Goal: Task Accomplishment & Management: Complete application form

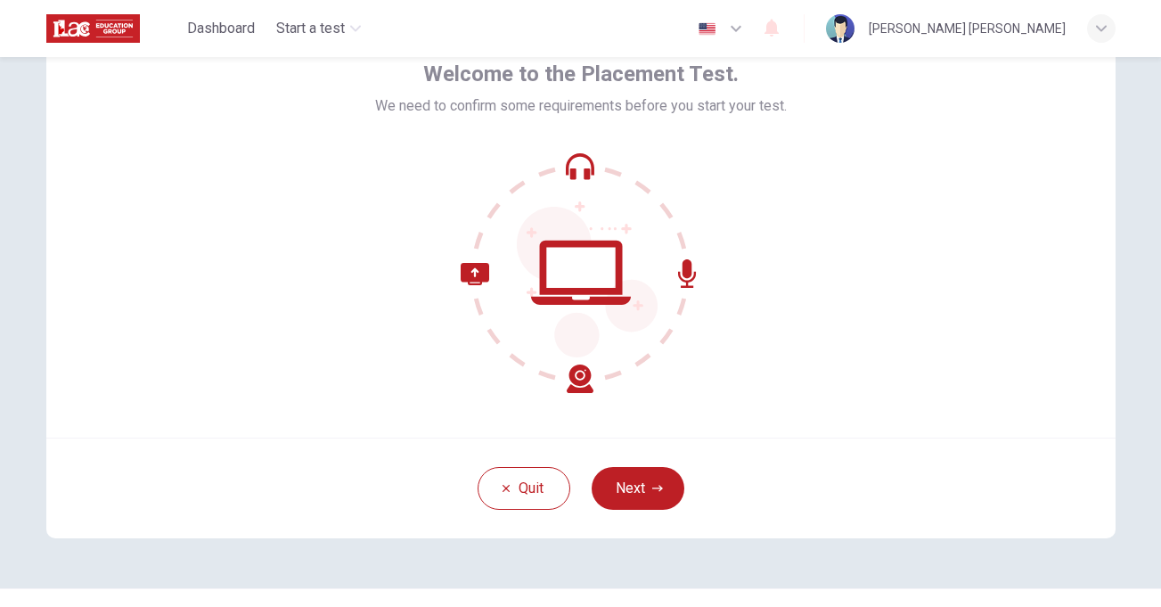
scroll to position [135, 0]
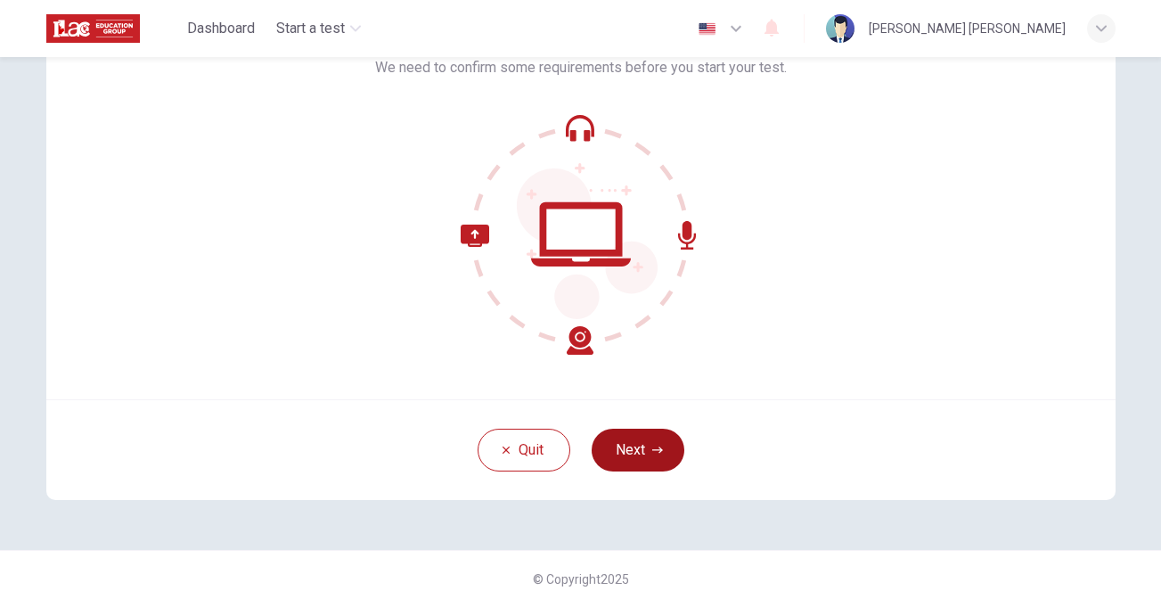
click at [661, 451] on button "Next" at bounding box center [638, 450] width 93 height 43
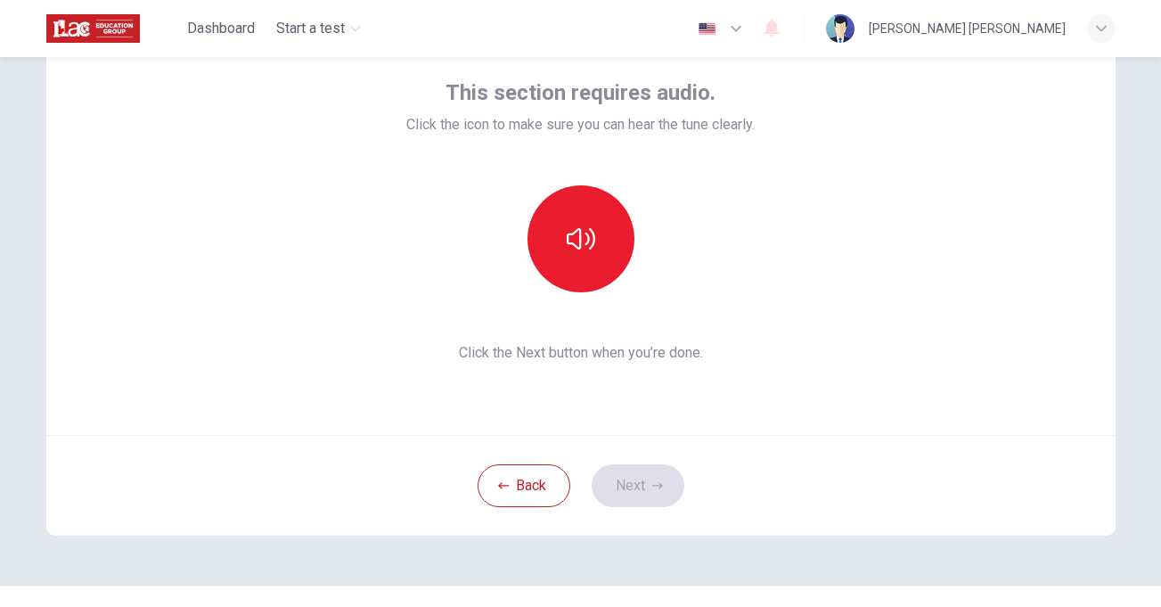
scroll to position [29, 0]
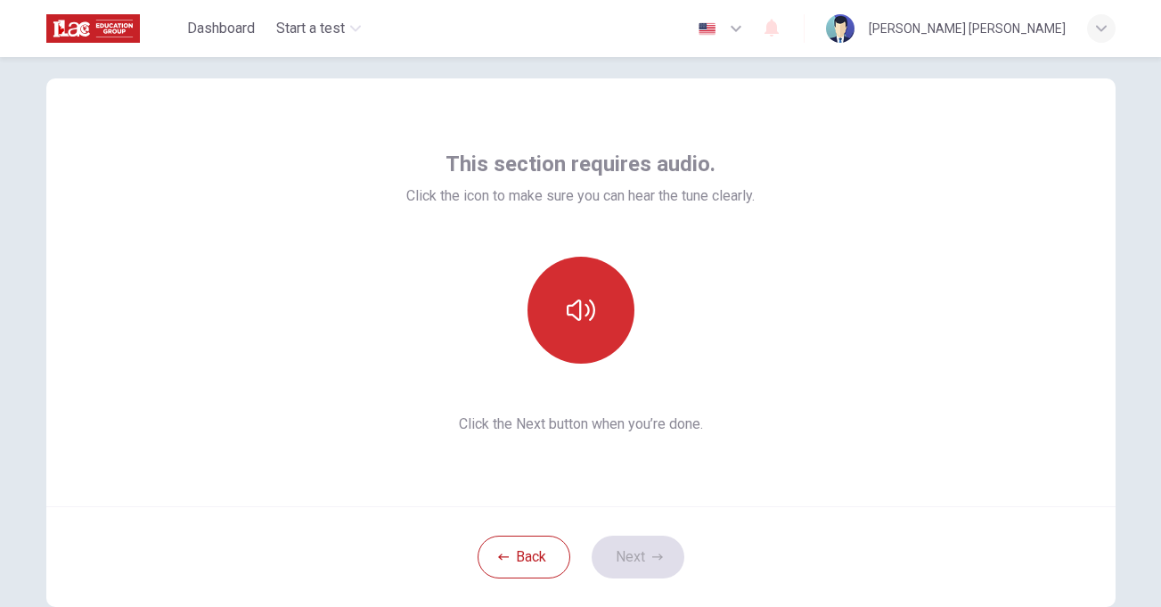
click at [578, 302] on icon "button" at bounding box center [581, 310] width 29 height 29
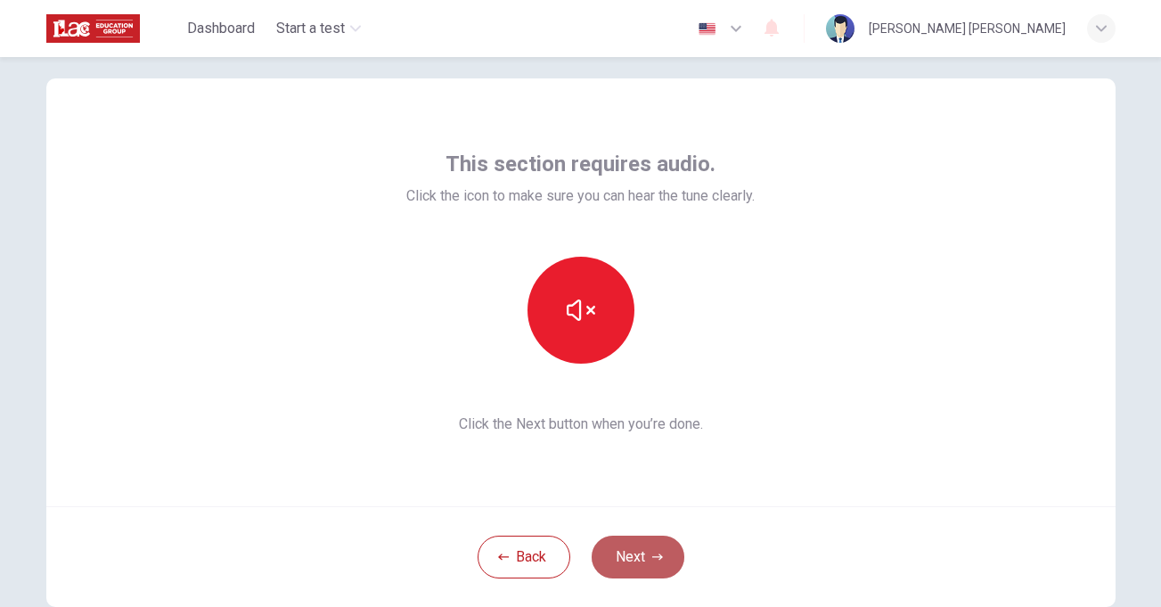
click at [629, 558] on button "Next" at bounding box center [638, 556] width 93 height 43
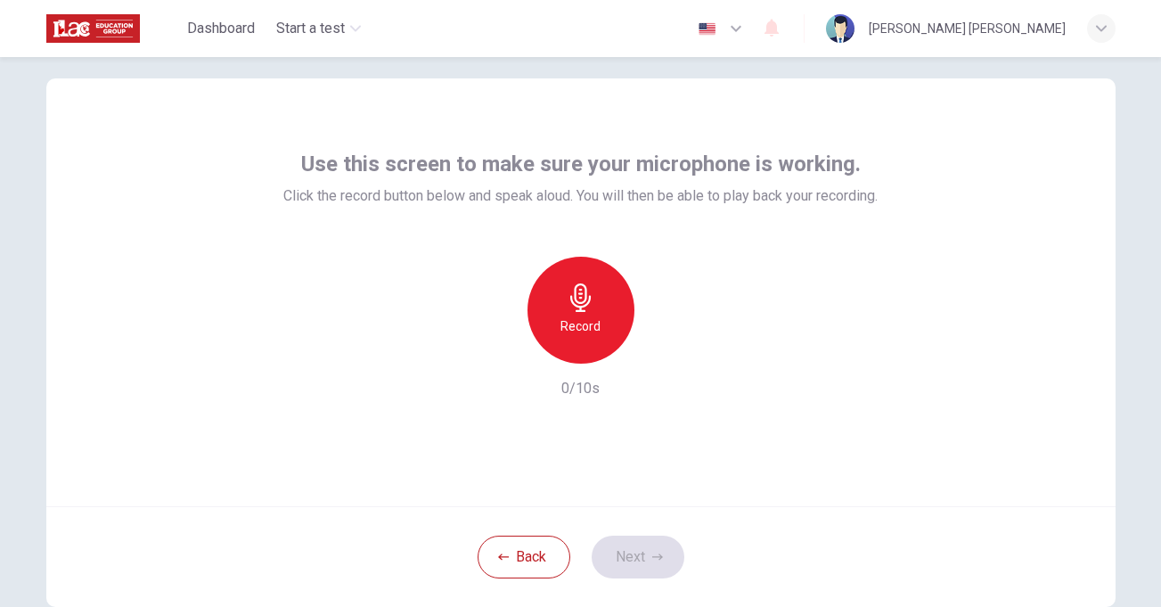
click at [585, 335] on h6 "Record" at bounding box center [580, 325] width 40 height 21
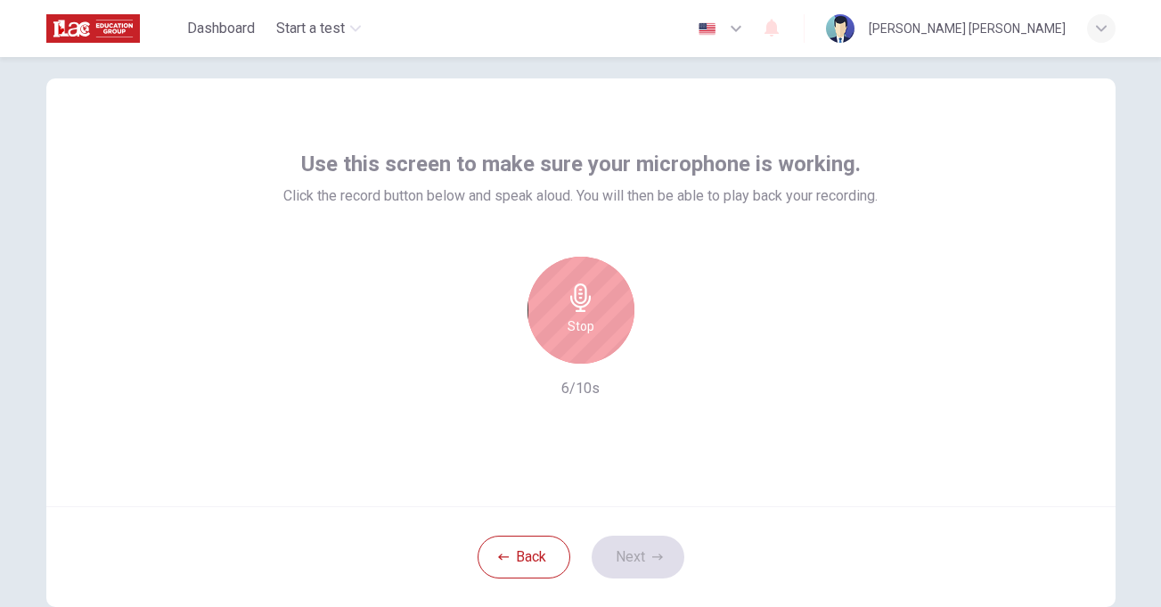
click at [585, 335] on h6 "Stop" at bounding box center [580, 325] width 27 height 21
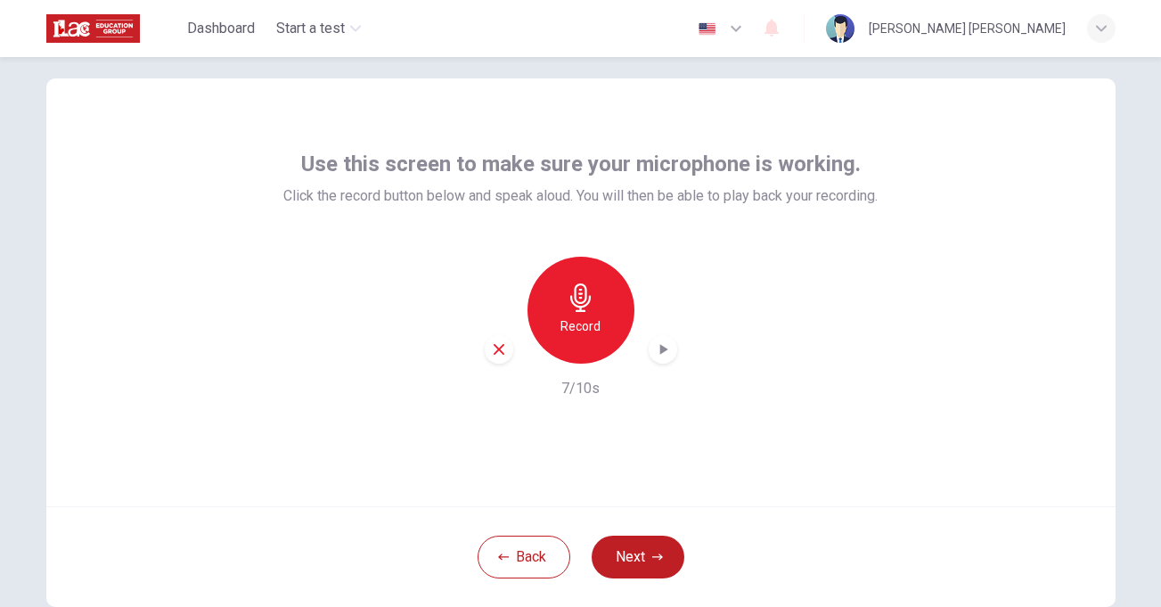
click at [655, 351] on icon "button" at bounding box center [663, 349] width 18 height 18
click at [1019, 460] on div "Use this screen to make sure your microphone is working. Click the record butto…" at bounding box center [580, 292] width 1069 height 428
click at [641, 558] on button "Next" at bounding box center [638, 556] width 93 height 43
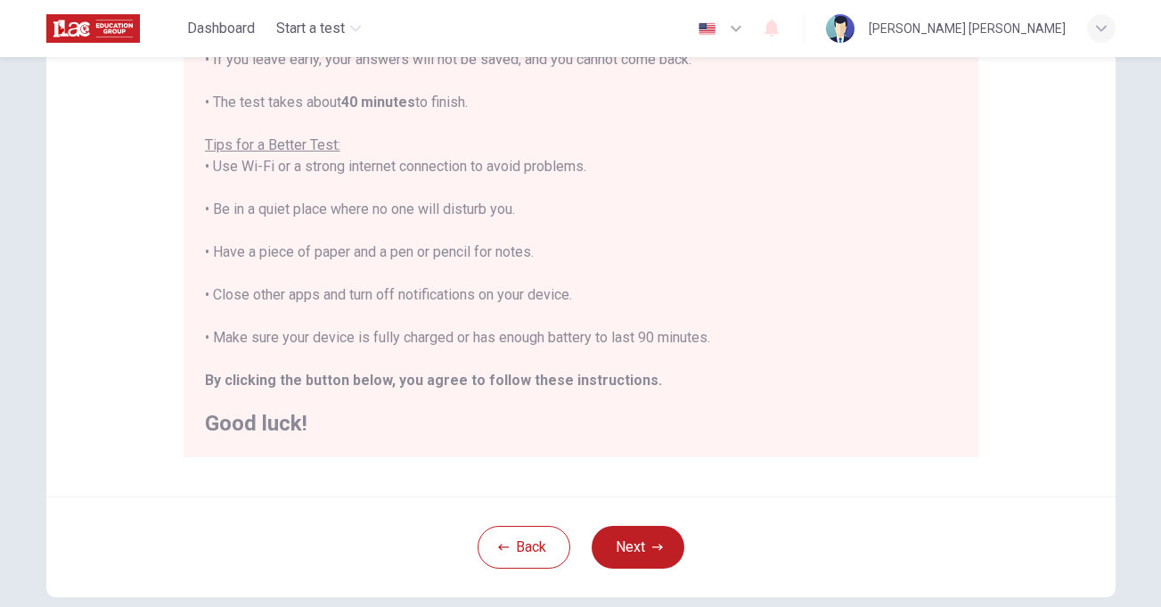
scroll to position [306, 0]
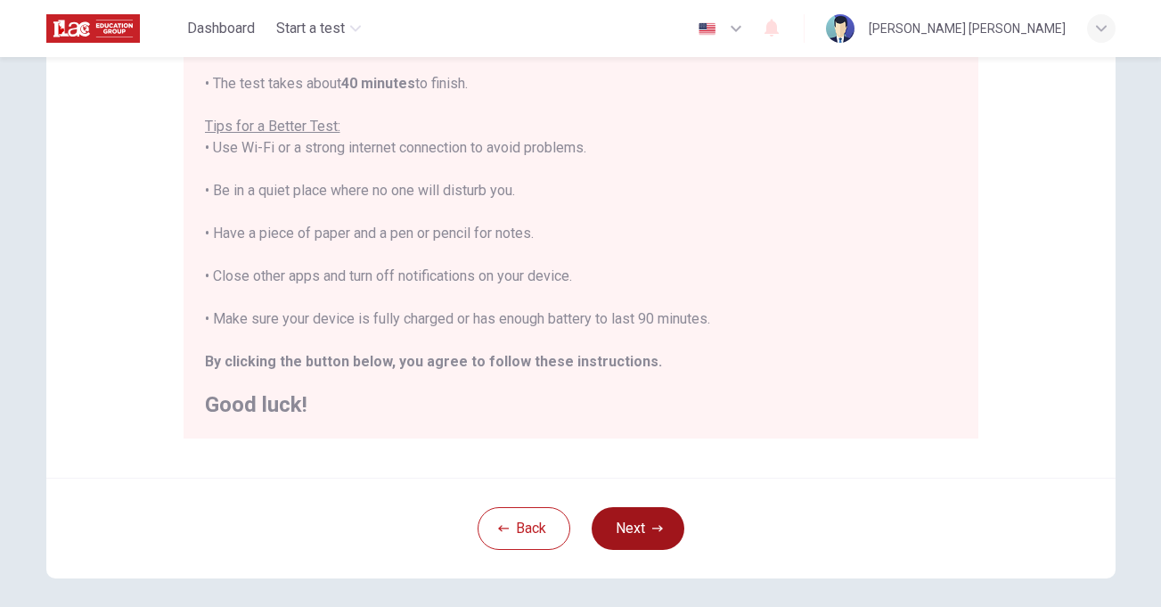
click at [643, 532] on button "Next" at bounding box center [638, 528] width 93 height 43
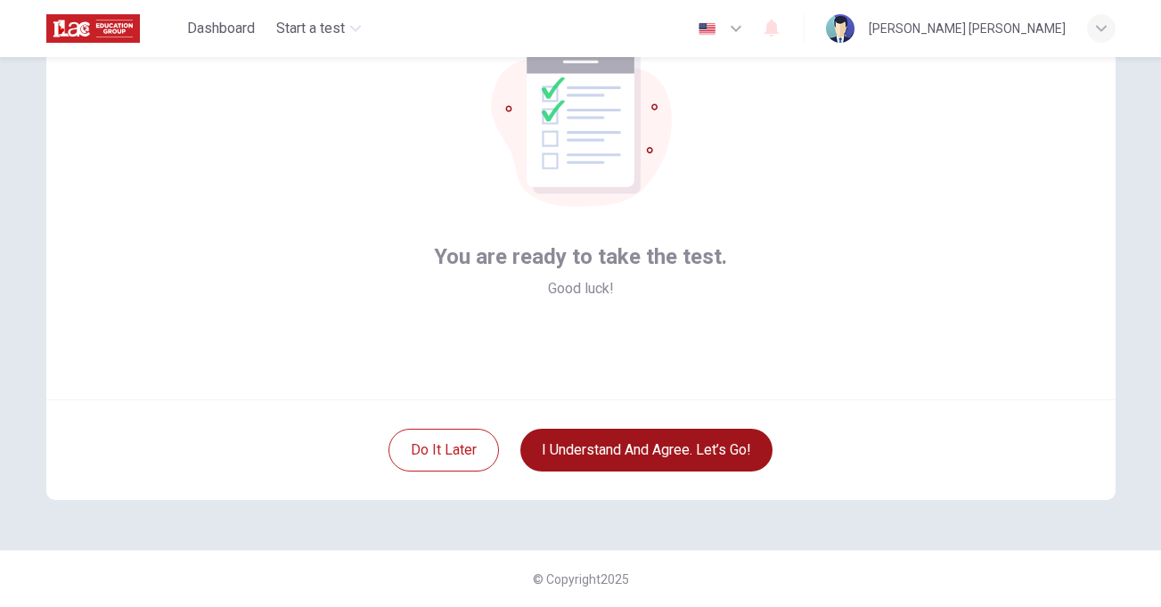
scroll to position [135, 0]
click at [651, 457] on button "I understand and agree. Let’s go!" at bounding box center [646, 450] width 252 height 43
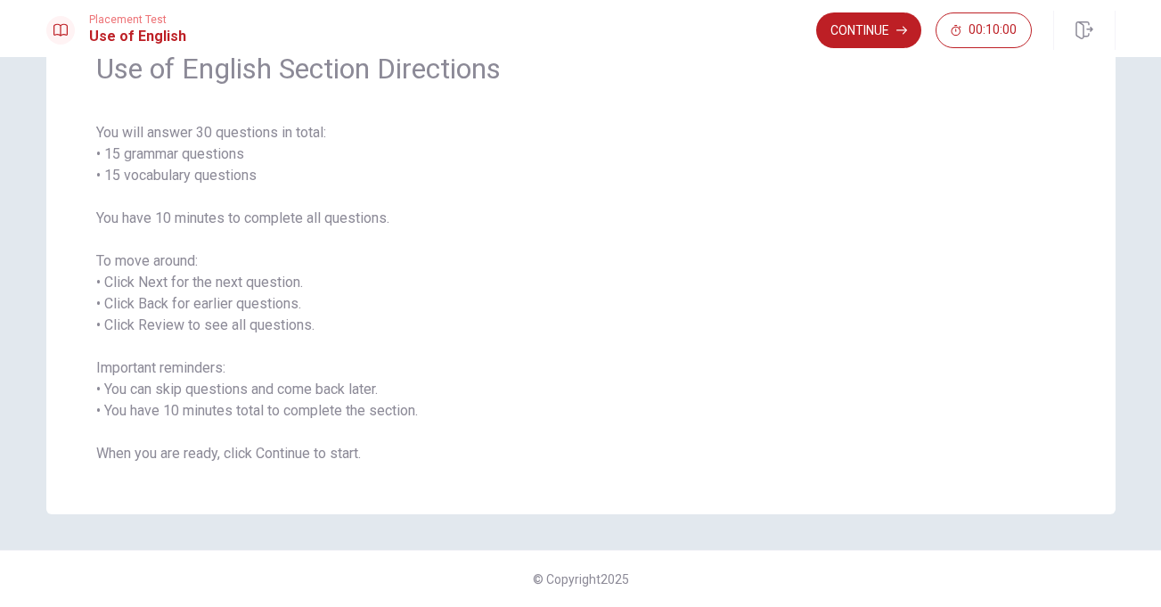
scroll to position [34, 0]
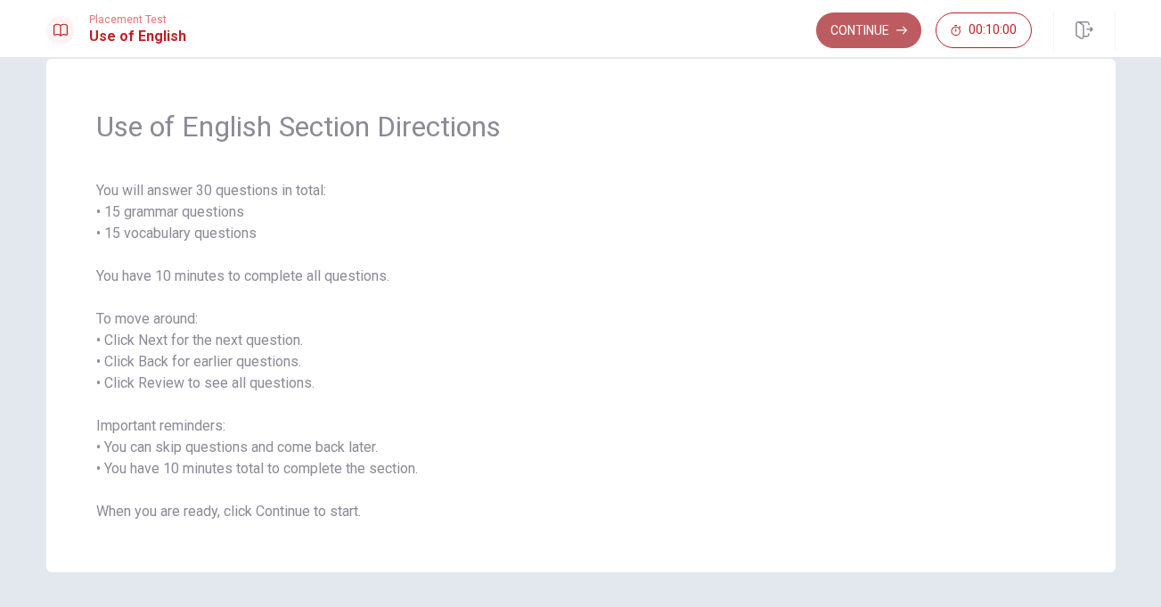
click at [870, 37] on button "Continue" at bounding box center [868, 30] width 105 height 36
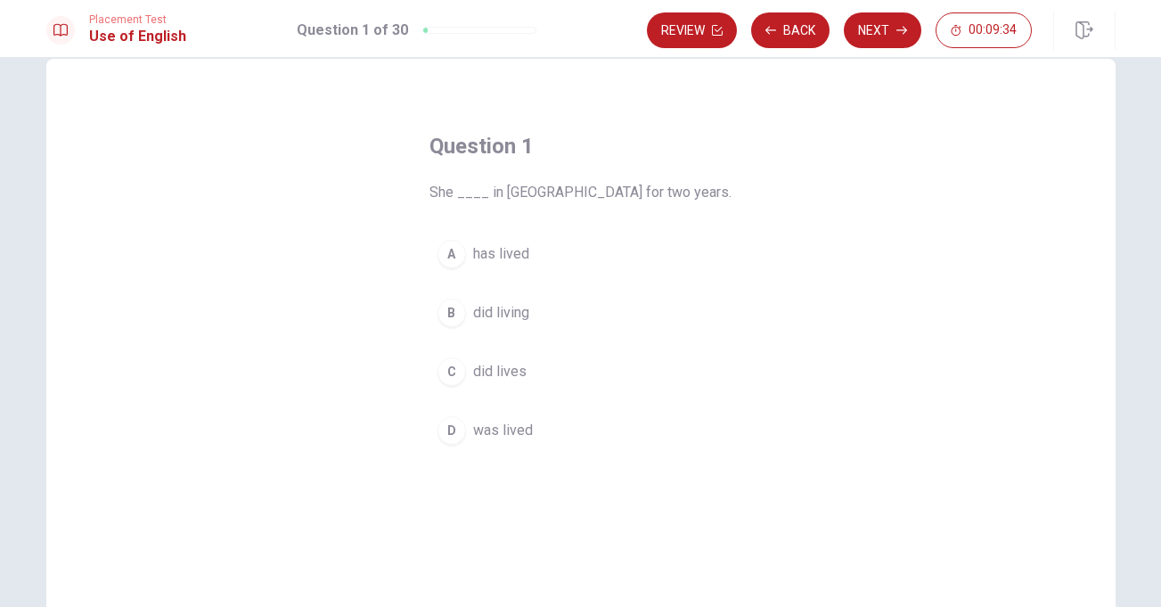
click at [485, 430] on span "was lived" at bounding box center [503, 430] width 60 height 21
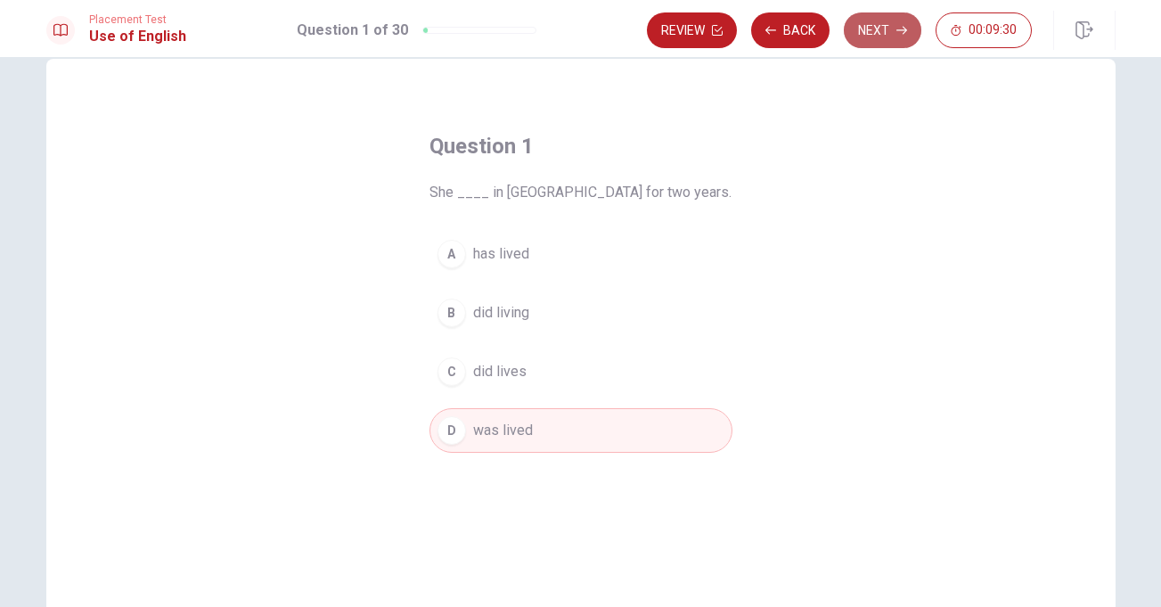
click at [873, 37] on button "Next" at bounding box center [883, 30] width 78 height 36
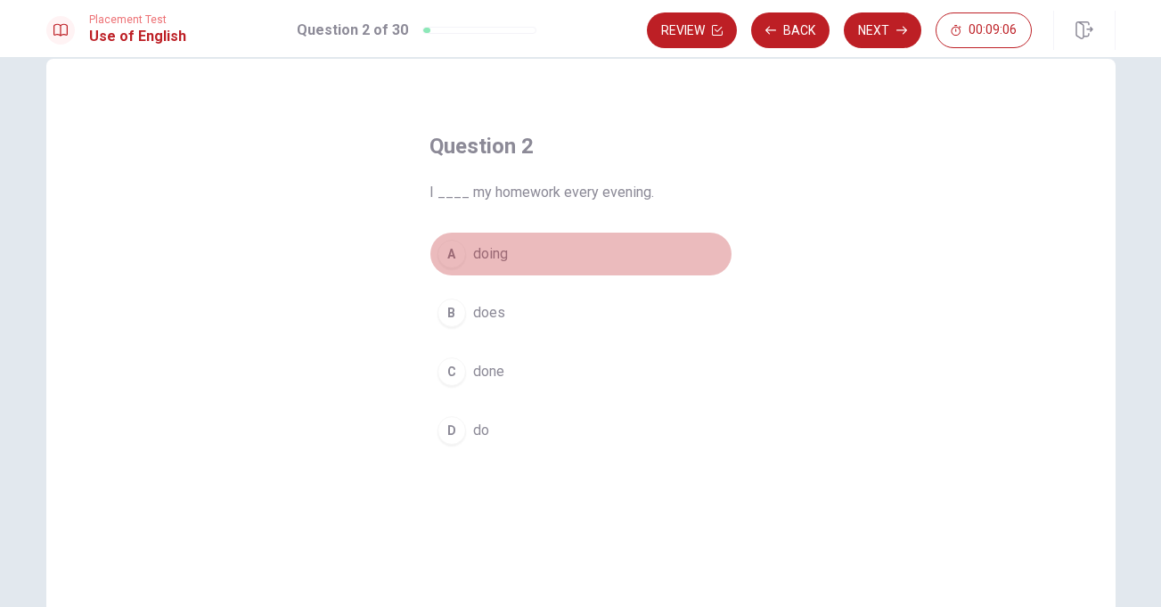
click at [484, 254] on span "doing" at bounding box center [490, 253] width 35 height 21
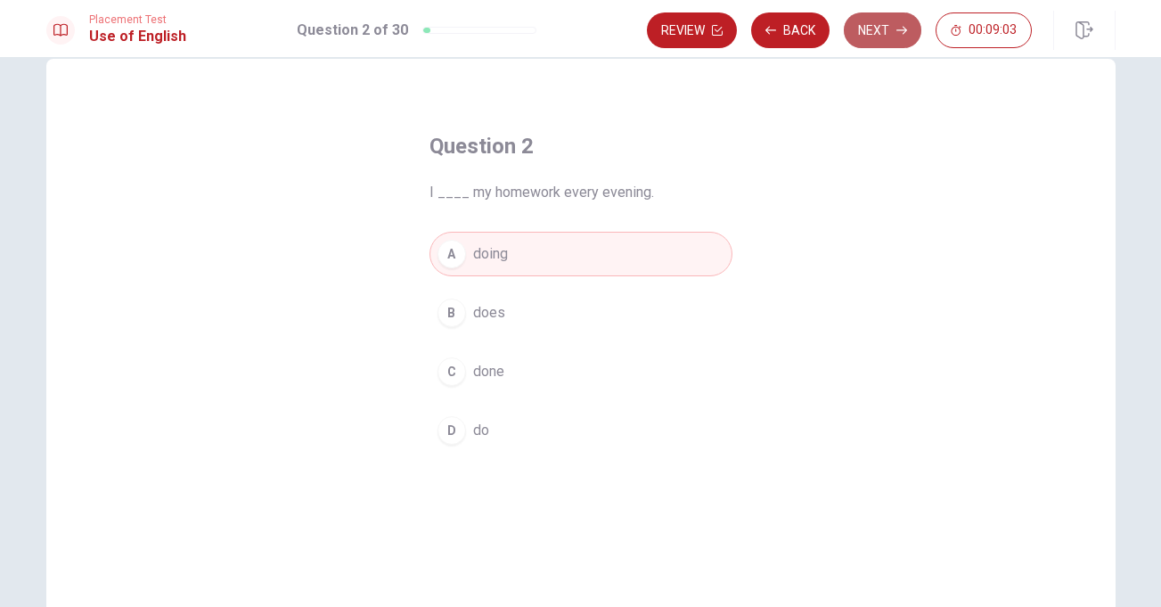
click at [884, 35] on button "Next" at bounding box center [883, 30] width 78 height 36
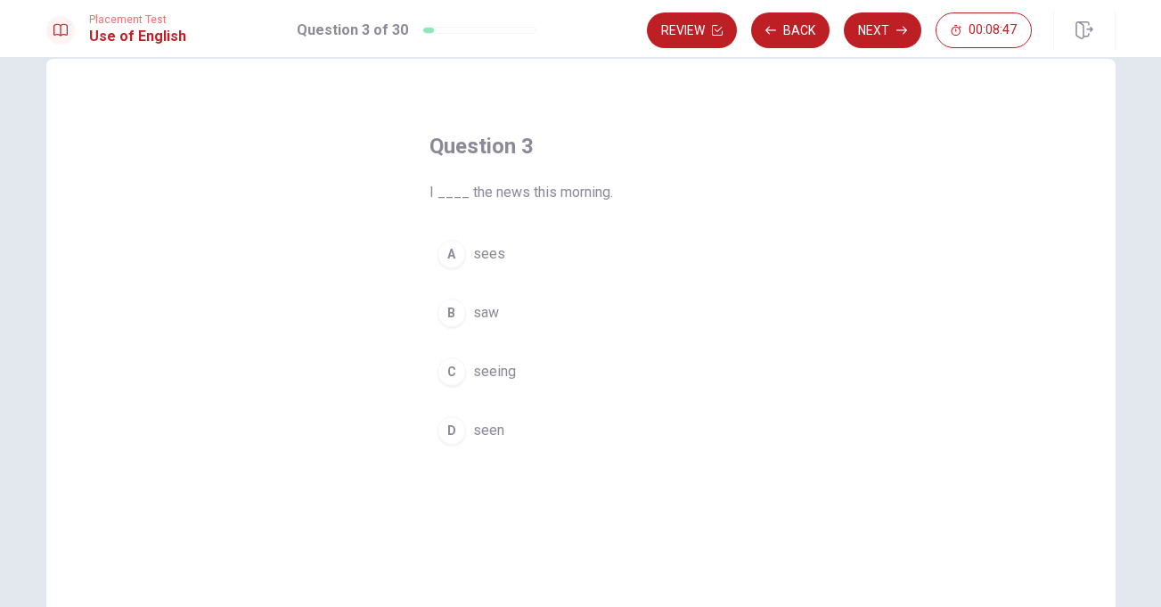
click at [475, 311] on span "saw" at bounding box center [486, 312] width 26 height 21
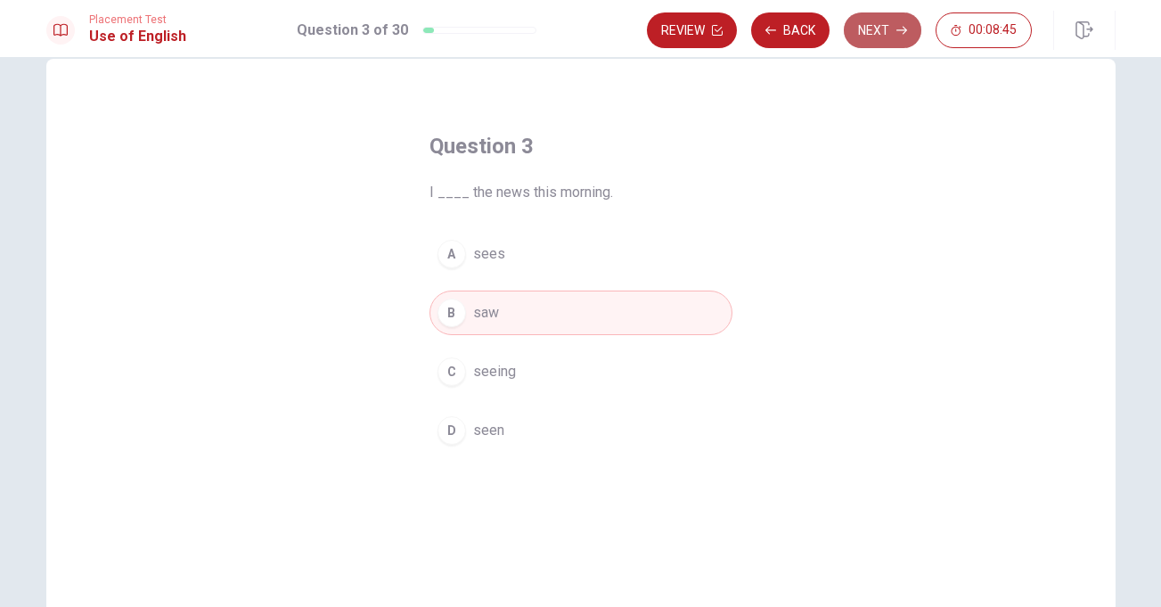
click at [879, 35] on button "Next" at bounding box center [883, 30] width 78 height 36
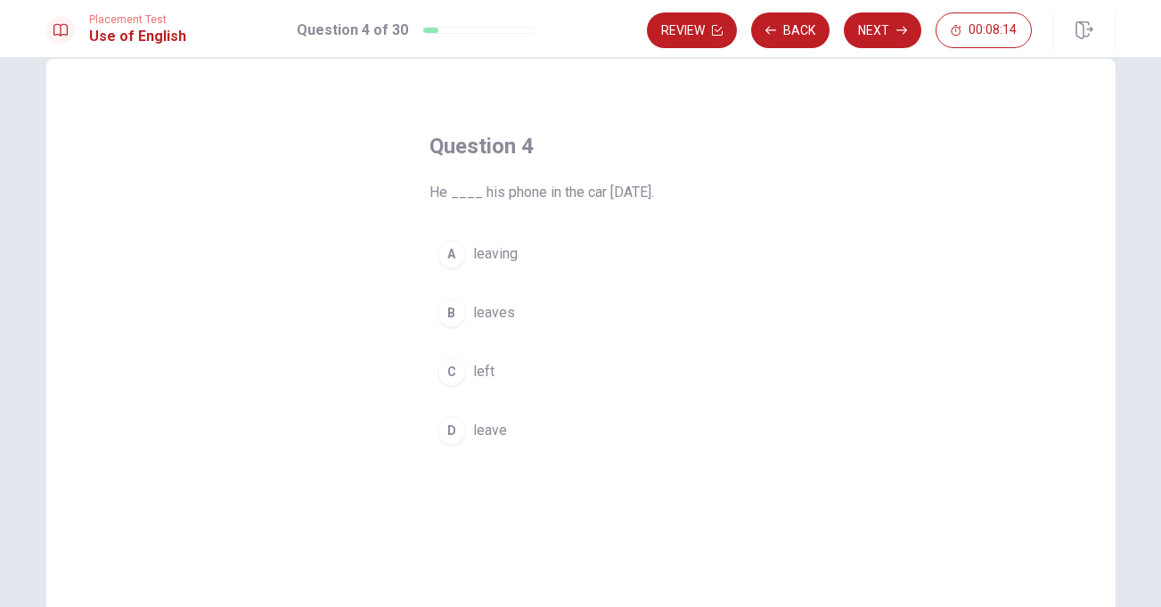
click at [480, 370] on span "left" at bounding box center [483, 371] width 21 height 21
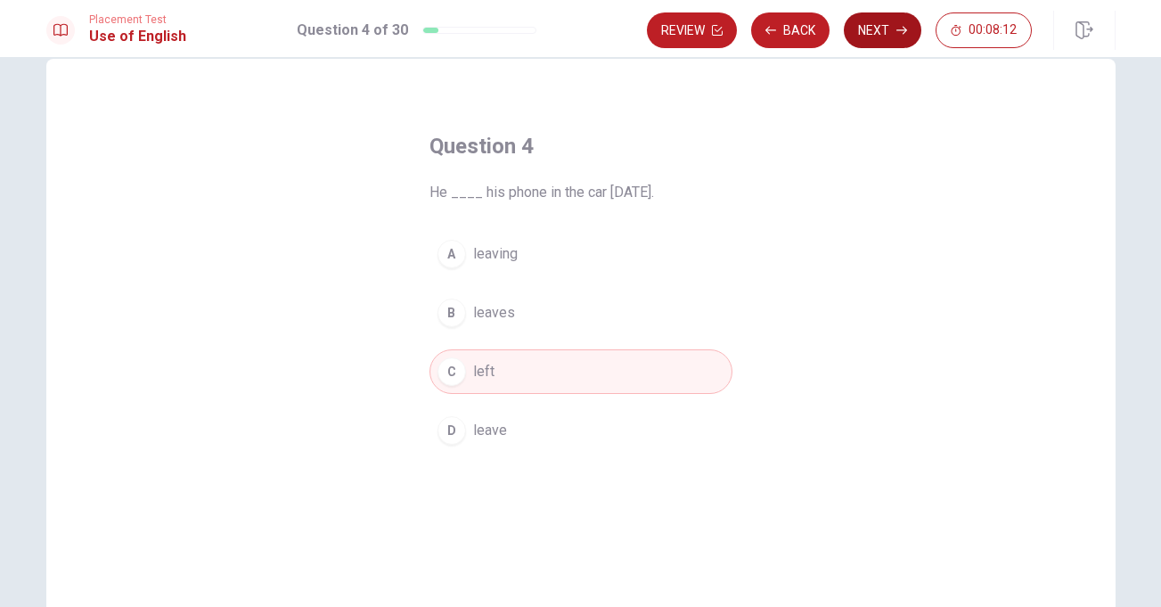
click at [880, 35] on button "Next" at bounding box center [883, 30] width 78 height 36
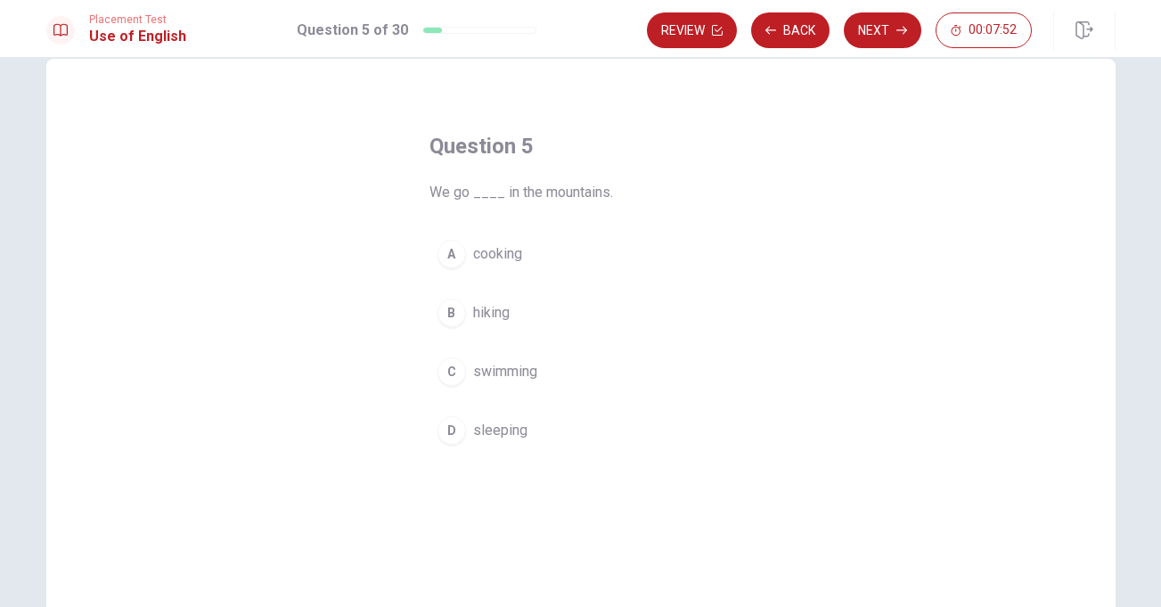
click at [479, 428] on span "sleeping" at bounding box center [500, 430] width 54 height 21
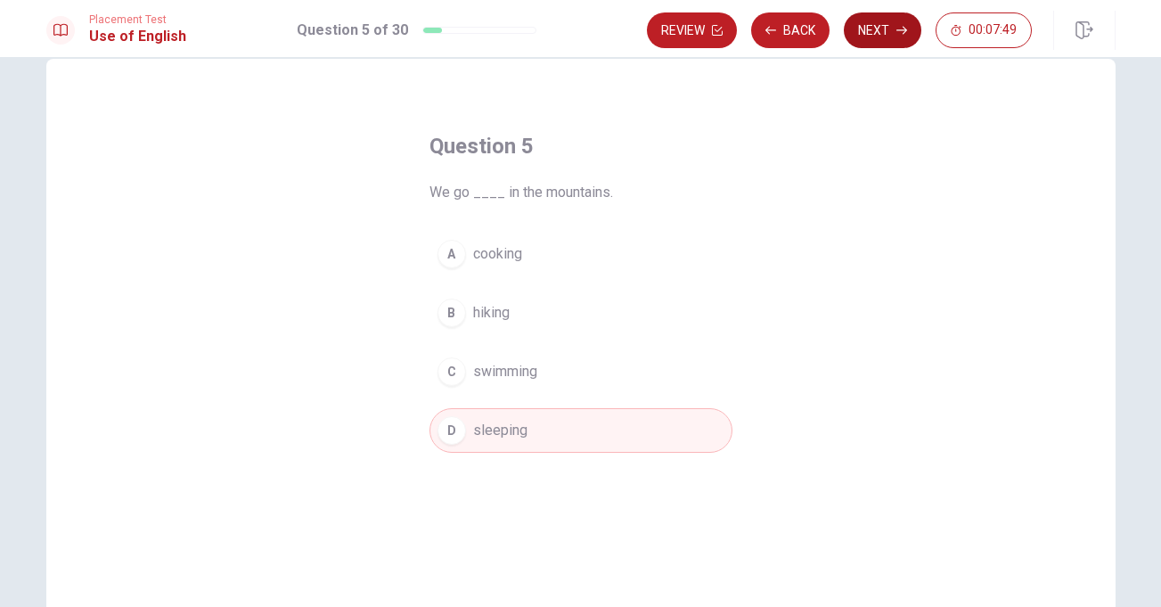
click at [857, 34] on button "Next" at bounding box center [883, 30] width 78 height 36
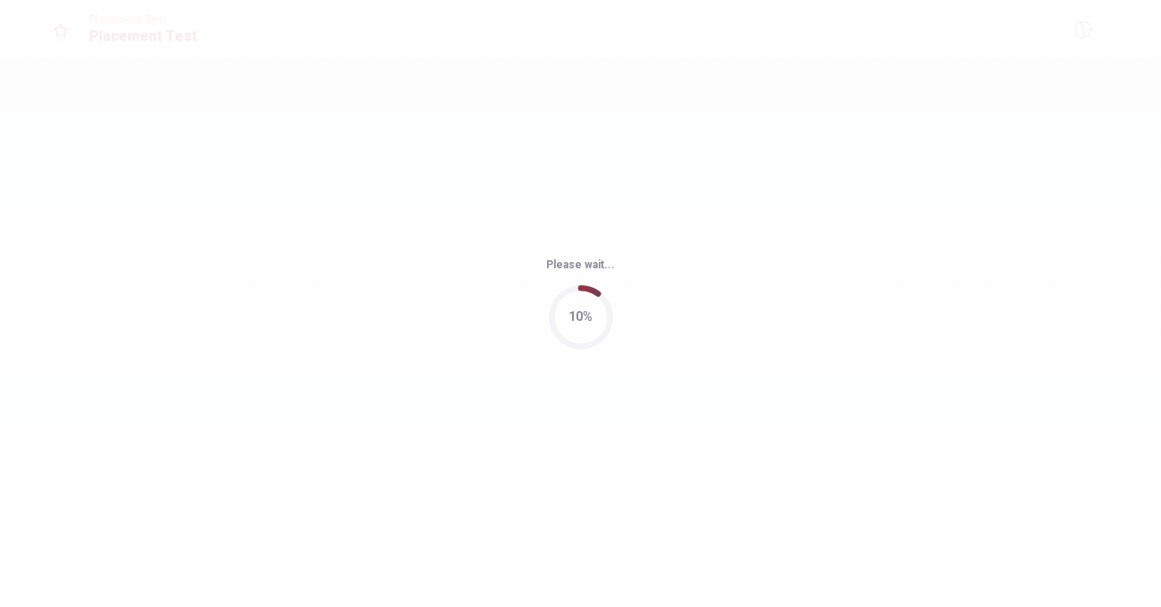
scroll to position [0, 0]
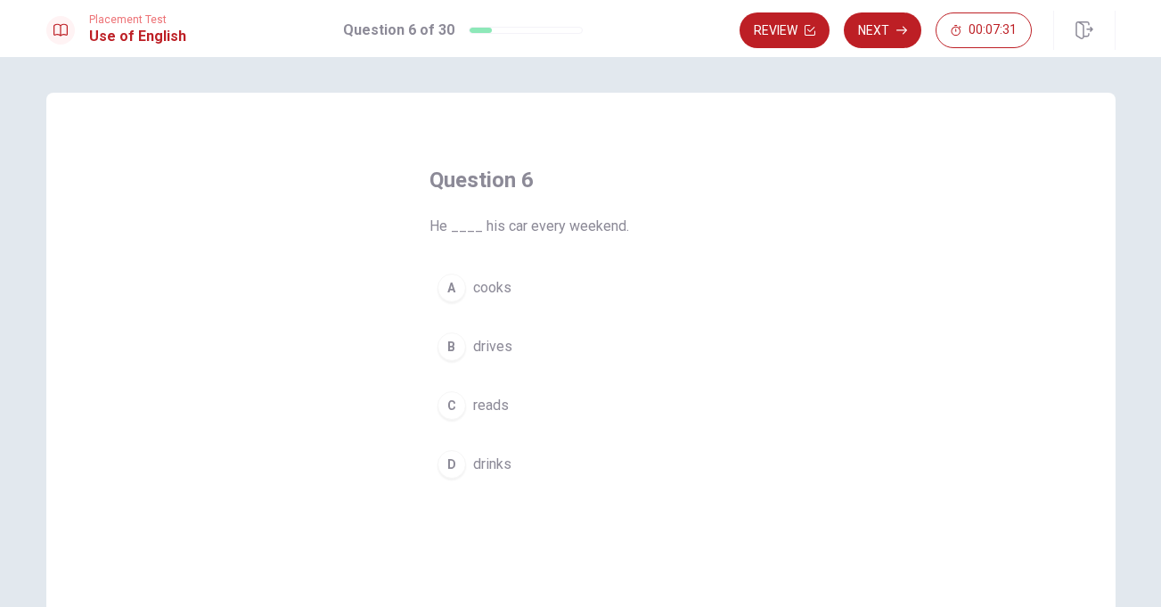
click at [493, 345] on span "drives" at bounding box center [492, 346] width 39 height 21
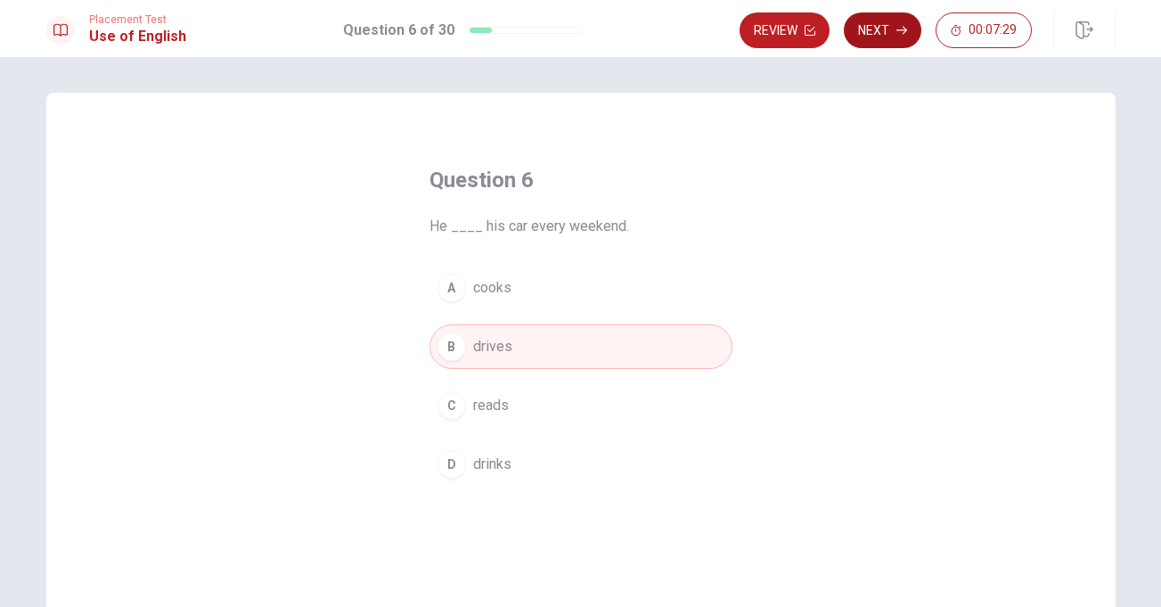
click at [881, 42] on button "Next" at bounding box center [883, 30] width 78 height 36
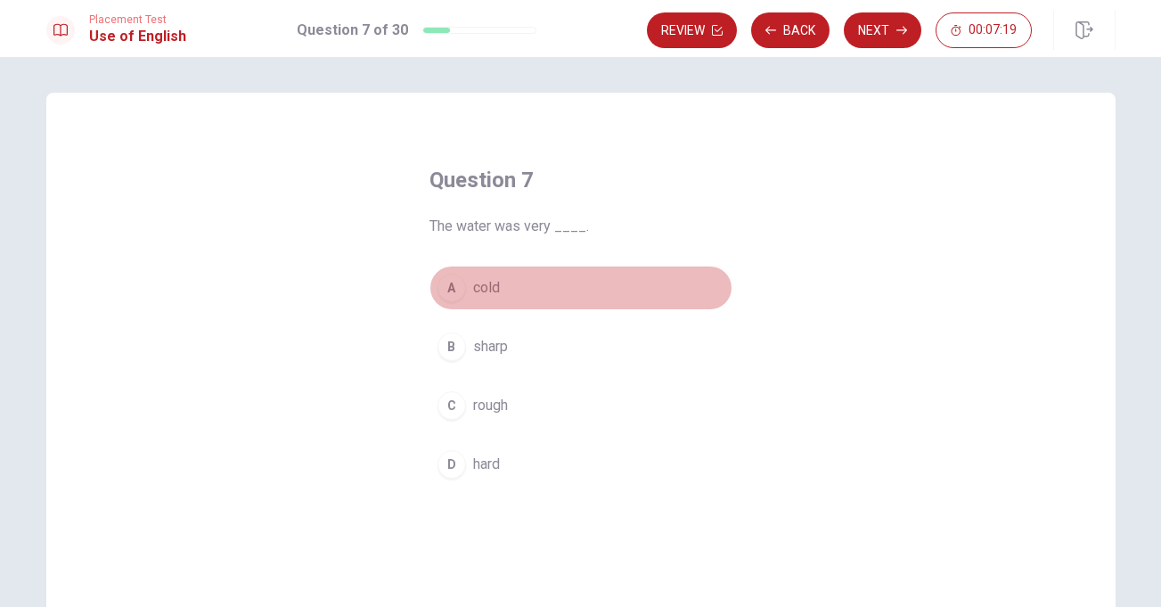
click at [478, 292] on span "cold" at bounding box center [486, 287] width 27 height 21
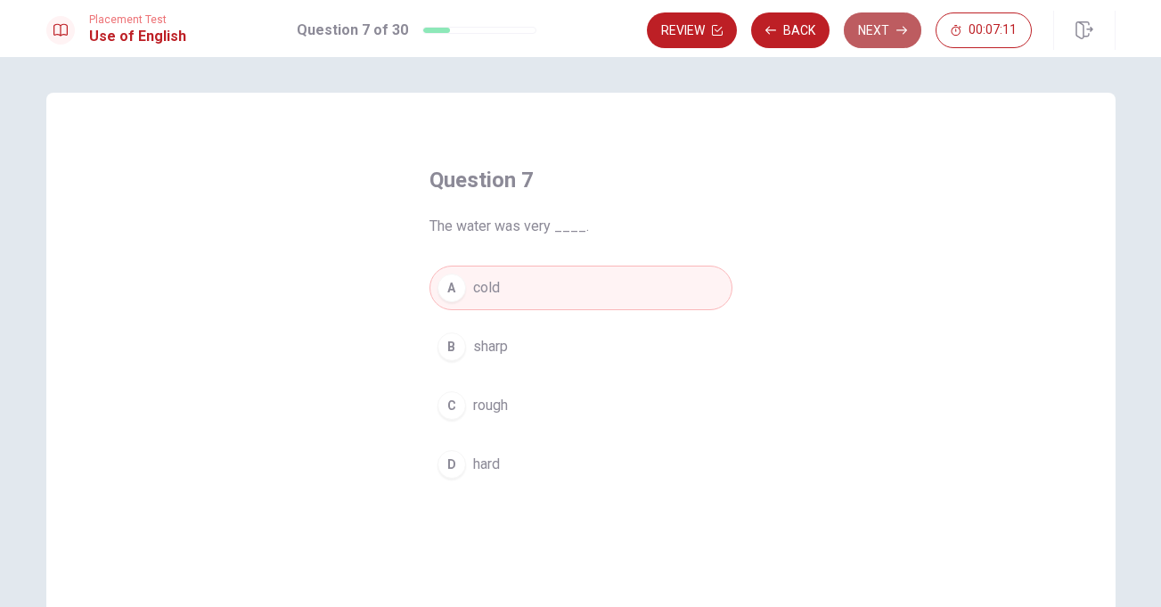
click at [877, 40] on button "Next" at bounding box center [883, 30] width 78 height 36
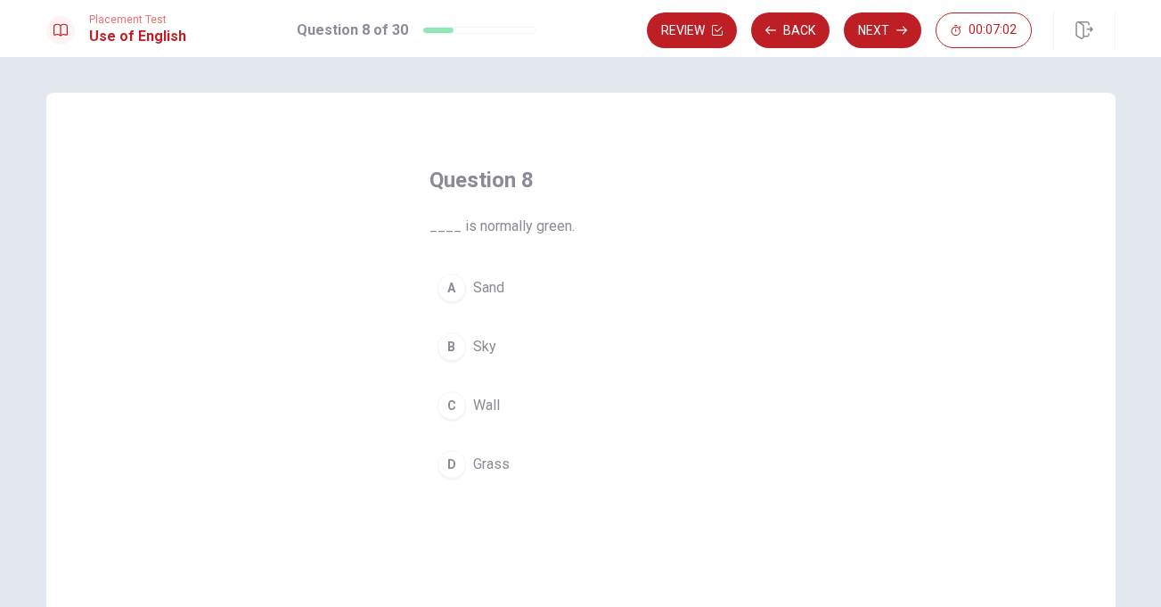
click at [491, 465] on span "Grass" at bounding box center [491, 463] width 37 height 21
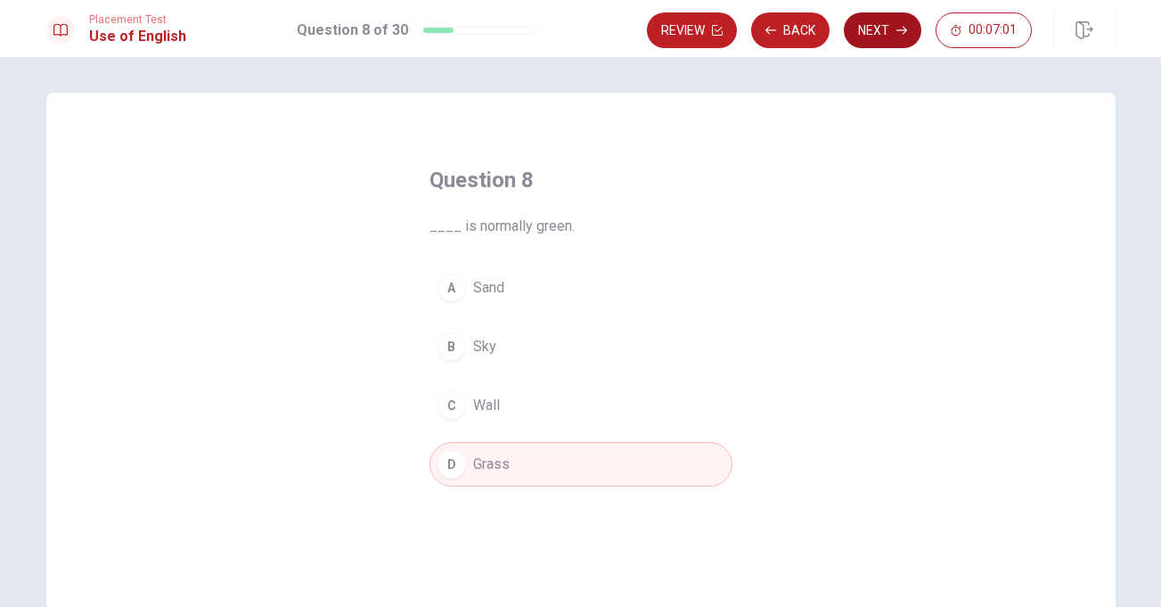
click at [864, 25] on button "Next" at bounding box center [883, 30] width 78 height 36
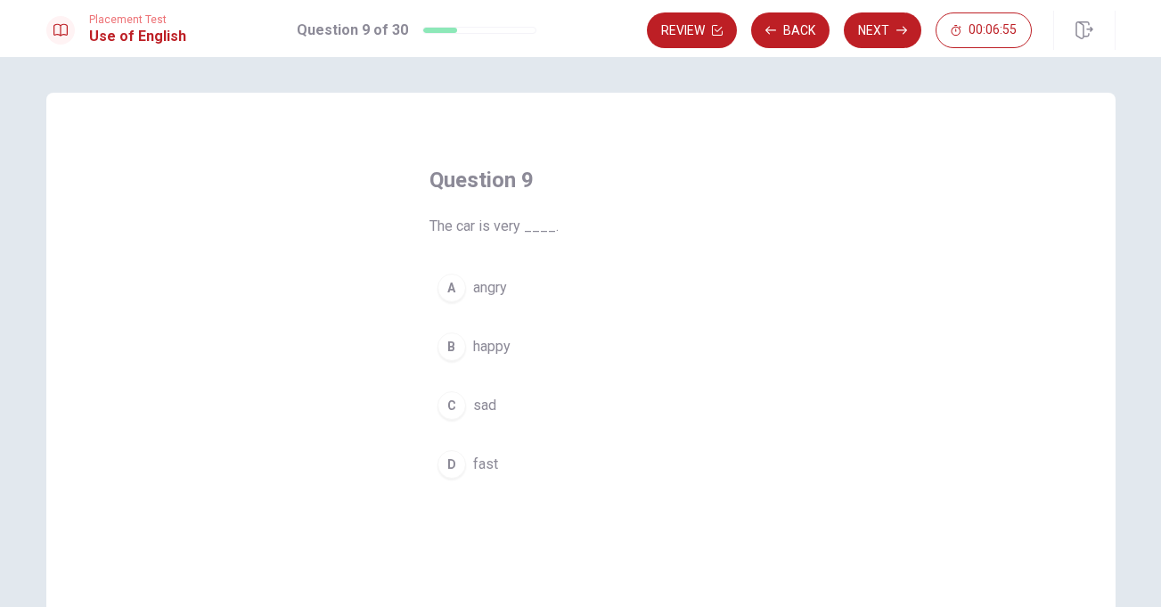
click at [459, 461] on div "D" at bounding box center [451, 464] width 29 height 29
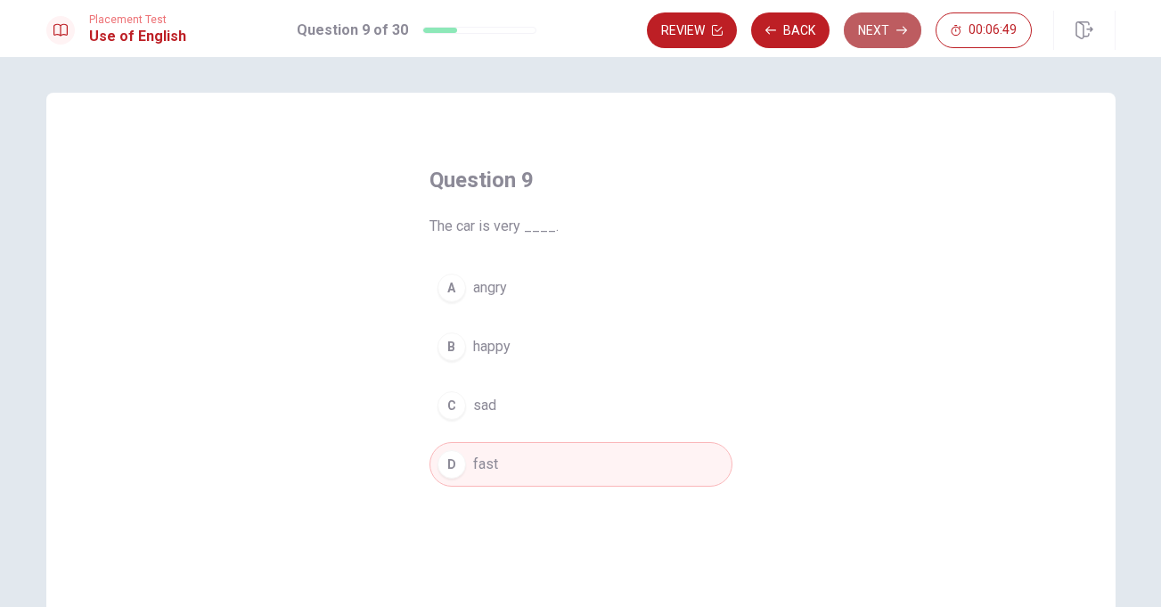
click at [863, 28] on button "Next" at bounding box center [883, 30] width 78 height 36
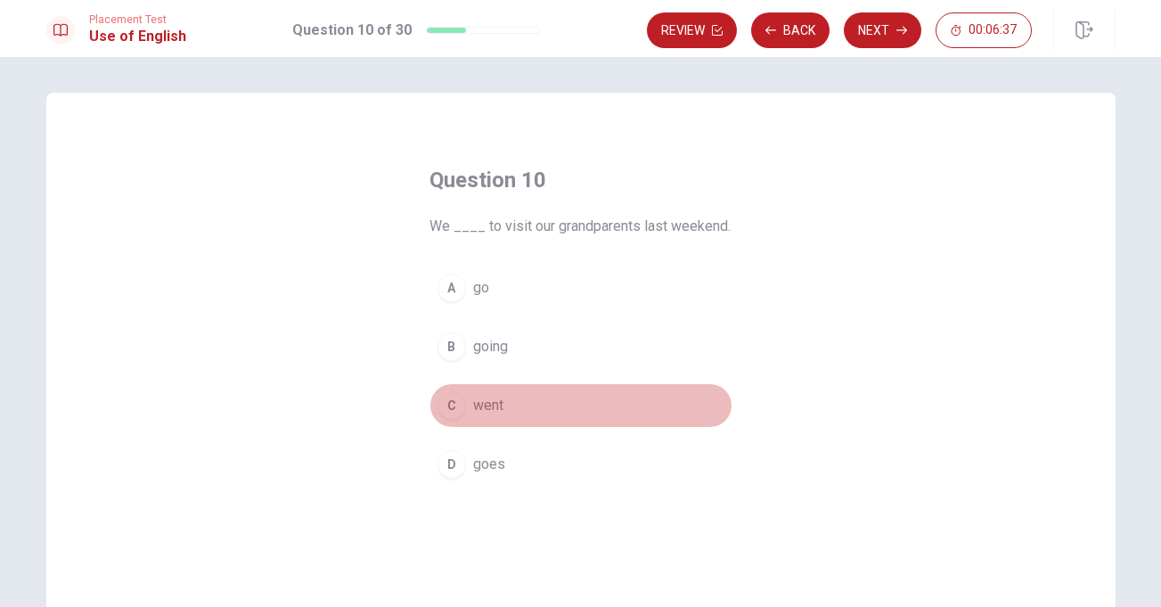
click at [487, 403] on span "went" at bounding box center [488, 405] width 30 height 21
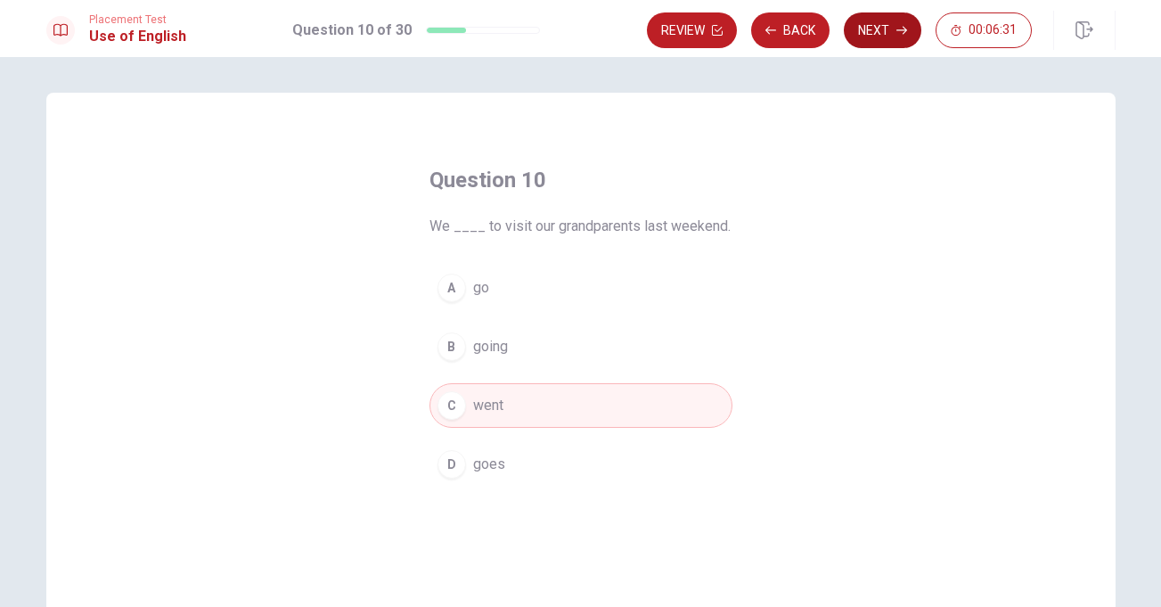
click at [873, 35] on button "Next" at bounding box center [883, 30] width 78 height 36
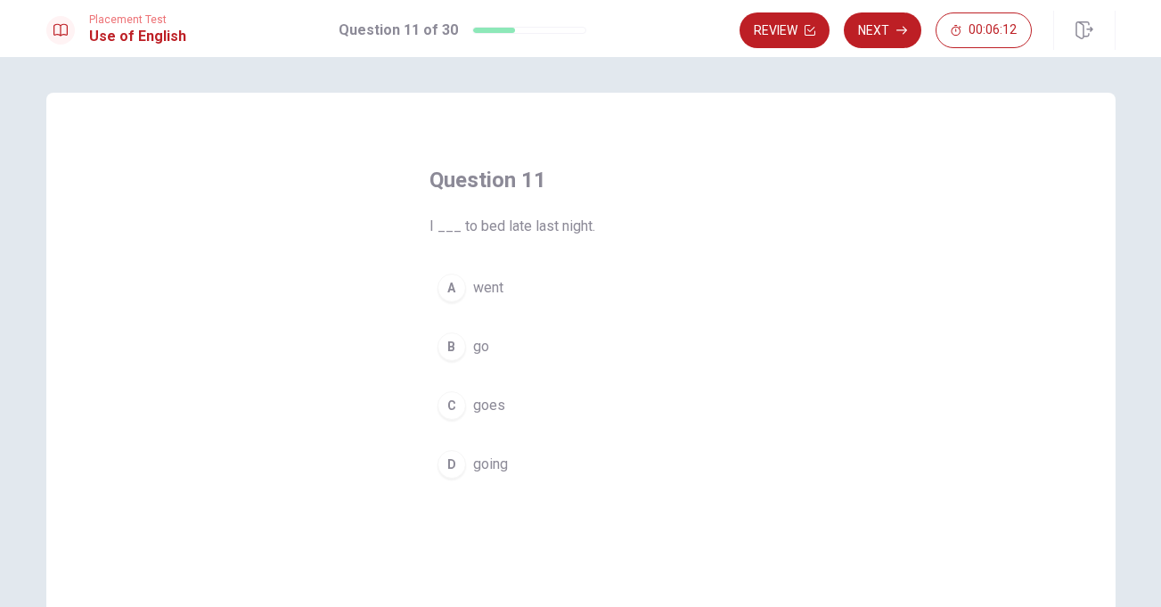
click at [494, 287] on span "went" at bounding box center [488, 287] width 30 height 21
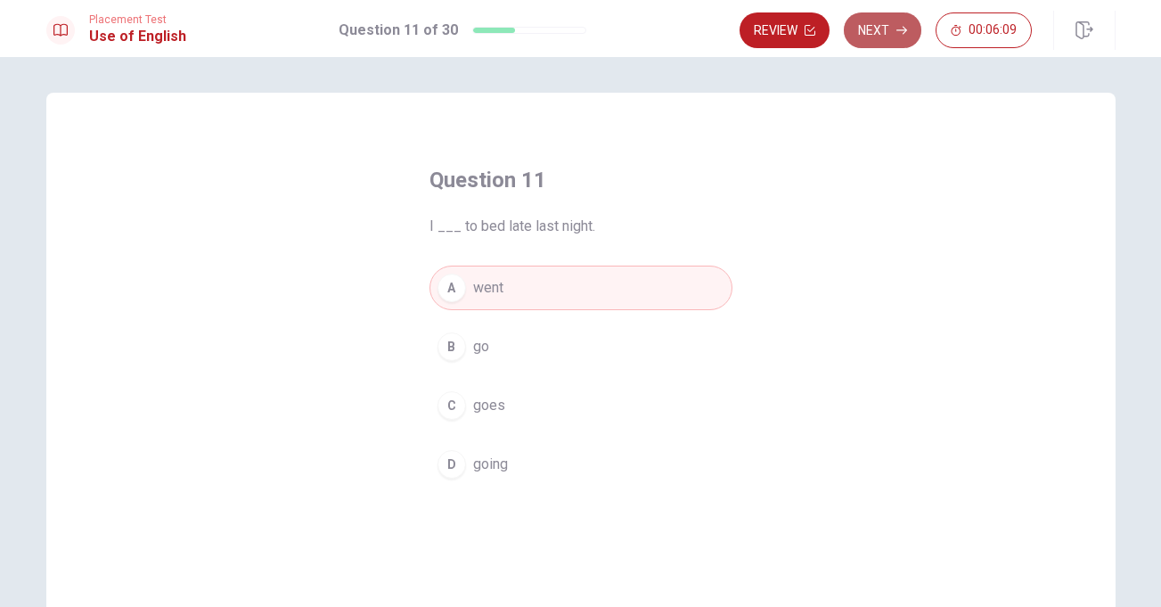
click at [883, 37] on button "Next" at bounding box center [883, 30] width 78 height 36
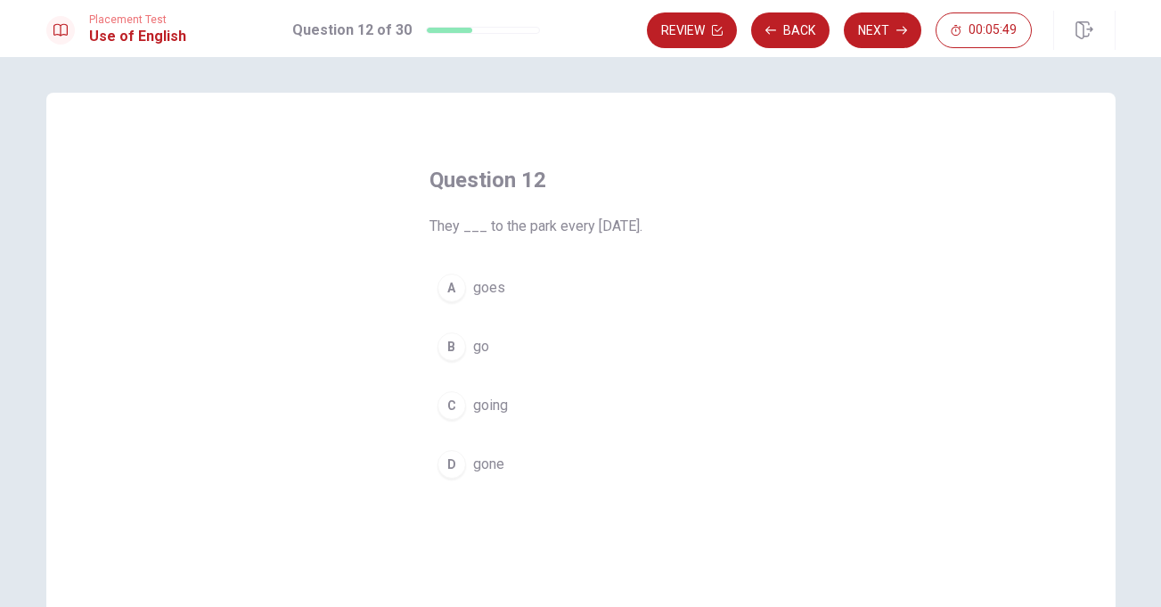
click at [454, 466] on div "D" at bounding box center [451, 464] width 29 height 29
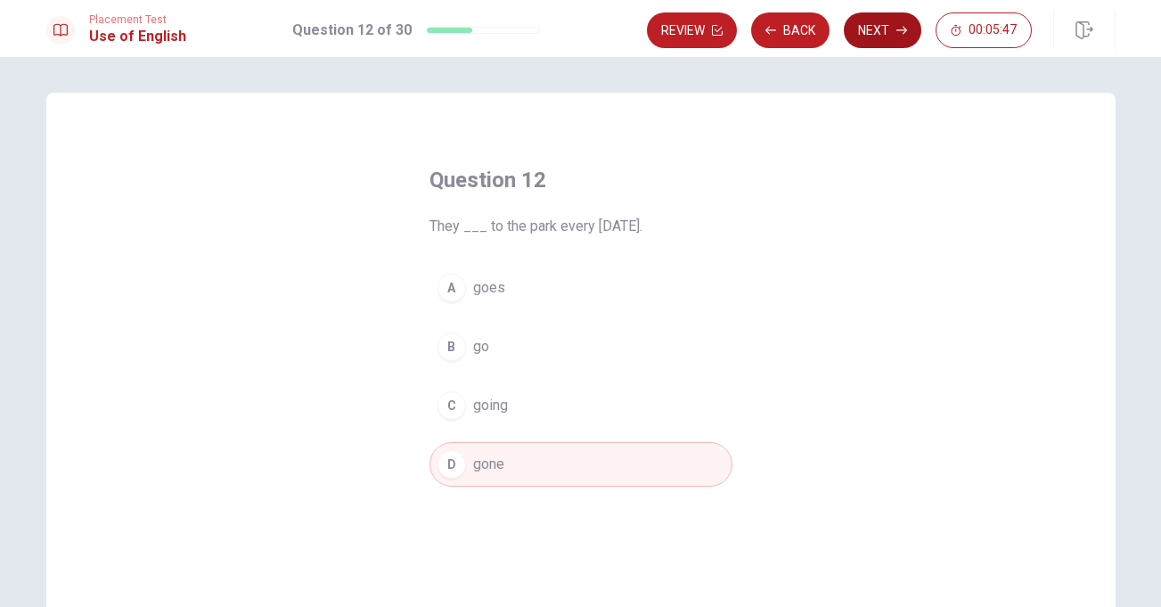
click at [882, 28] on button "Next" at bounding box center [883, 30] width 78 height 36
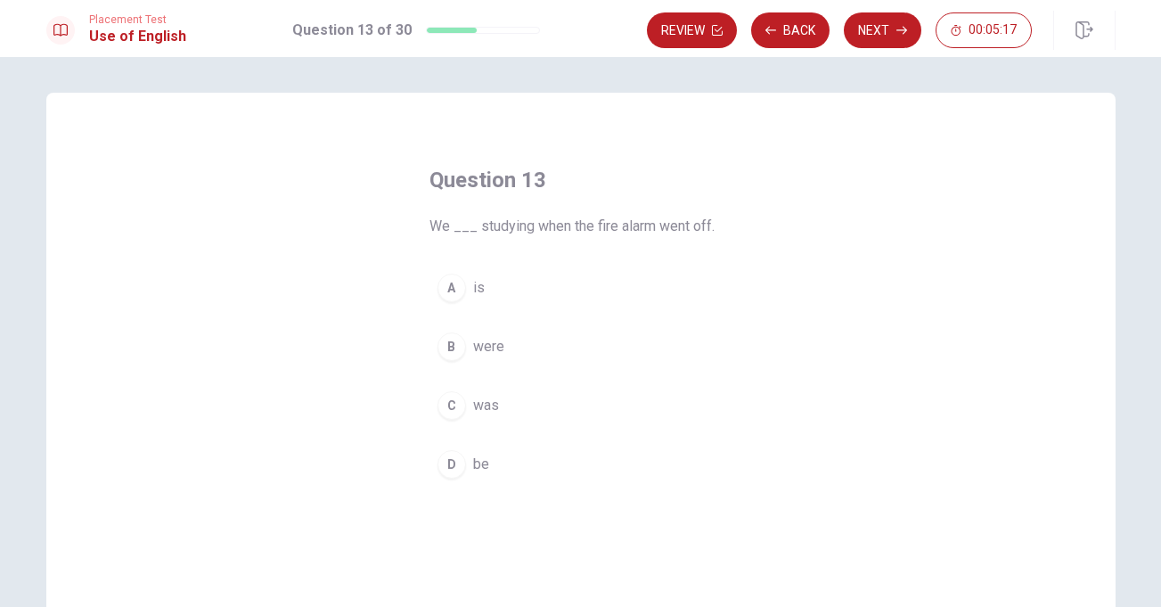
click at [474, 345] on span "were" at bounding box center [488, 346] width 31 height 21
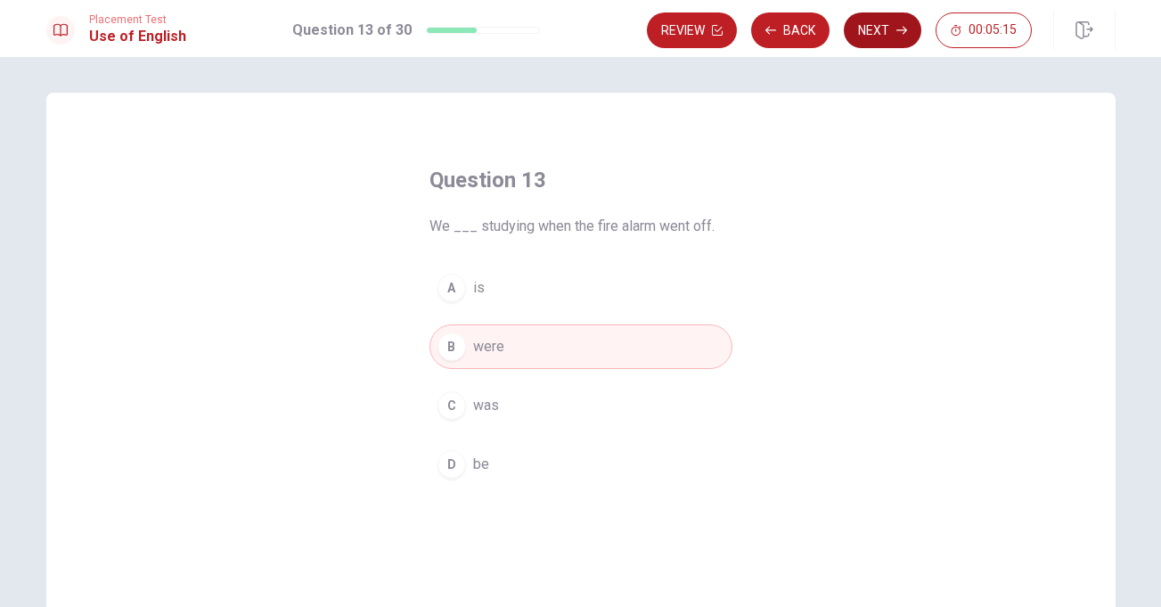
click at [872, 38] on button "Next" at bounding box center [883, 30] width 78 height 36
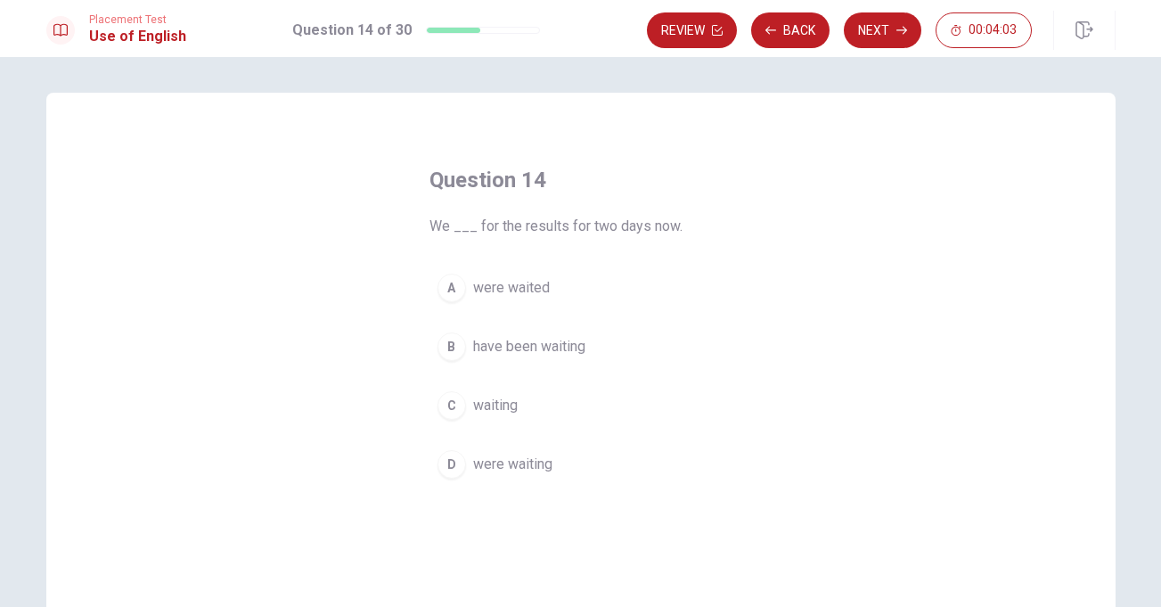
click at [478, 409] on span "waiting" at bounding box center [495, 405] width 45 height 21
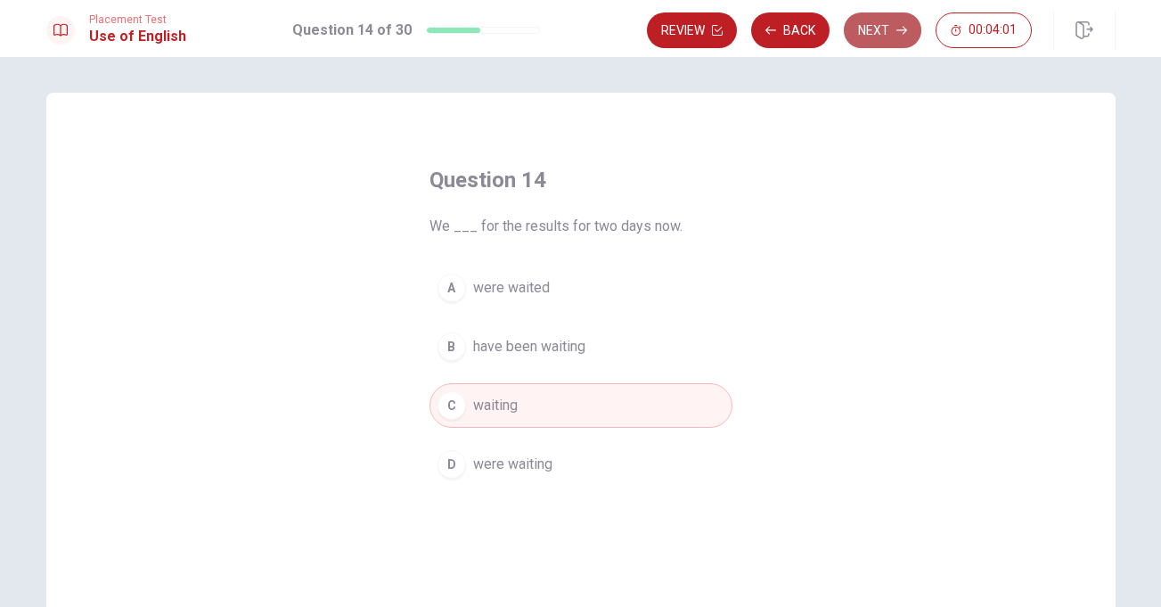
click at [884, 42] on button "Next" at bounding box center [883, 30] width 78 height 36
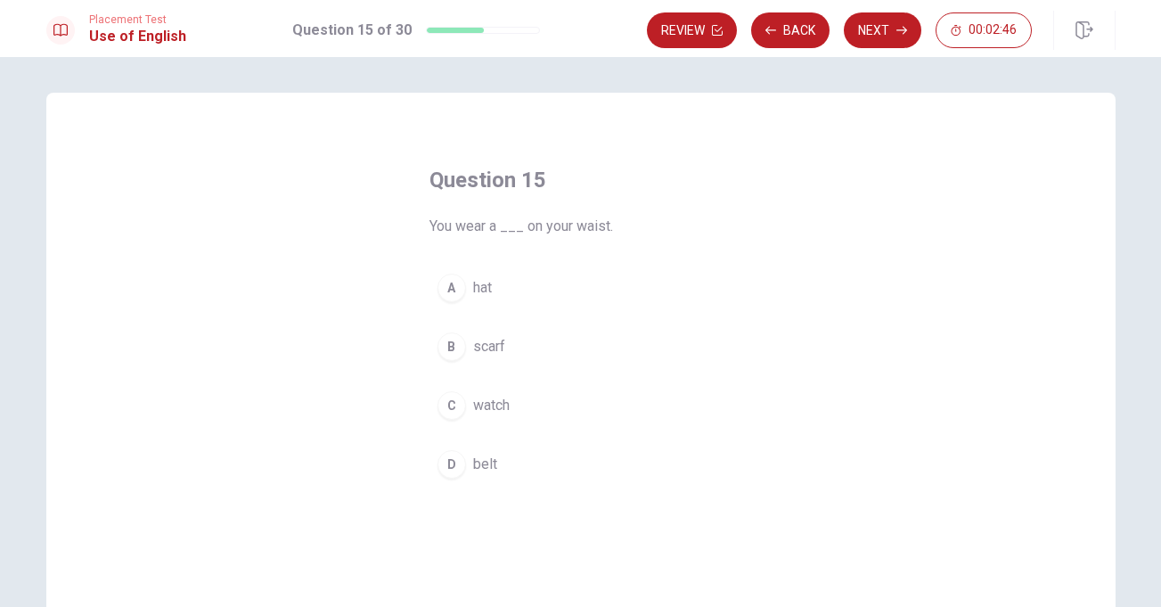
click at [490, 347] on span "scarf" at bounding box center [489, 346] width 32 height 21
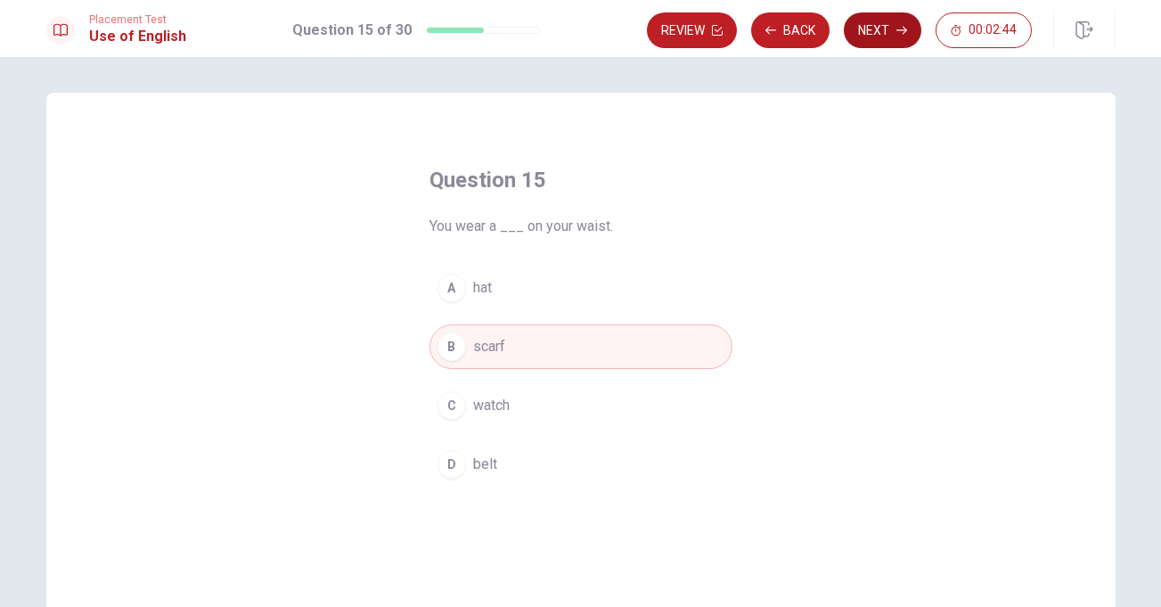
click at [862, 24] on button "Next" at bounding box center [883, 30] width 78 height 36
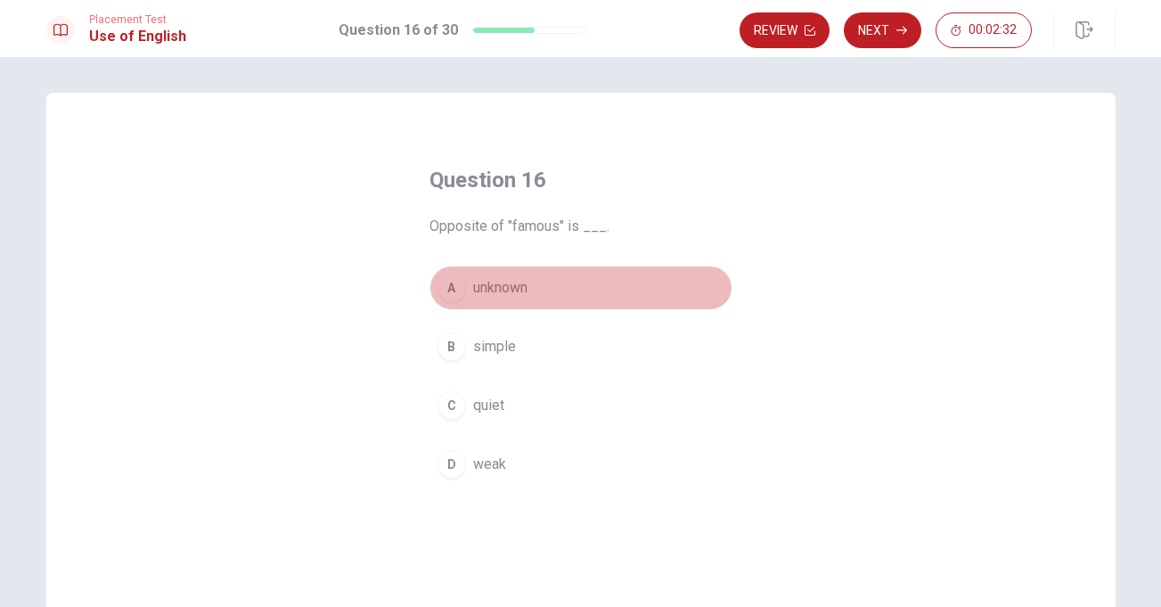
click at [502, 288] on span "unknown" at bounding box center [500, 287] width 54 height 21
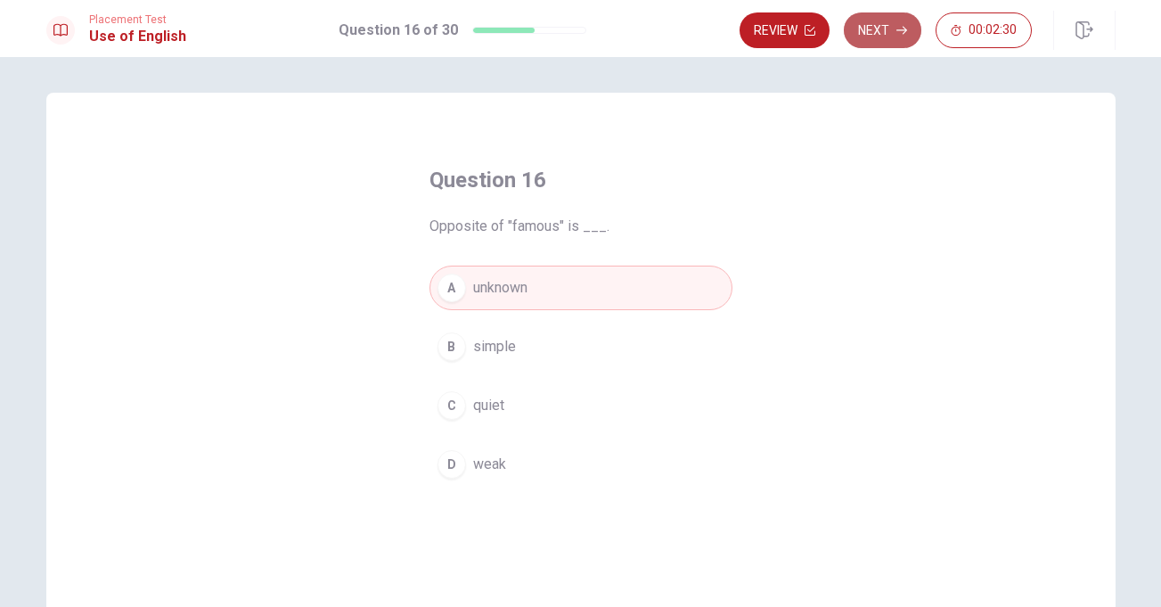
click at [871, 23] on button "Next" at bounding box center [883, 30] width 78 height 36
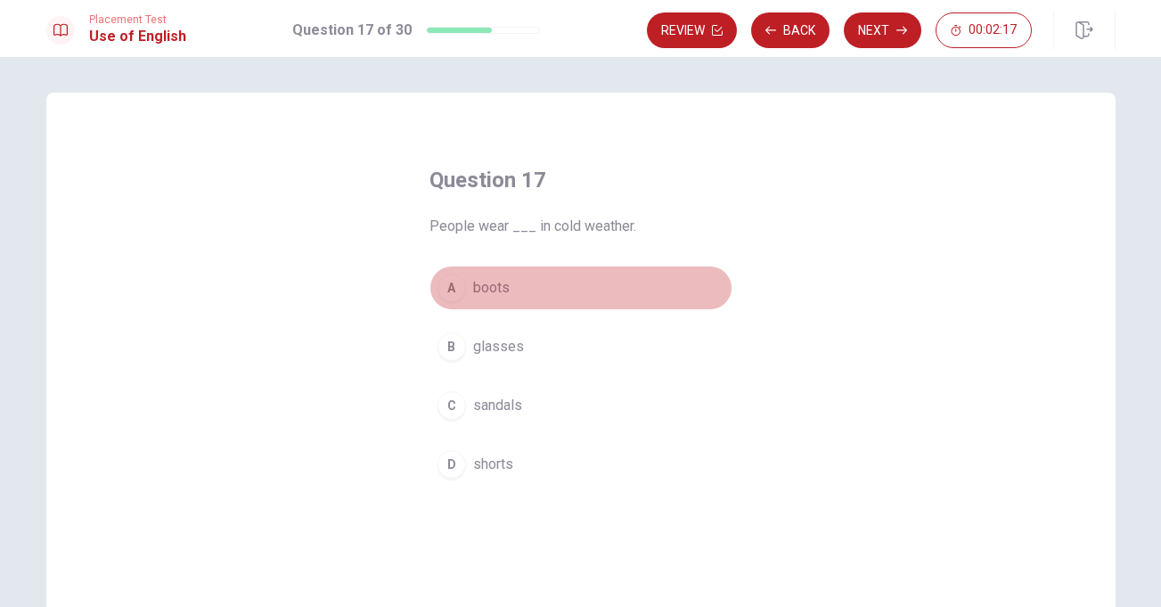
click at [493, 289] on span "boots" at bounding box center [491, 287] width 37 height 21
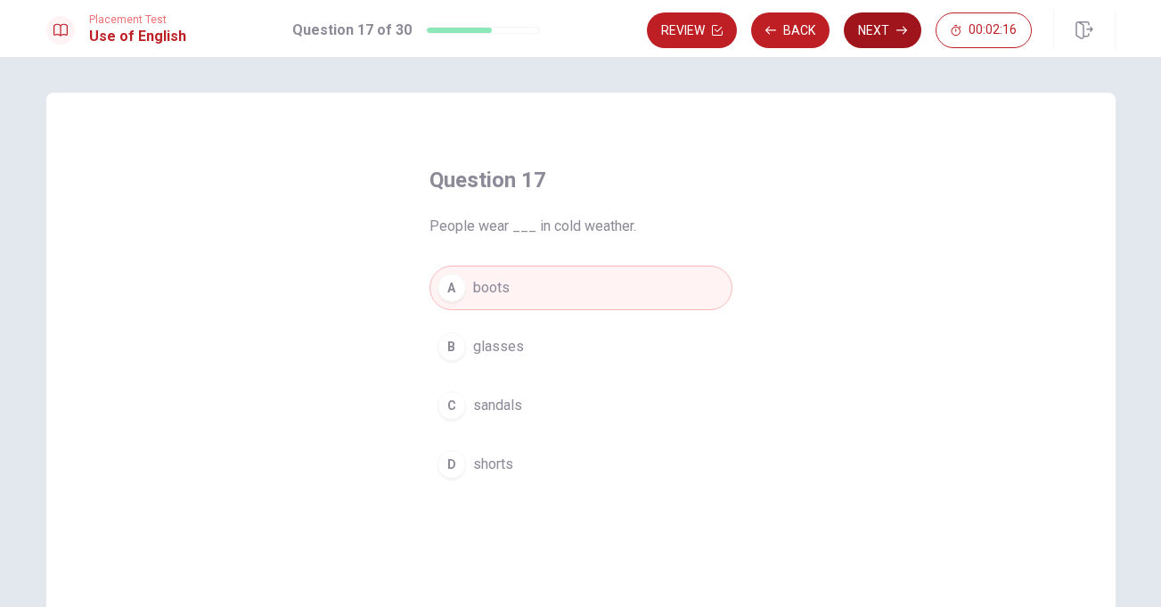
click at [869, 39] on button "Next" at bounding box center [883, 30] width 78 height 36
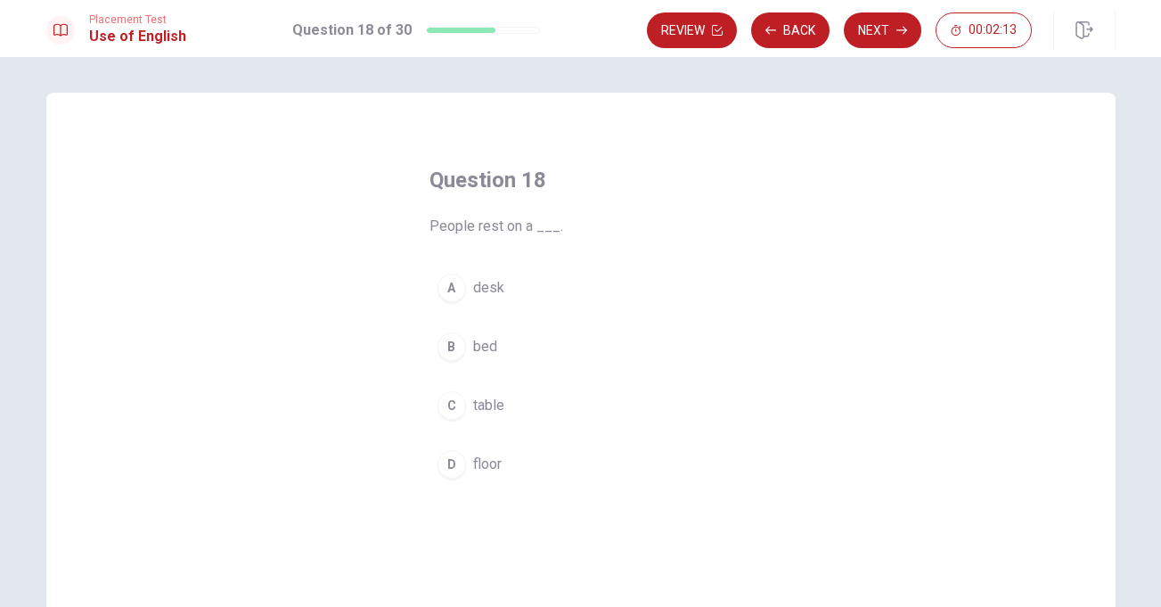
click at [593, 358] on button "B bed" at bounding box center [580, 346] width 303 height 45
click at [478, 352] on span "bed" at bounding box center [485, 346] width 24 height 21
click at [872, 50] on div "Placement Test Use of English Question 18 of 30 Review Back Next 00:02:10" at bounding box center [580, 28] width 1161 height 57
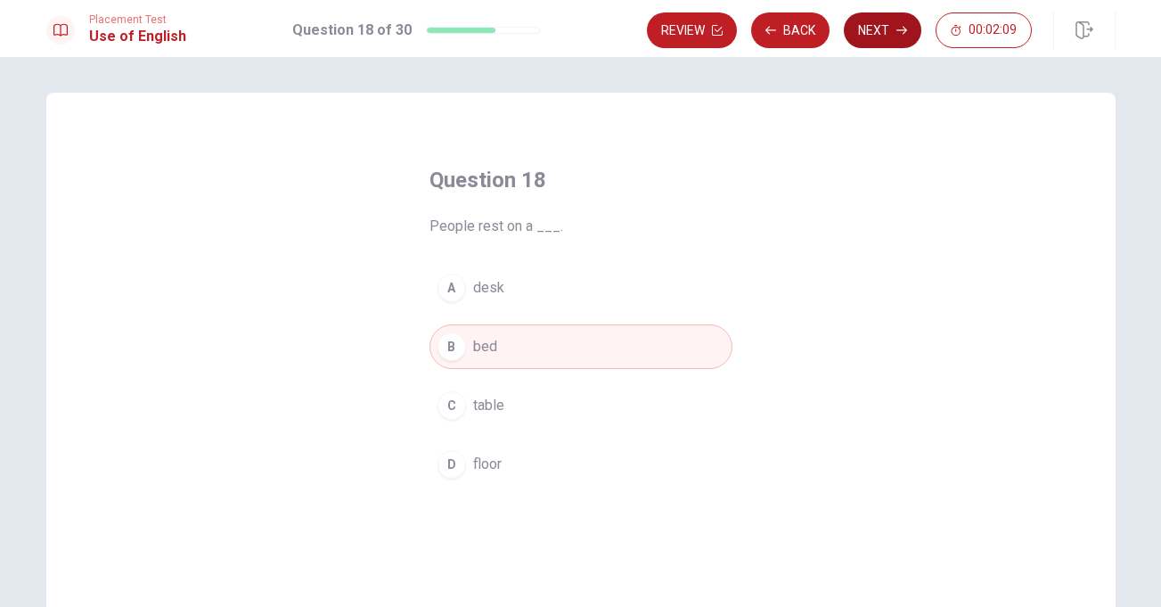
click at [881, 37] on button "Next" at bounding box center [883, 30] width 78 height 36
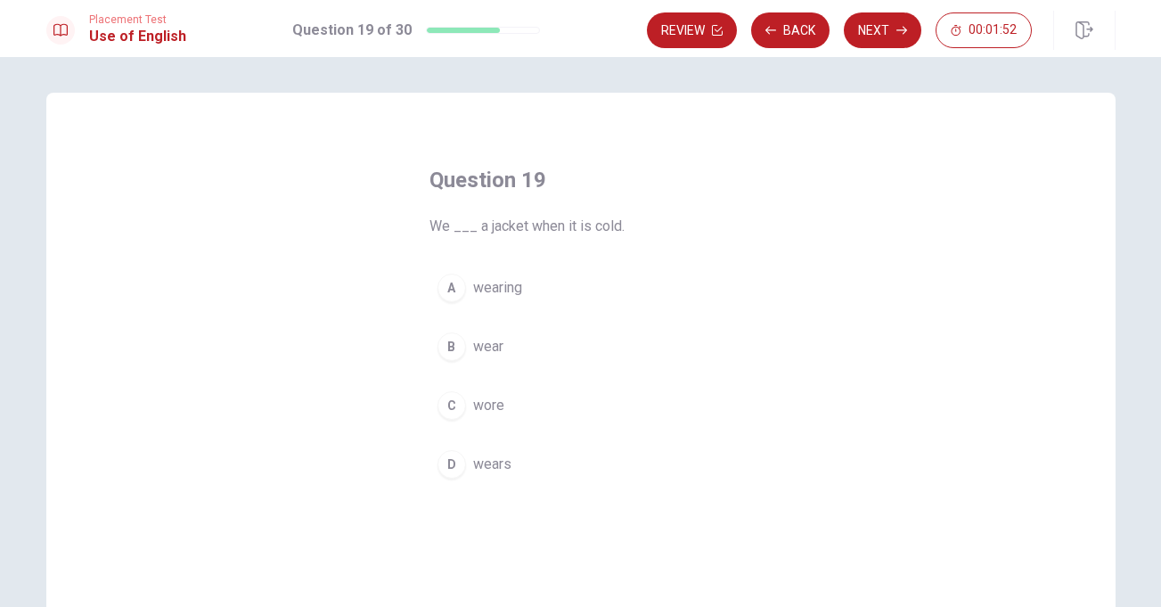
click at [483, 345] on span "wear" at bounding box center [488, 346] width 30 height 21
click at [873, 25] on button "Next" at bounding box center [883, 30] width 78 height 36
click at [486, 351] on span "will see" at bounding box center [497, 346] width 49 height 21
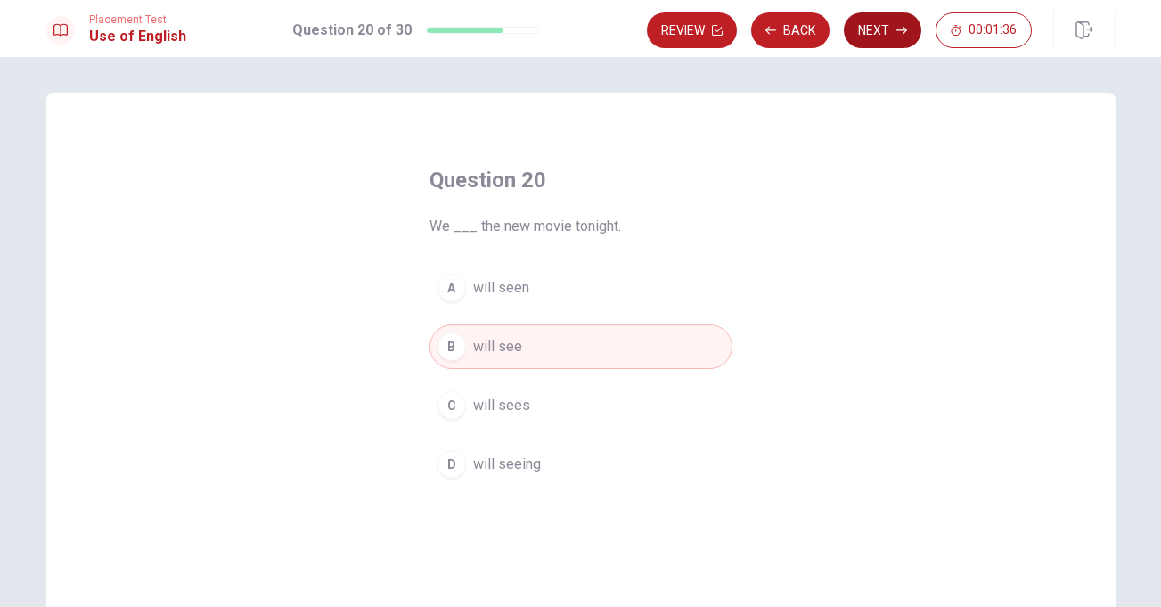
click at [887, 37] on button "Next" at bounding box center [883, 30] width 78 height 36
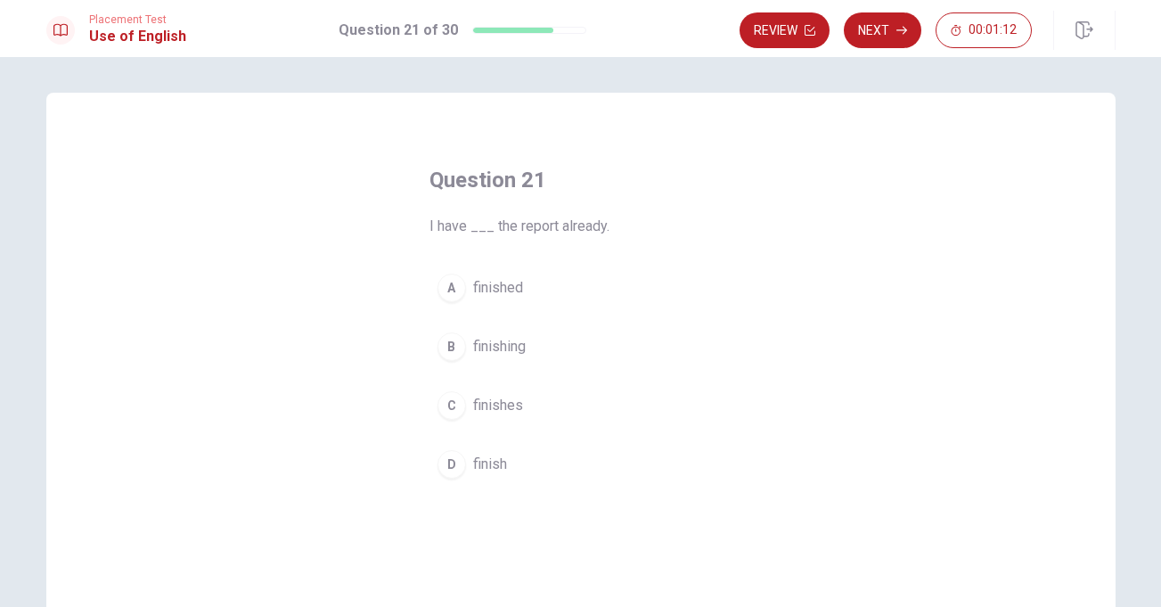
click at [489, 469] on span "finish" at bounding box center [490, 463] width 34 height 21
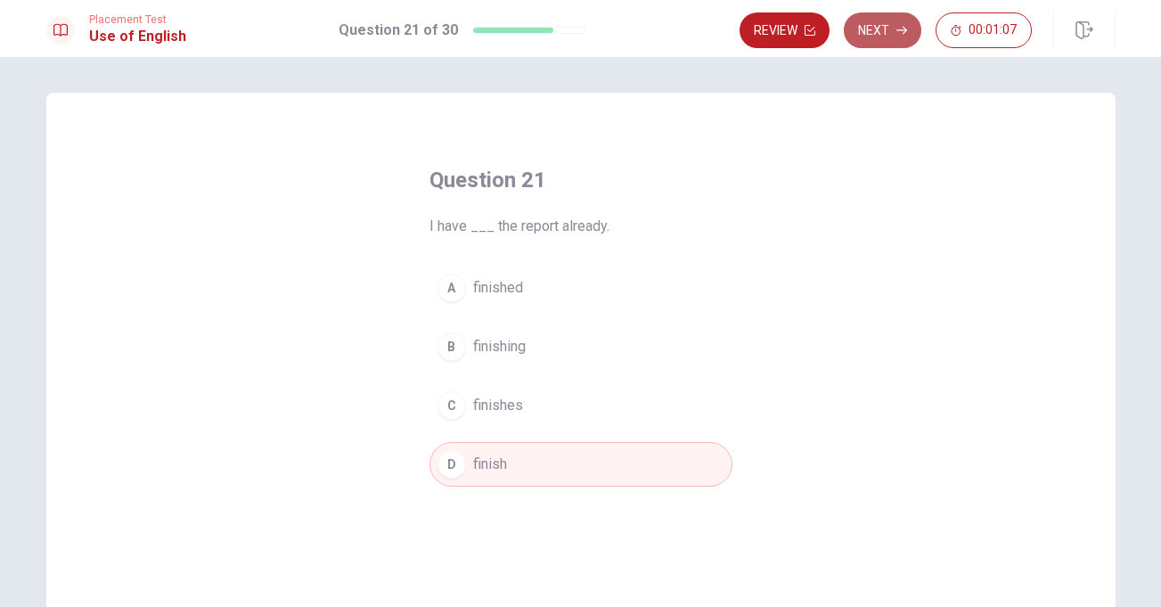
click at [881, 31] on button "Next" at bounding box center [883, 30] width 78 height 36
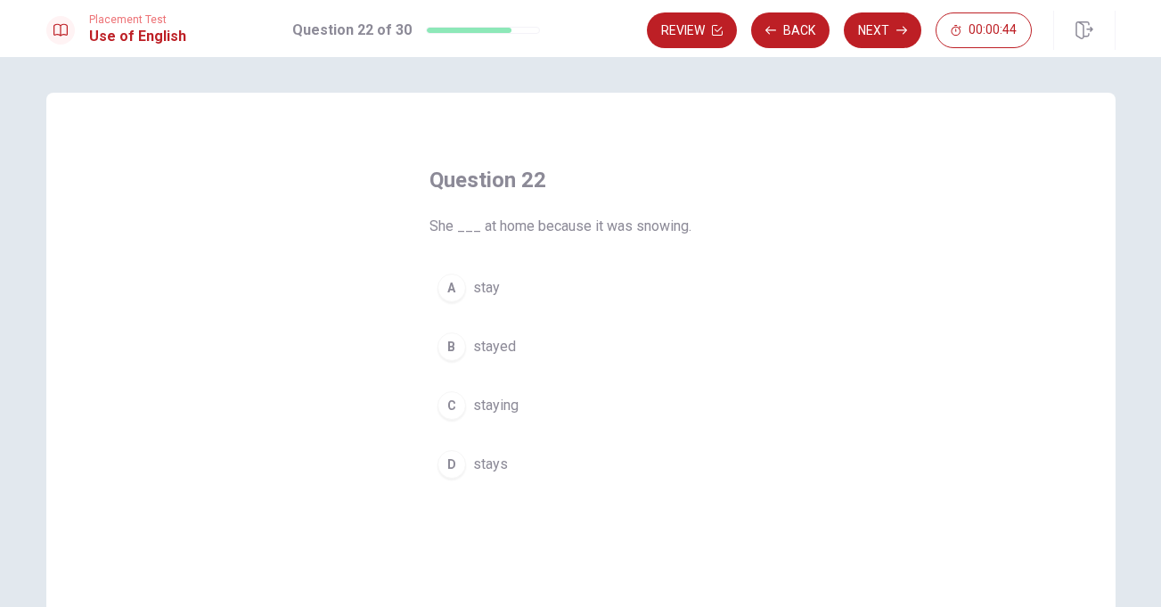
click at [487, 343] on span "stayed" at bounding box center [494, 346] width 43 height 21
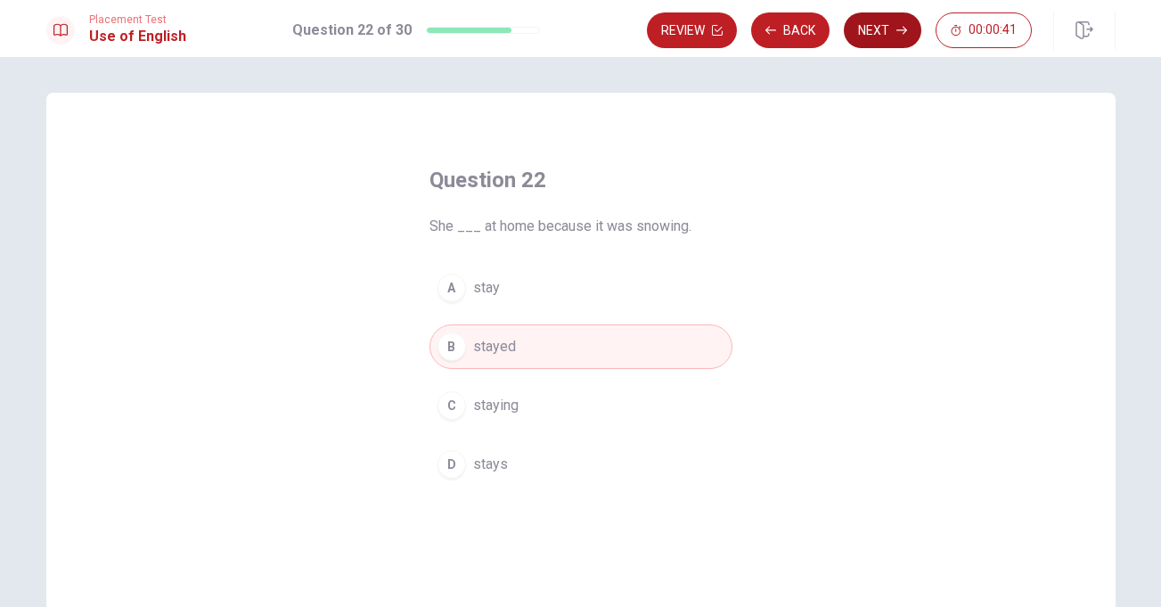
click at [887, 34] on button "Next" at bounding box center [883, 30] width 78 height 36
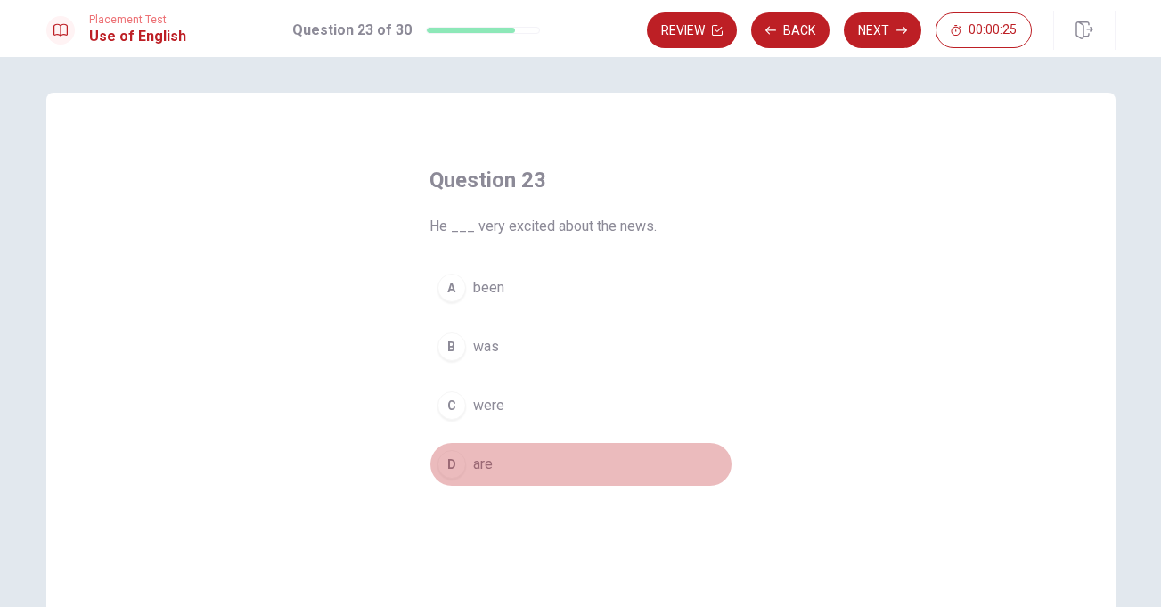
click at [483, 462] on span "are" at bounding box center [483, 463] width 20 height 21
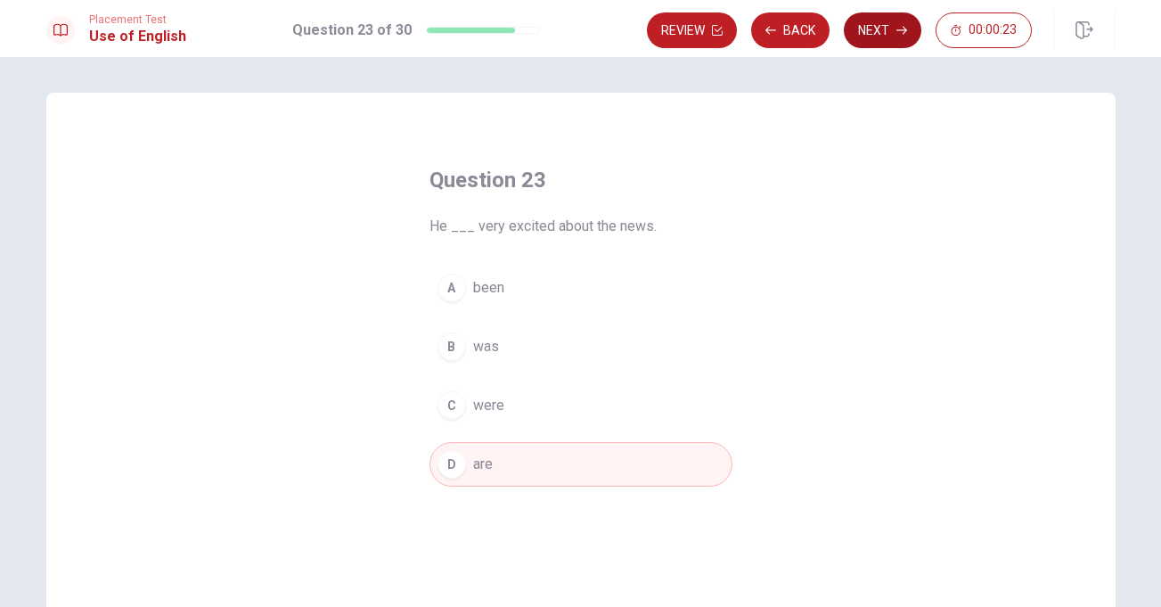
click at [865, 35] on button "Next" at bounding box center [883, 30] width 78 height 36
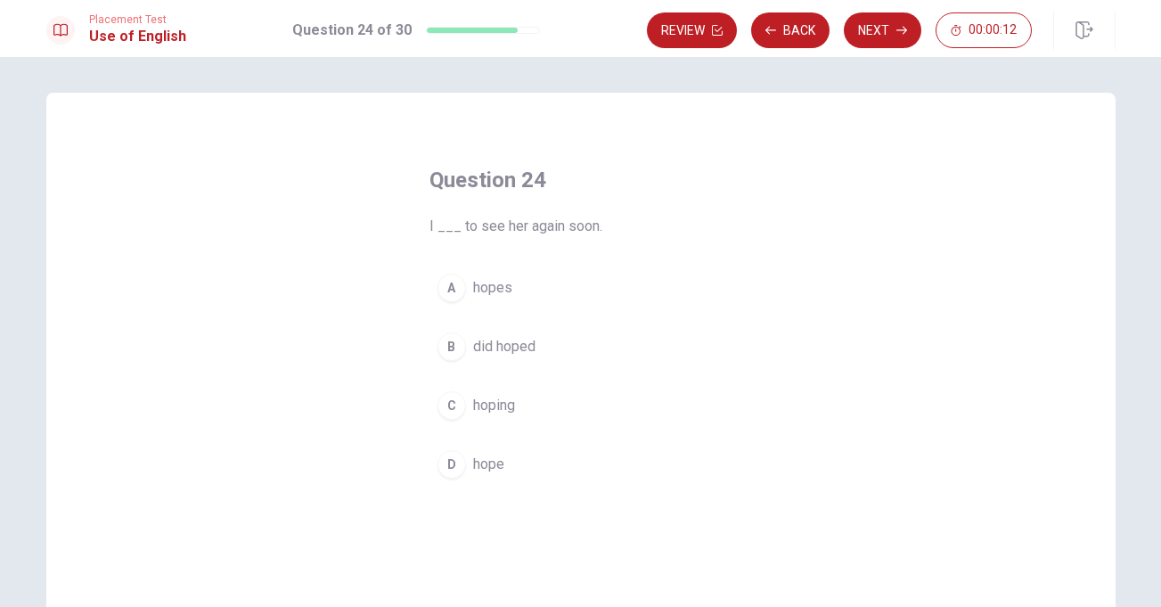
click at [493, 464] on span "hope" at bounding box center [488, 463] width 31 height 21
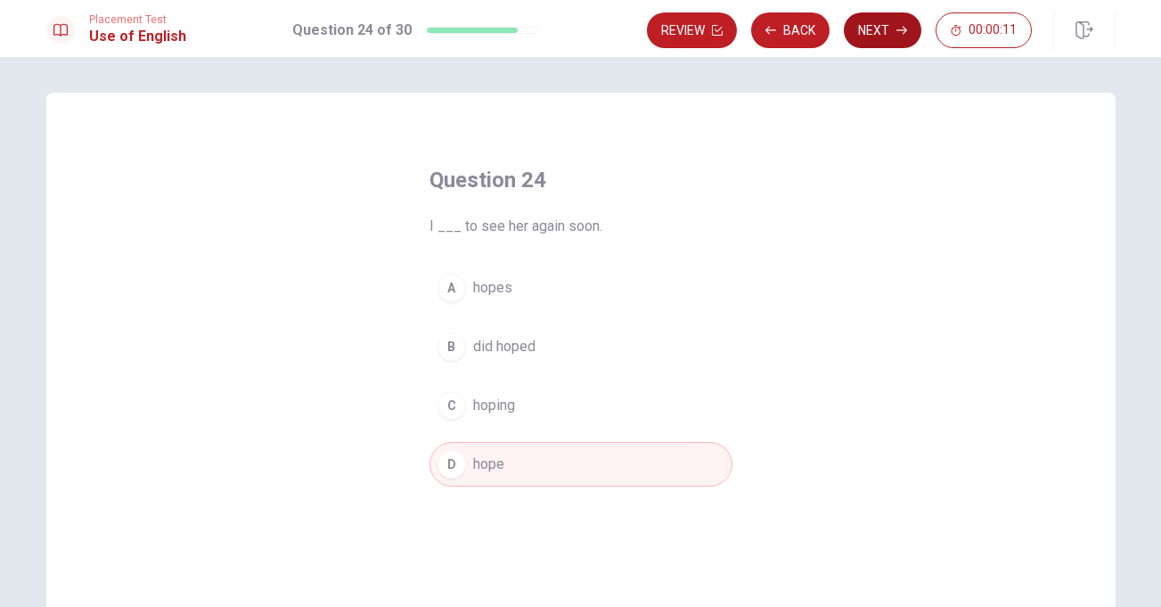
click at [874, 39] on button "Next" at bounding box center [883, 30] width 78 height 36
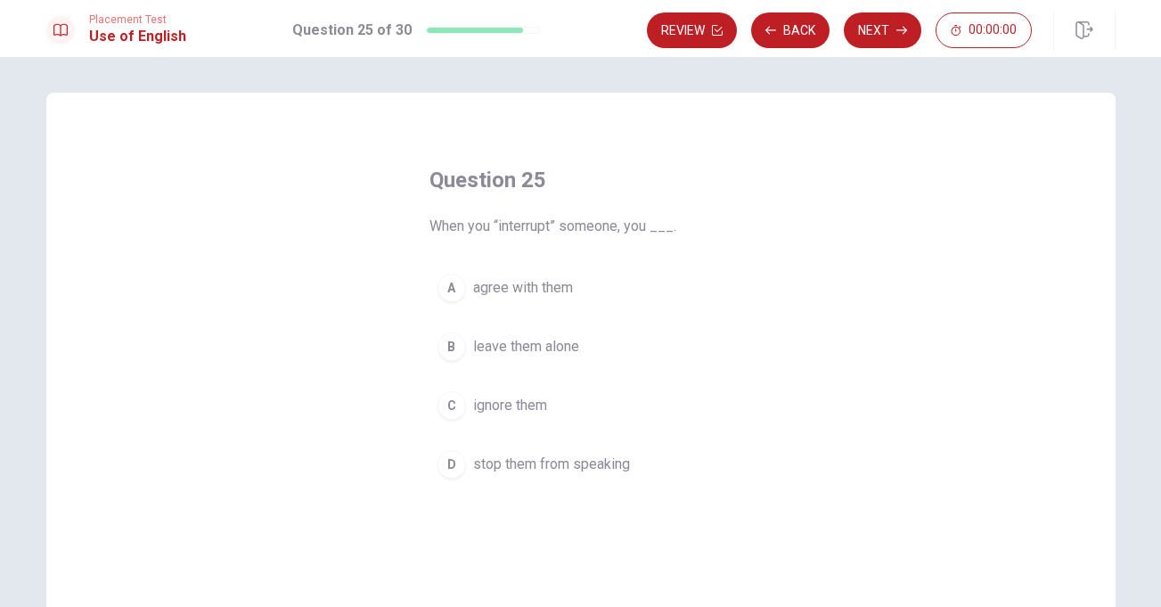
click at [534, 406] on span "ignore them" at bounding box center [510, 405] width 74 height 21
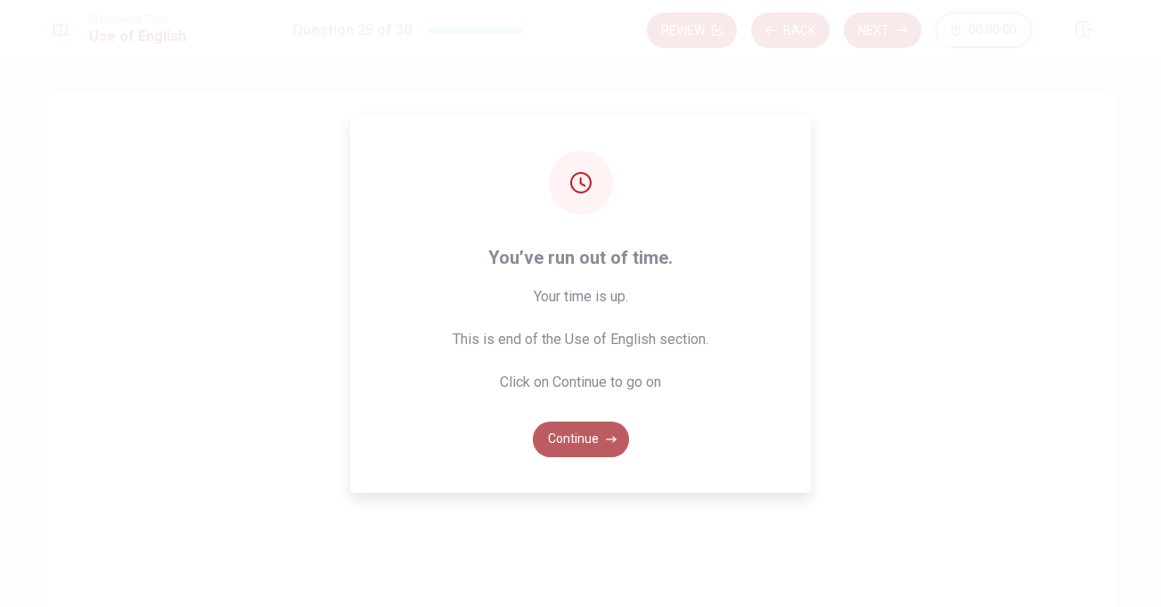
click at [592, 441] on button "Continue" at bounding box center [581, 439] width 96 height 36
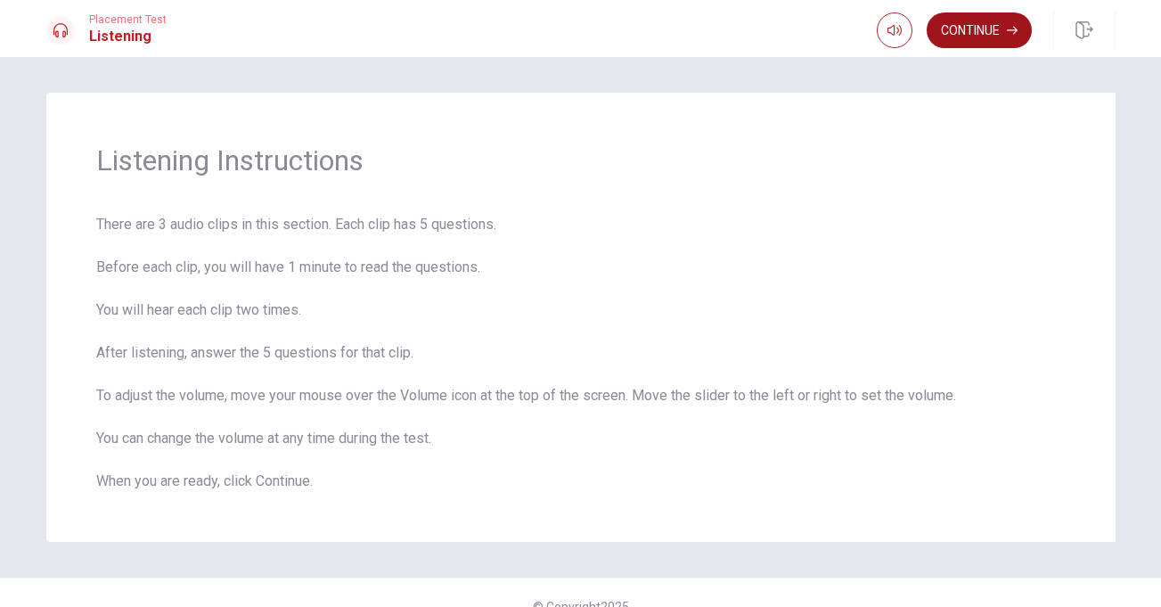
click at [980, 27] on button "Continue" at bounding box center [979, 30] width 105 height 36
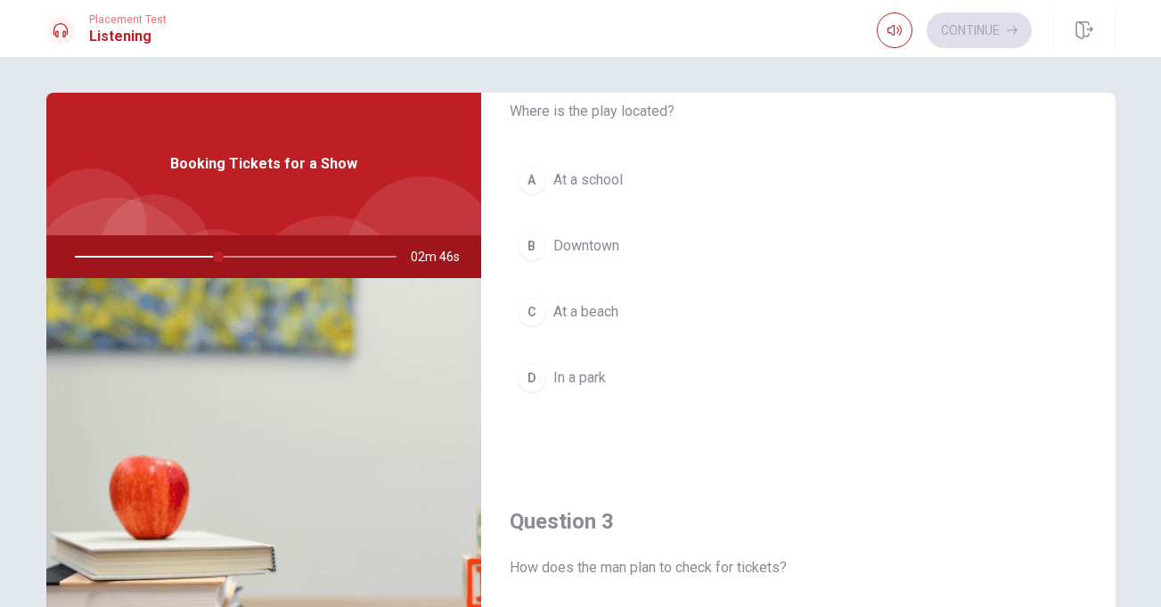
scroll to position [47, 0]
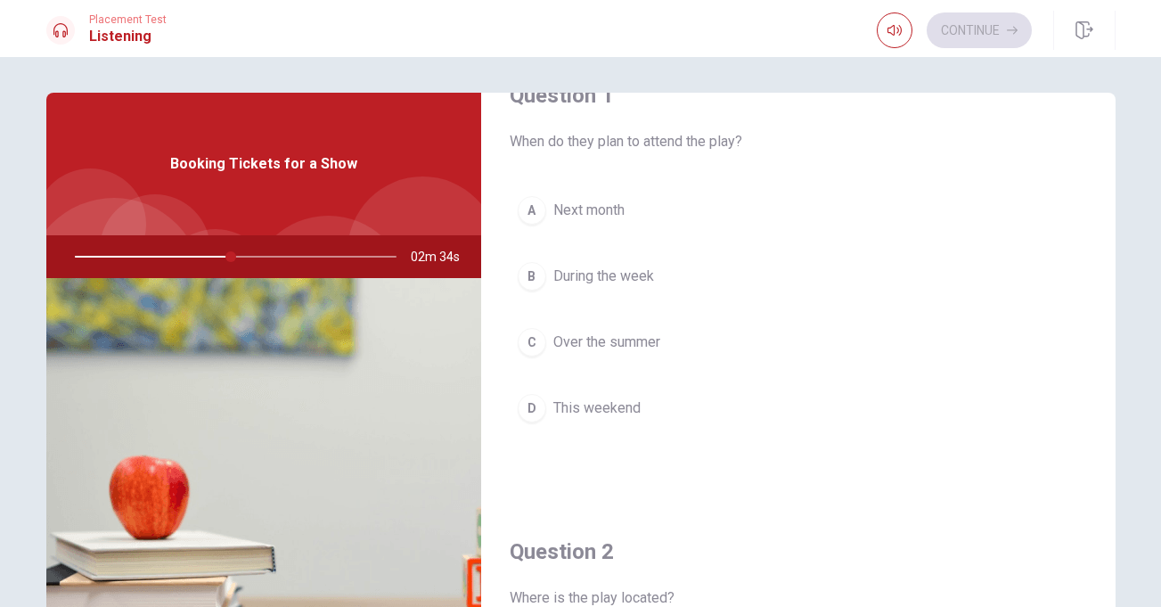
click at [584, 405] on span "This weekend" at bounding box center [596, 407] width 87 height 21
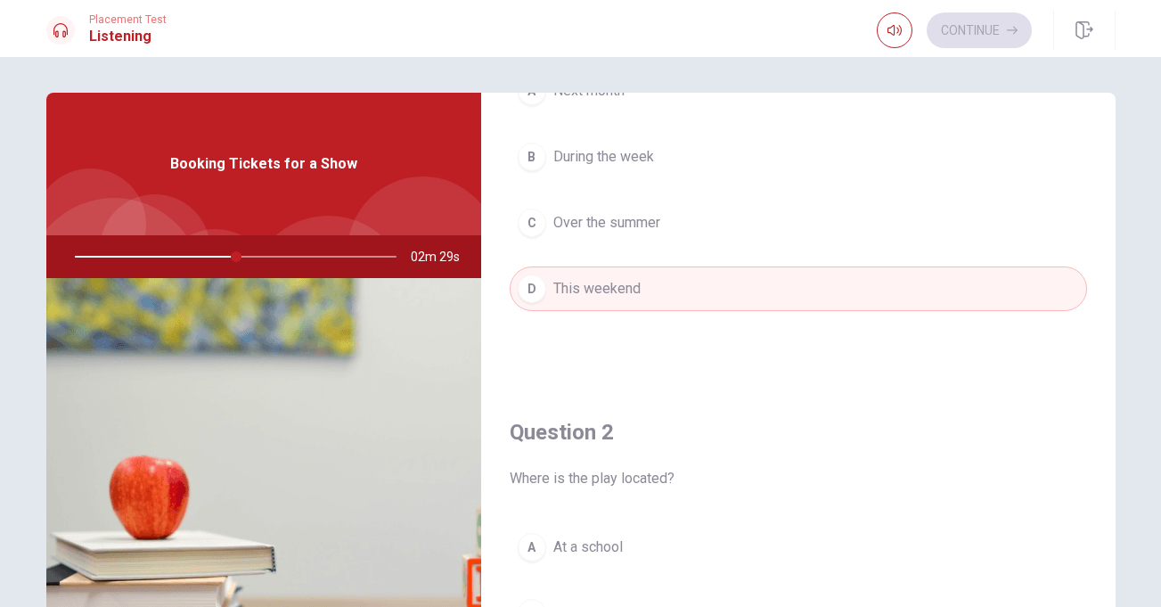
scroll to position [421, 0]
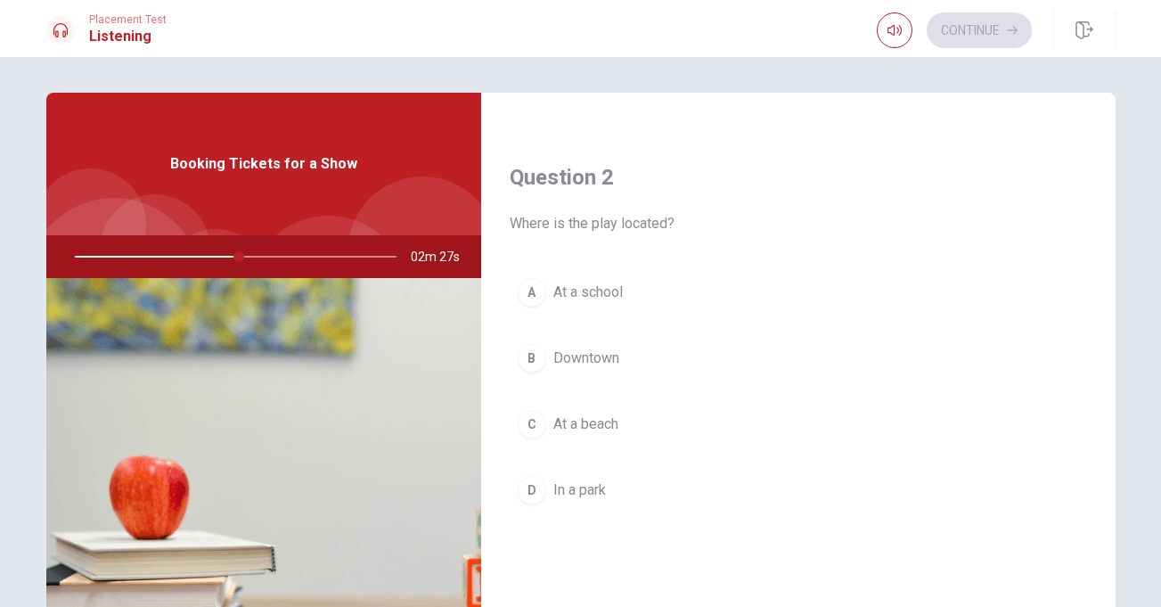
click at [582, 355] on span "Downtown" at bounding box center [586, 357] width 66 height 21
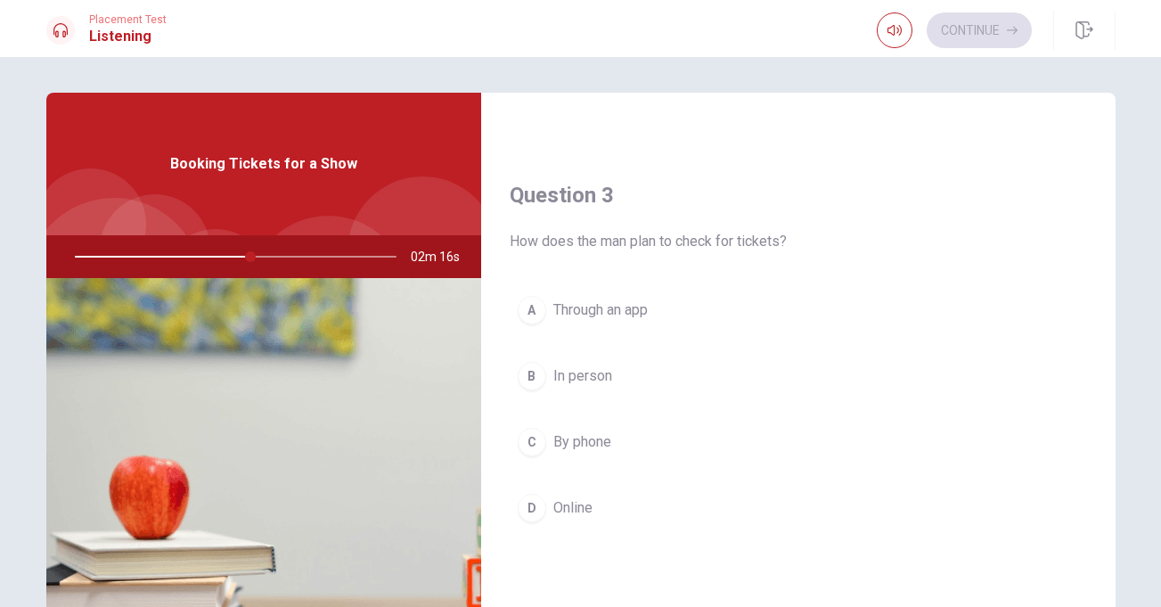
scroll to position [897, 0]
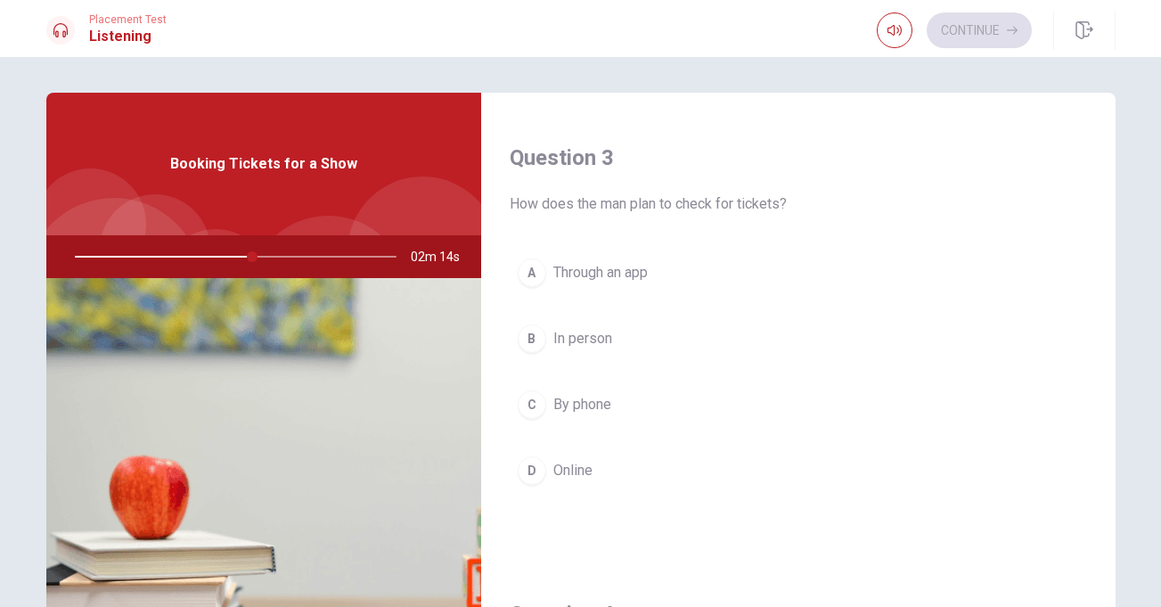
click at [568, 469] on span "Online" at bounding box center [572, 470] width 39 height 21
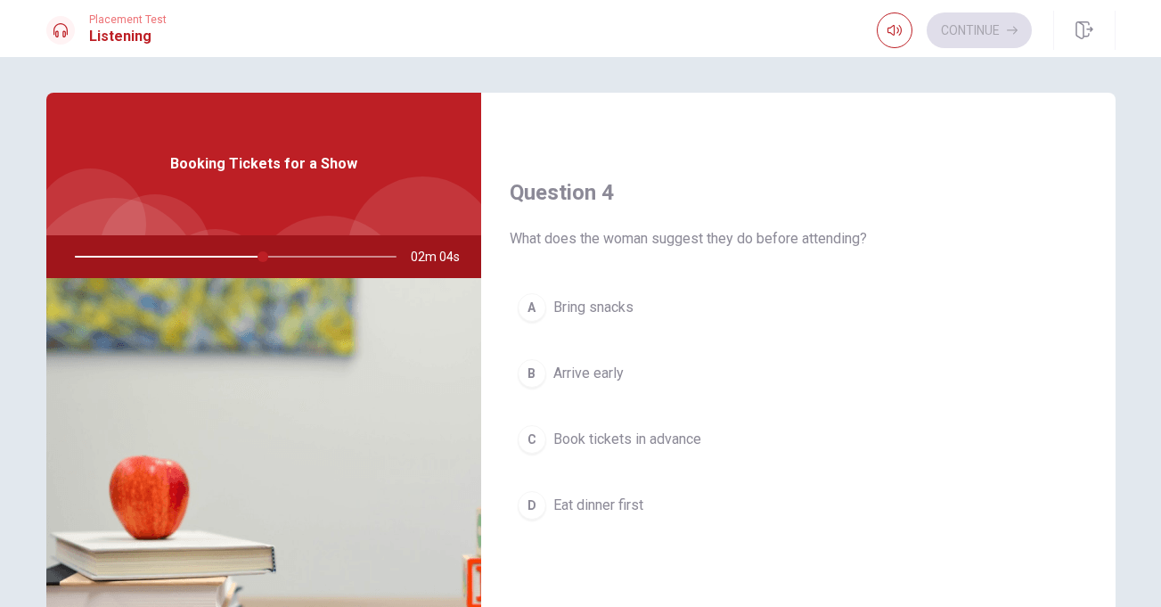
scroll to position [1345, 0]
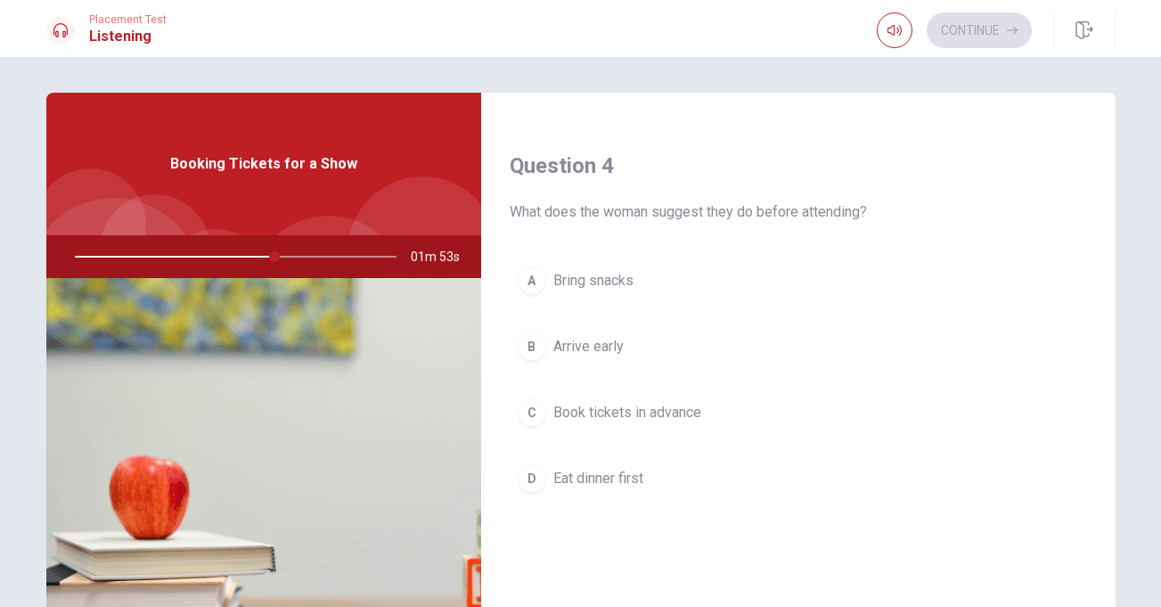
drag, startPoint x: 268, startPoint y: 255, endPoint x: 137, endPoint y: 261, distance: 131.1
click at [137, 261] on div at bounding box center [231, 256] width 357 height 43
click at [140, 253] on div at bounding box center [231, 256] width 357 height 43
click at [115, 256] on div at bounding box center [231, 256] width 357 height 43
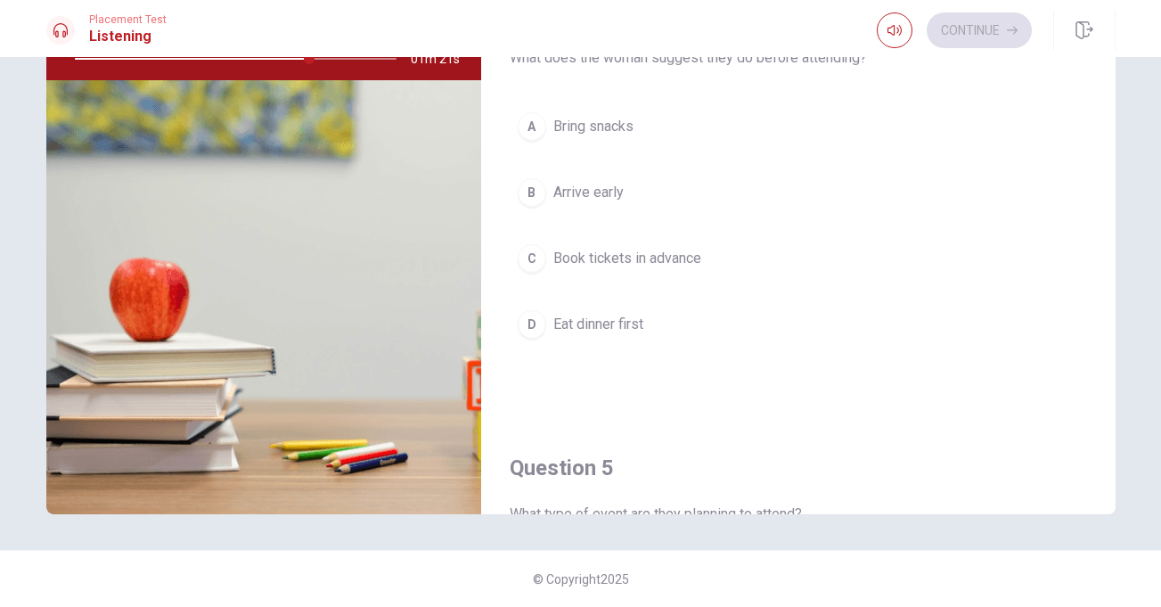
scroll to position [1298, 0]
click at [560, 258] on span "Book tickets in advance" at bounding box center [627, 261] width 148 height 21
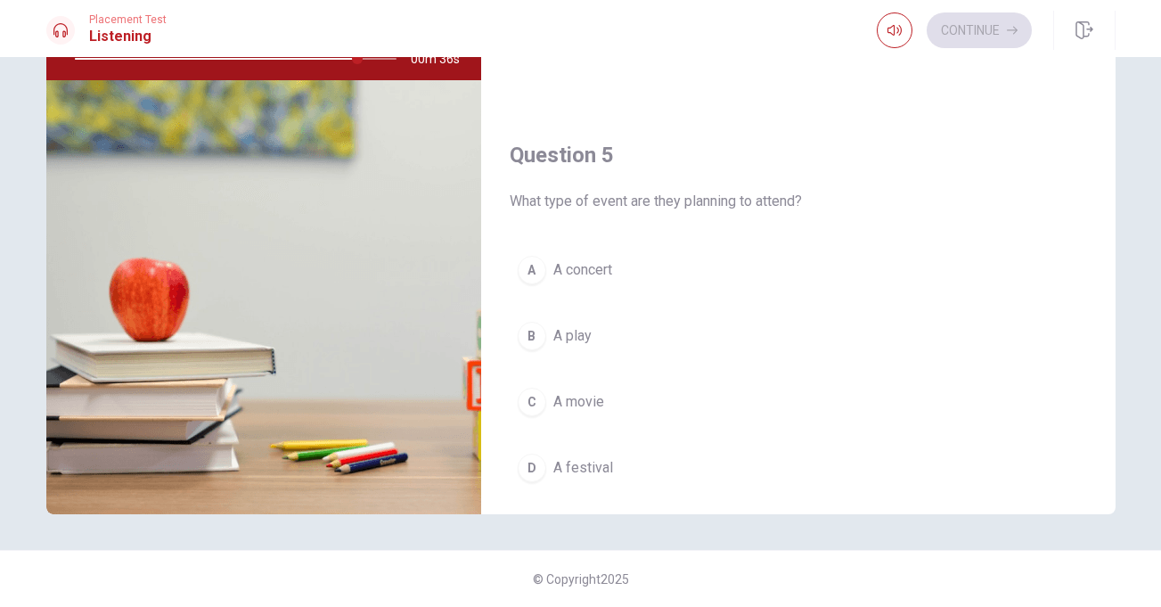
scroll to position [1621, 0]
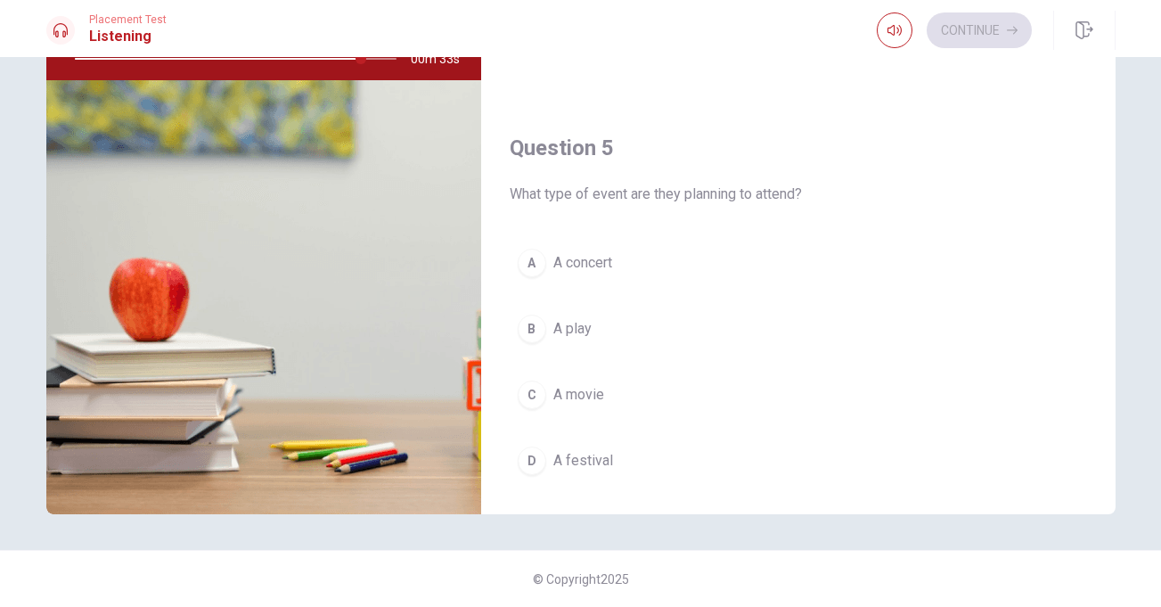
click at [585, 264] on span "A concert" at bounding box center [582, 262] width 59 height 21
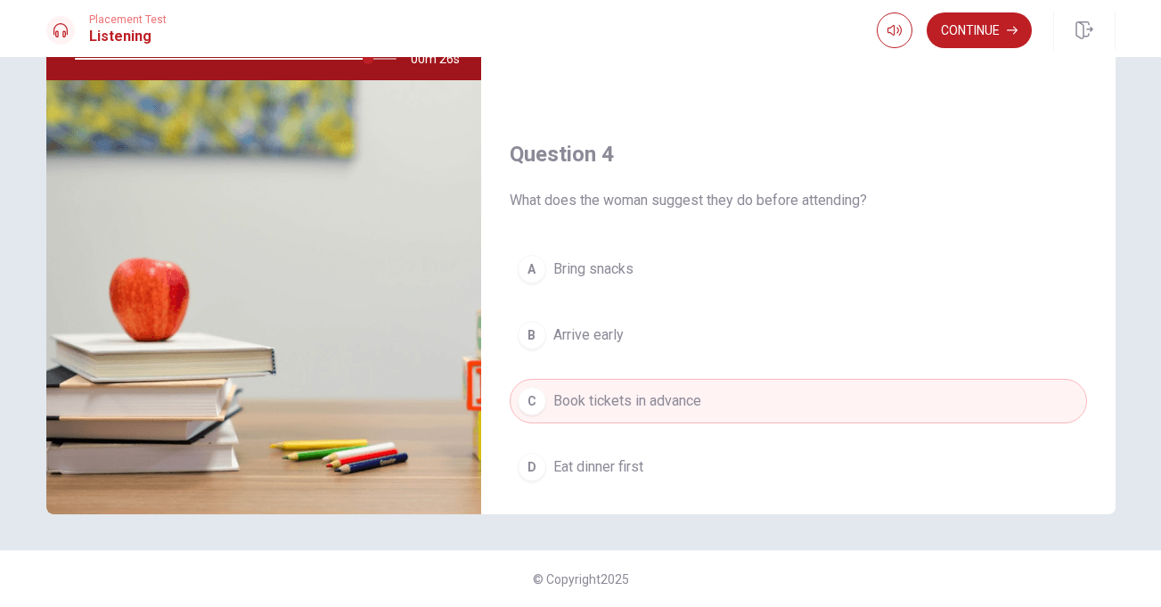
scroll to position [1224, 0]
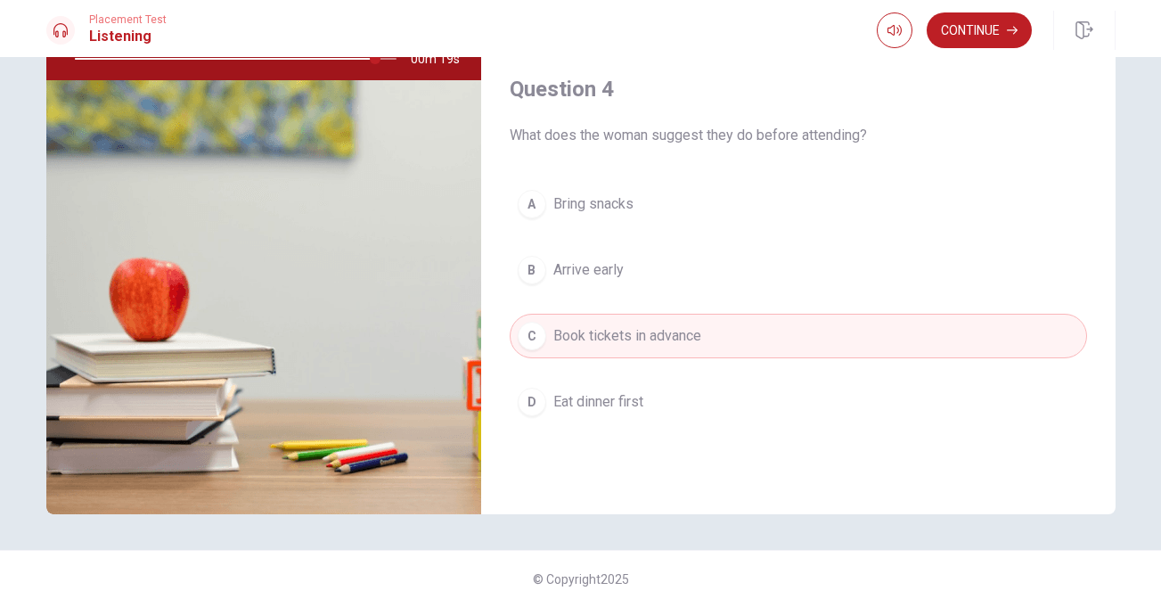
click at [600, 270] on span "Arrive early" at bounding box center [588, 269] width 70 height 21
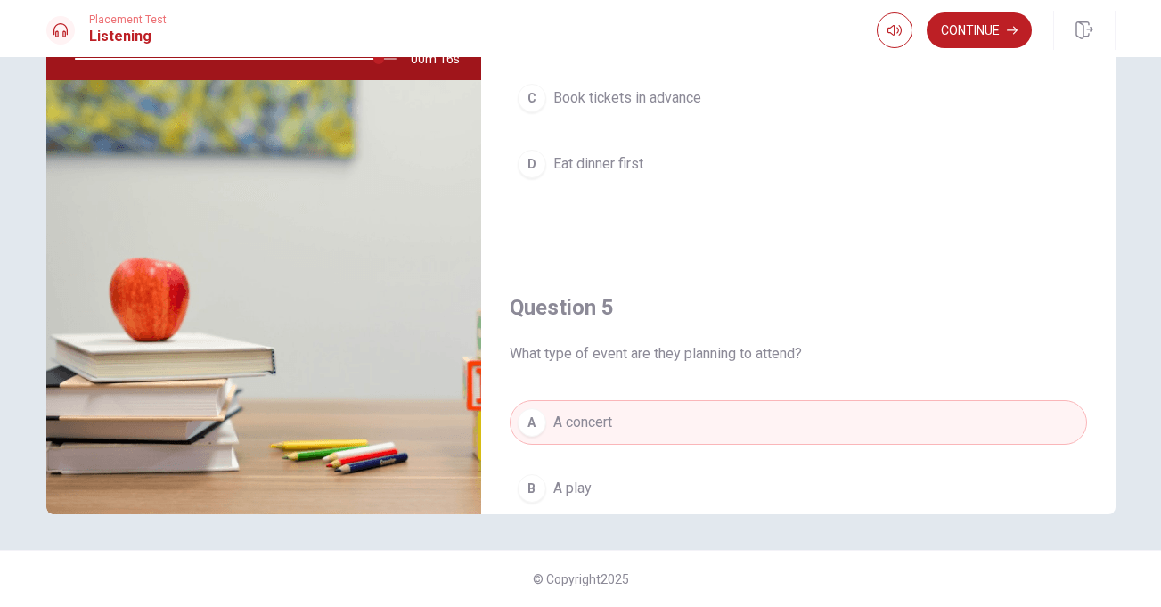
scroll to position [1492, 0]
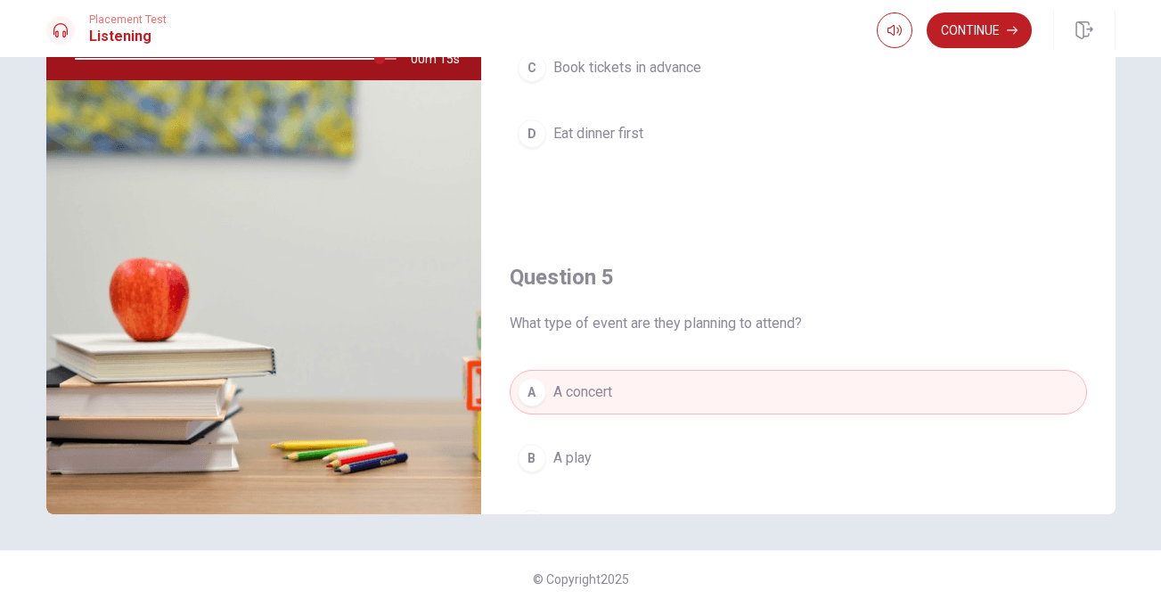
click at [684, 73] on span "Book tickets in advance" at bounding box center [627, 67] width 148 height 21
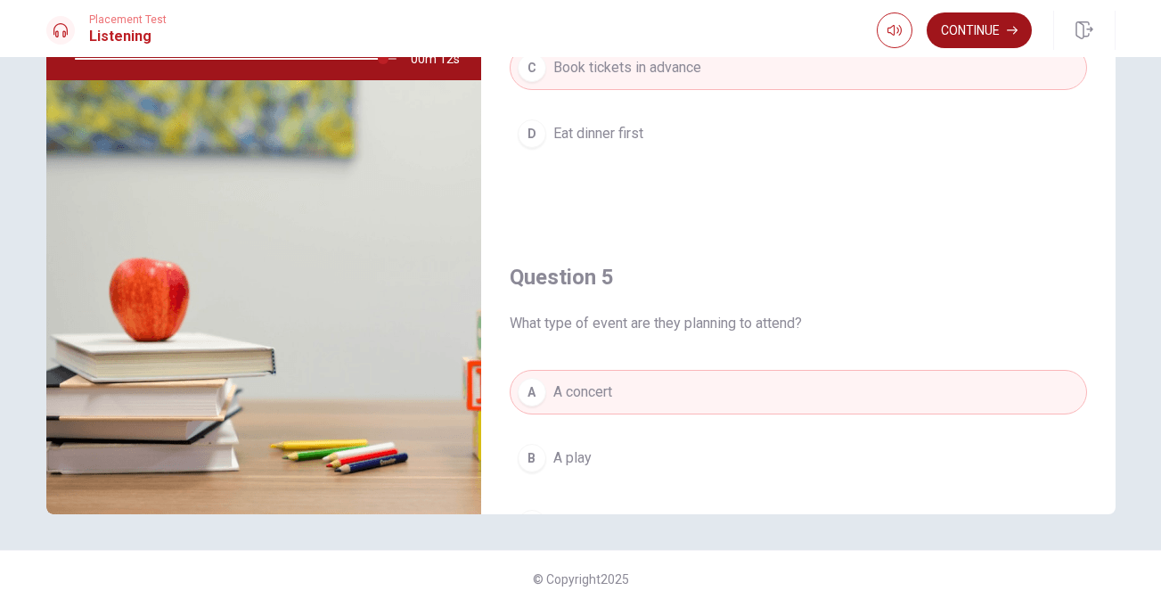
click at [955, 32] on button "Continue" at bounding box center [979, 30] width 105 height 36
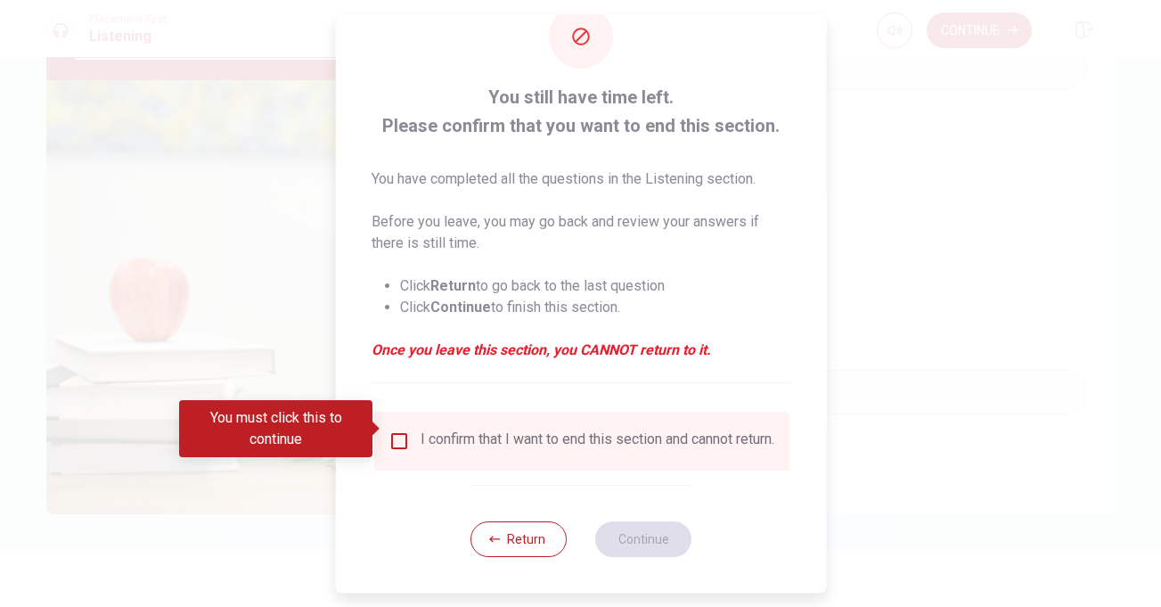
scroll to position [58, 0]
click at [396, 430] on input "You must click this to continue" at bounding box center [398, 440] width 21 height 21
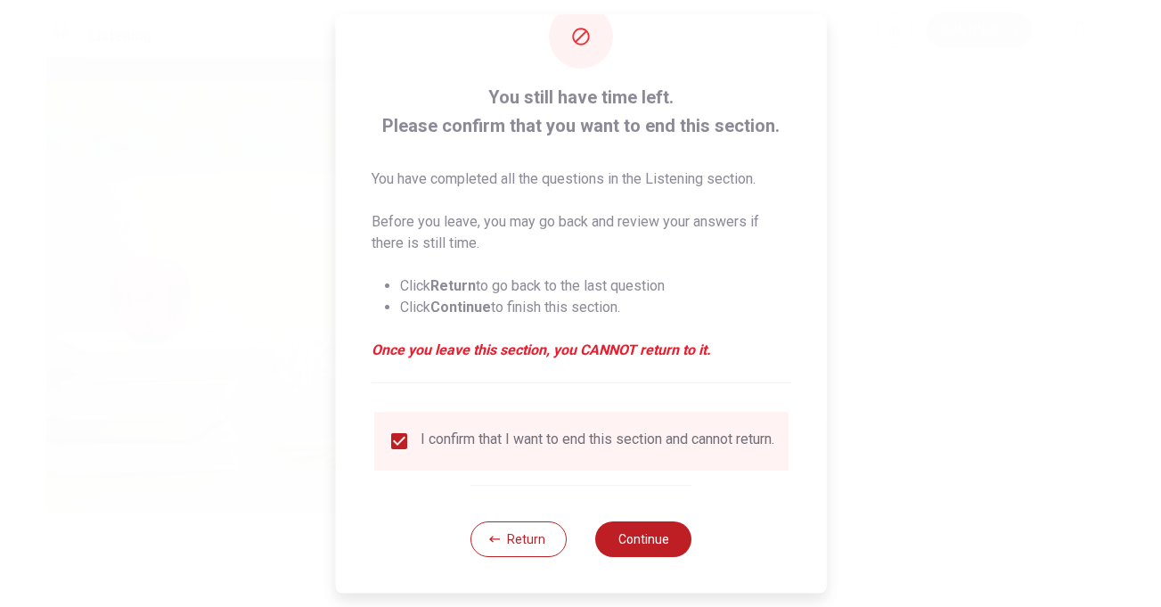
type input "0"
click at [657, 528] on button "Continue" at bounding box center [643, 539] width 96 height 36
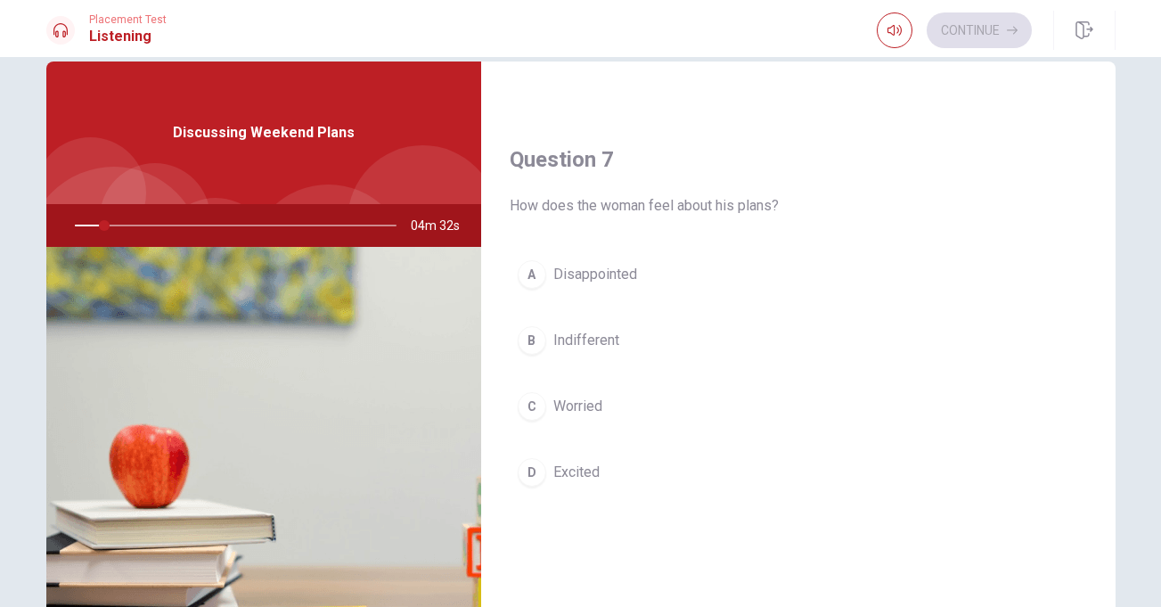
scroll to position [411, 0]
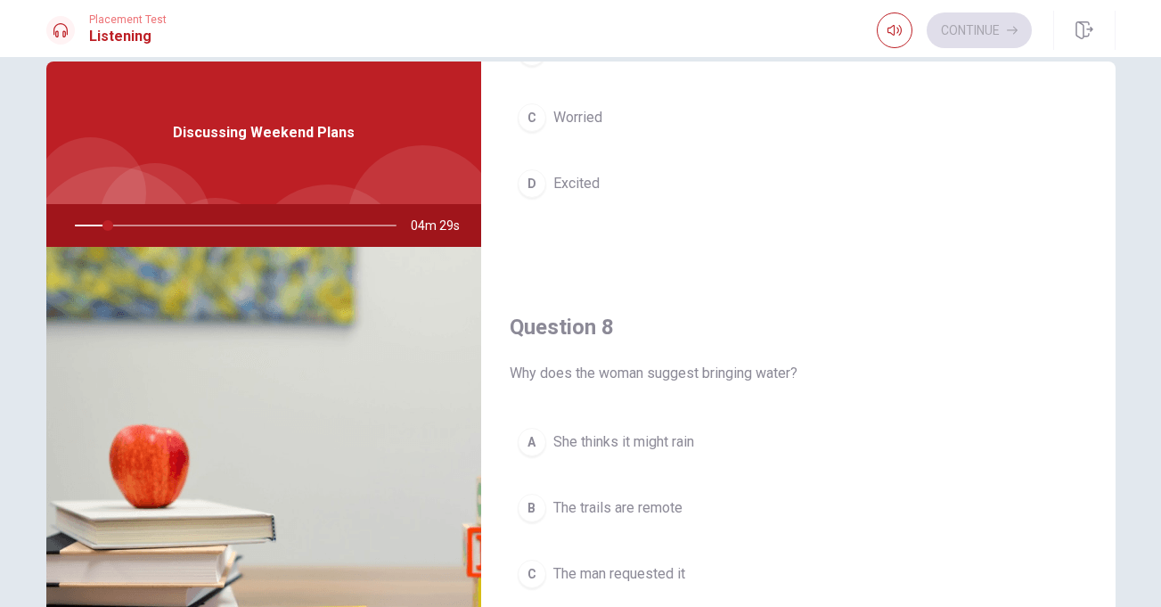
drag, startPoint x: 1110, startPoint y: 249, endPoint x: 1121, endPoint y: 325, distance: 76.5
click at [1121, 325] on div "Question 6 Where is he planning to hike? A [GEOGRAPHIC_DATA] B [GEOGRAPHIC_DATA…" at bounding box center [581, 370] width 1126 height 619
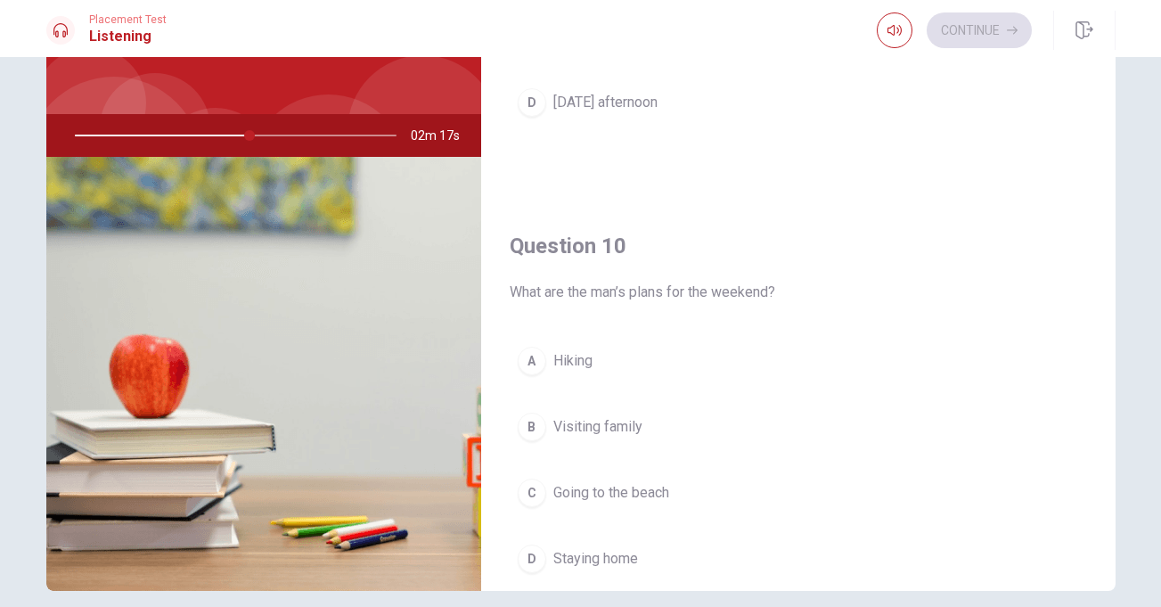
scroll to position [1617, 0]
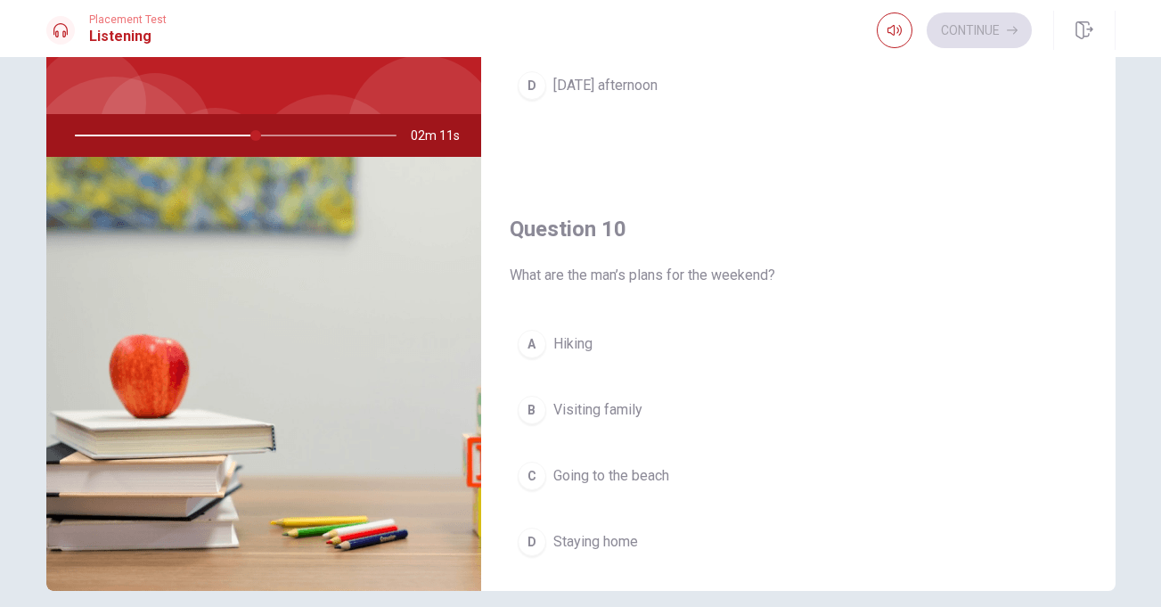
click at [573, 339] on span "Hiking" at bounding box center [572, 343] width 39 height 21
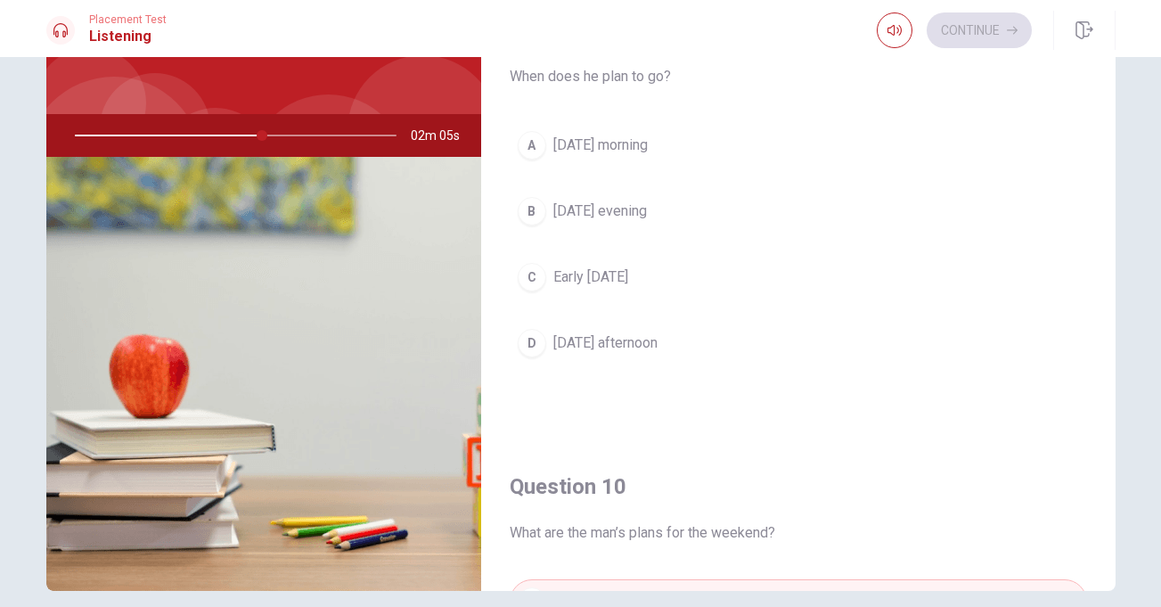
scroll to position [1322, 0]
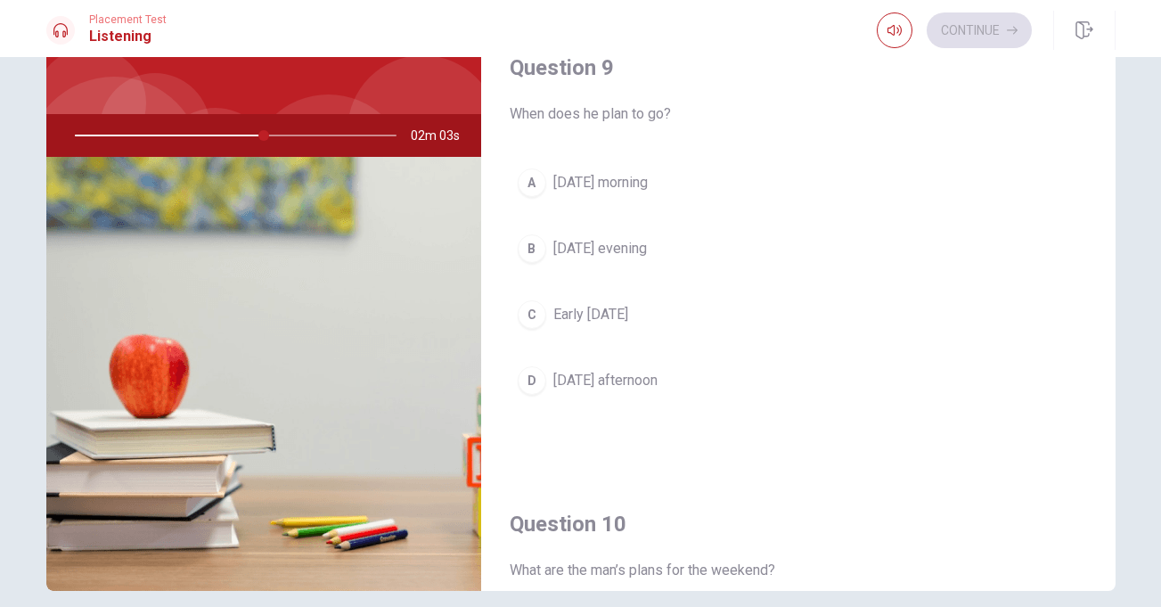
click at [595, 306] on span "Early [DATE]" at bounding box center [590, 314] width 75 height 21
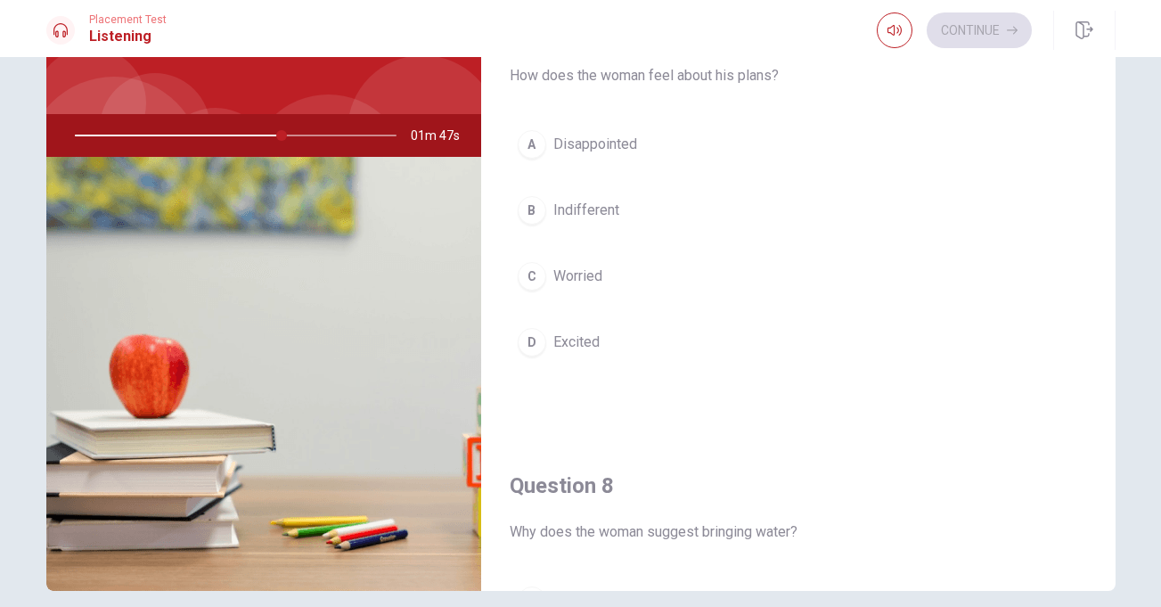
scroll to position [445, 0]
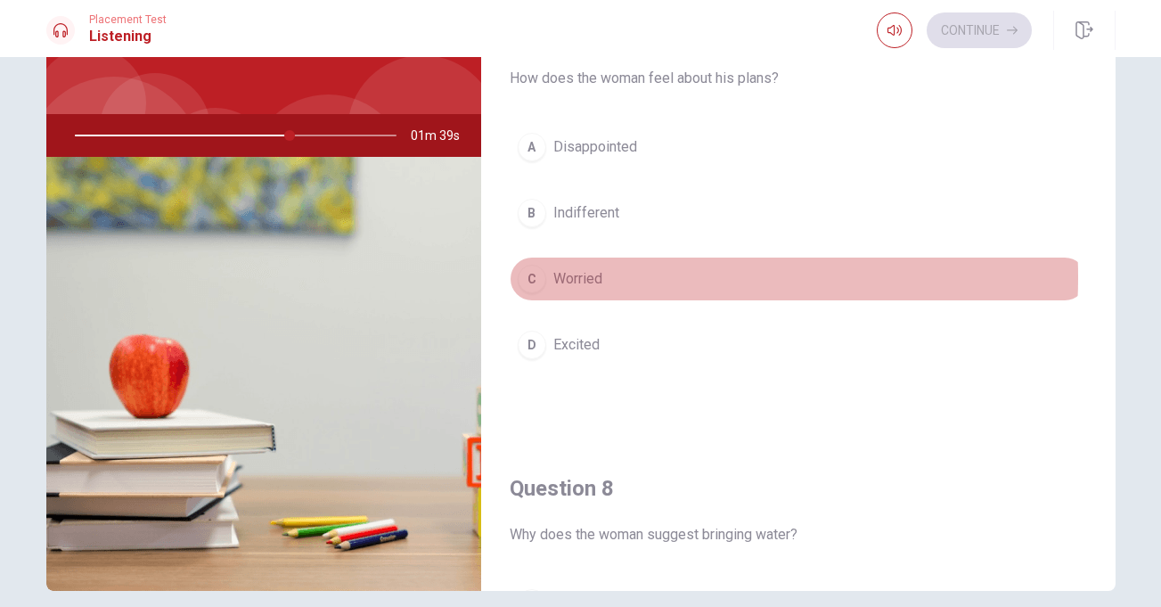
click at [585, 277] on span "Worried" at bounding box center [577, 278] width 49 height 21
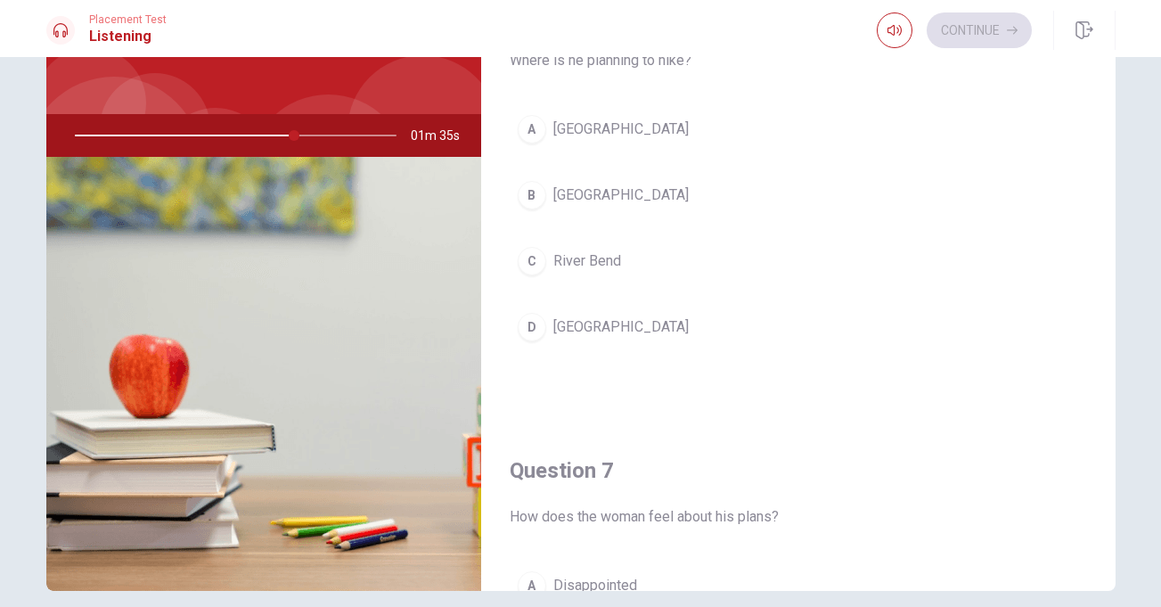
scroll to position [0, 0]
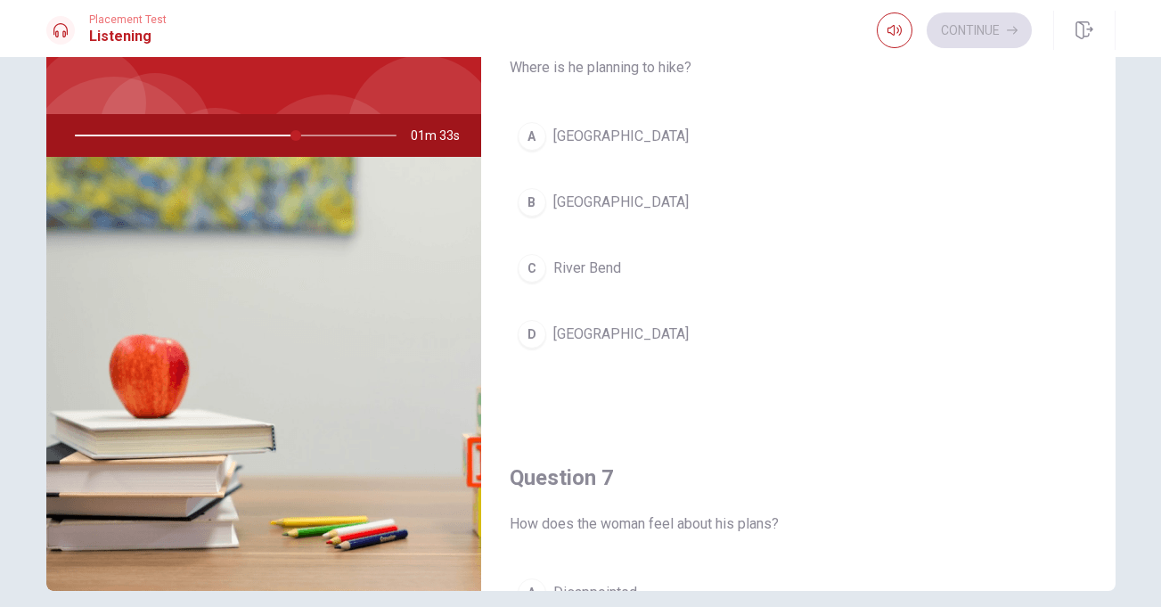
click at [604, 142] on span "[GEOGRAPHIC_DATA]" at bounding box center [620, 136] width 135 height 21
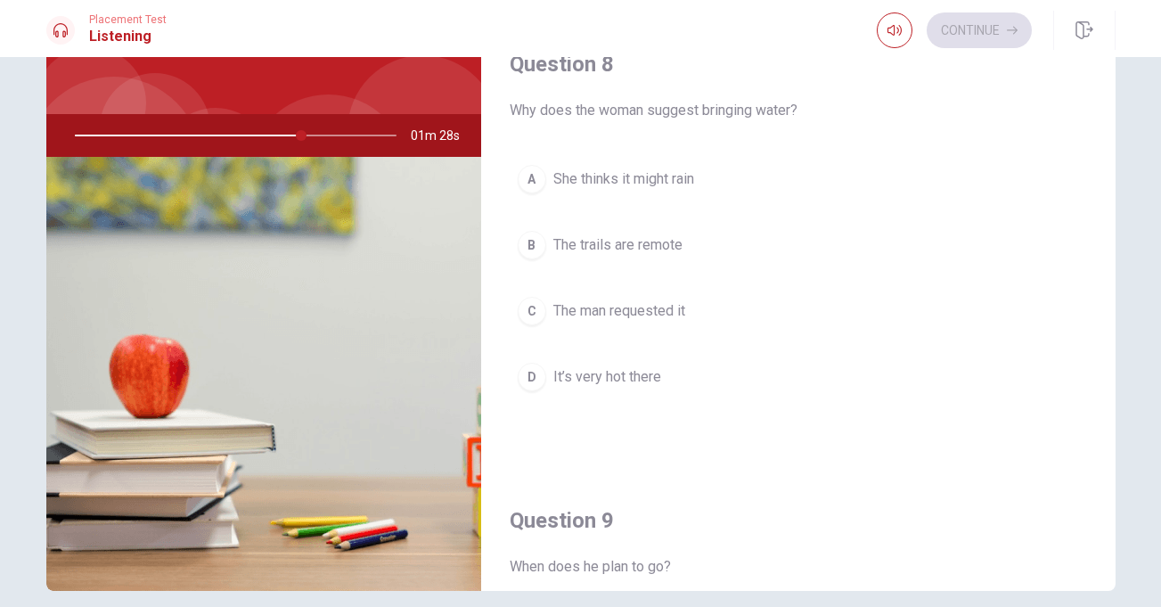
scroll to position [877, 0]
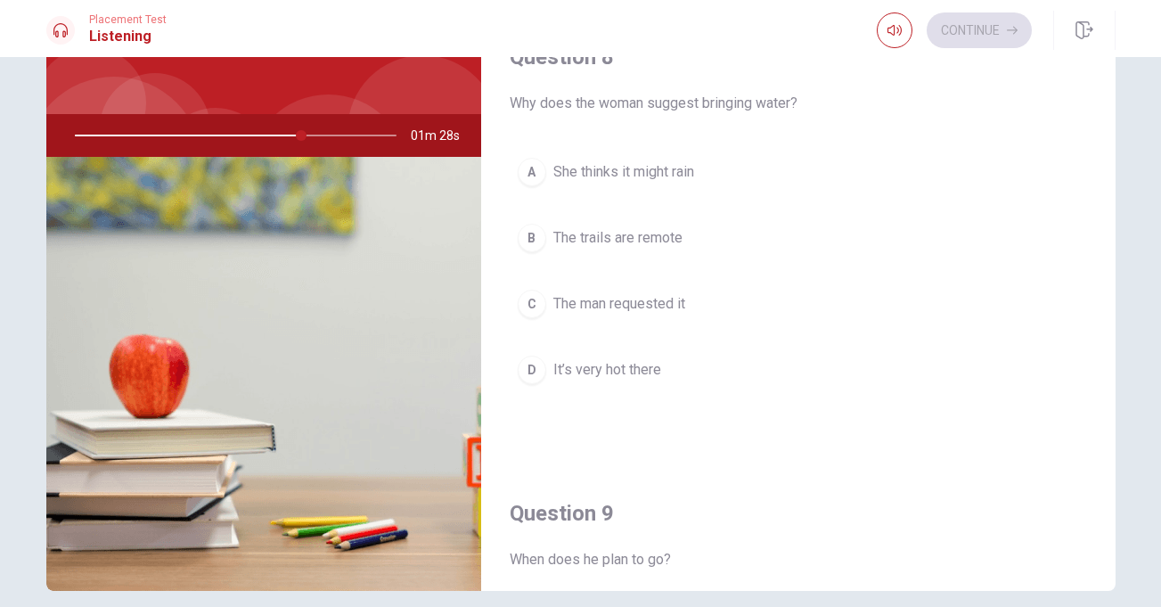
drag, startPoint x: 1110, startPoint y: 107, endPoint x: 1121, endPoint y: 337, distance: 230.1
click at [1121, 337] on div "Question 6 Where is he planning to hike? A [GEOGRAPHIC_DATA] B [GEOGRAPHIC_DATA…" at bounding box center [581, 280] width 1126 height 619
click at [622, 233] on span "The trails are remote" at bounding box center [617, 237] width 129 height 21
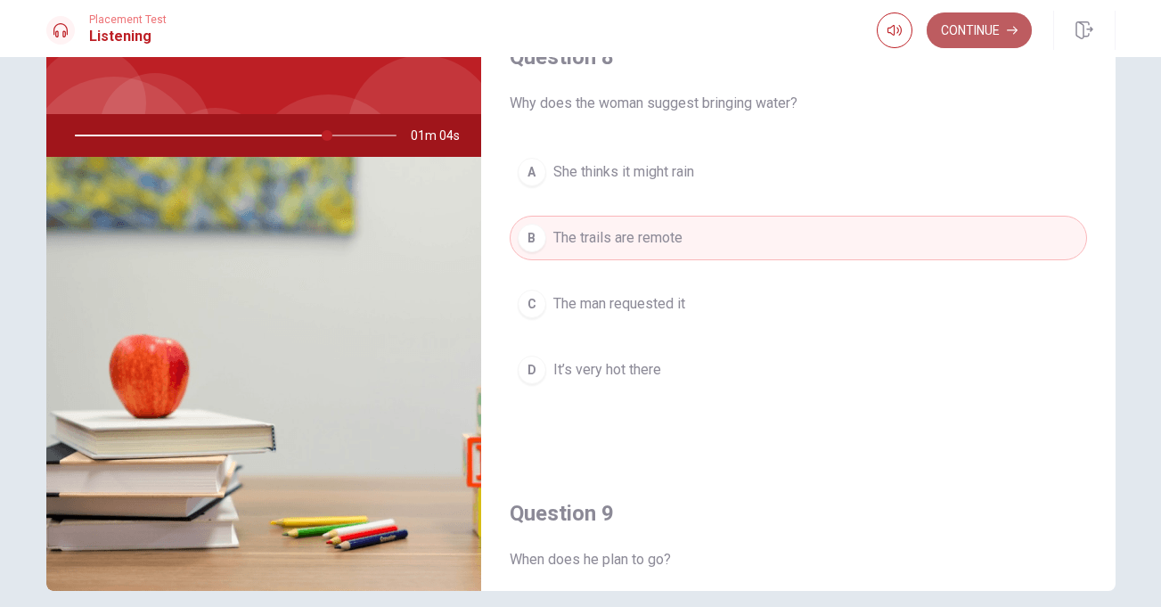
click at [959, 27] on button "Continue" at bounding box center [979, 30] width 105 height 36
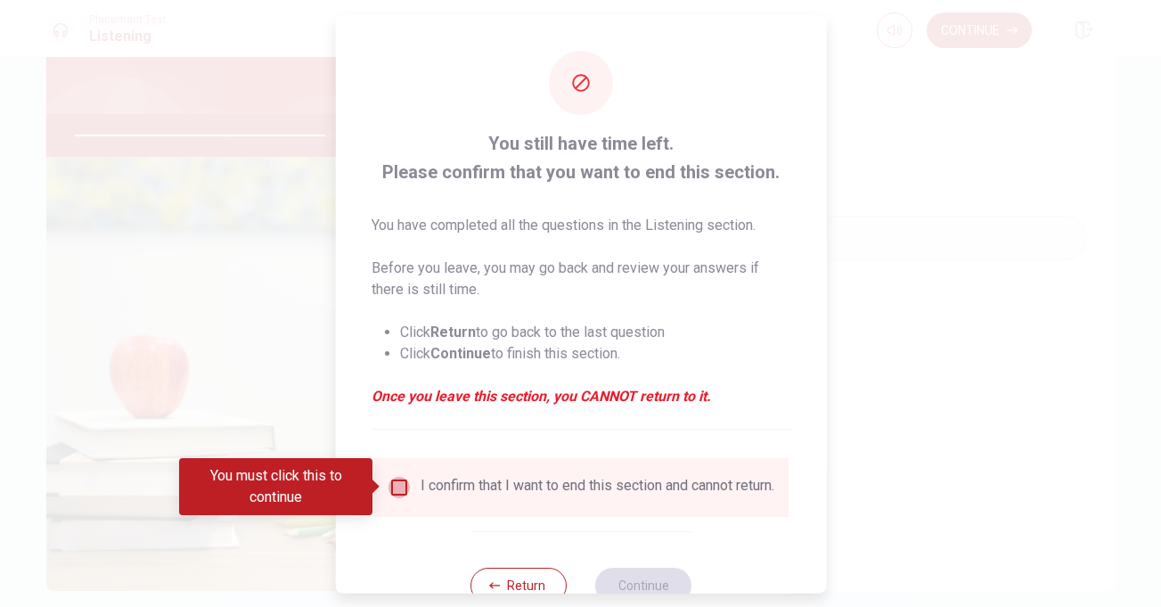
click at [394, 494] on input "You must click this to continue" at bounding box center [398, 486] width 21 height 21
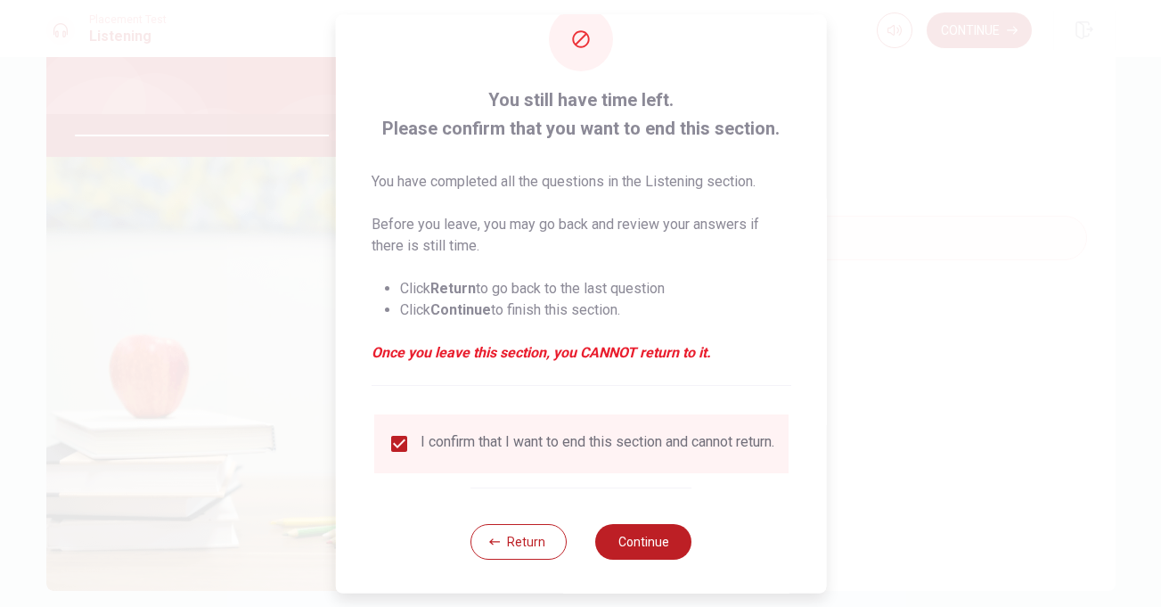
scroll to position [44, 0]
click at [632, 547] on button "Continue" at bounding box center [643, 541] width 96 height 36
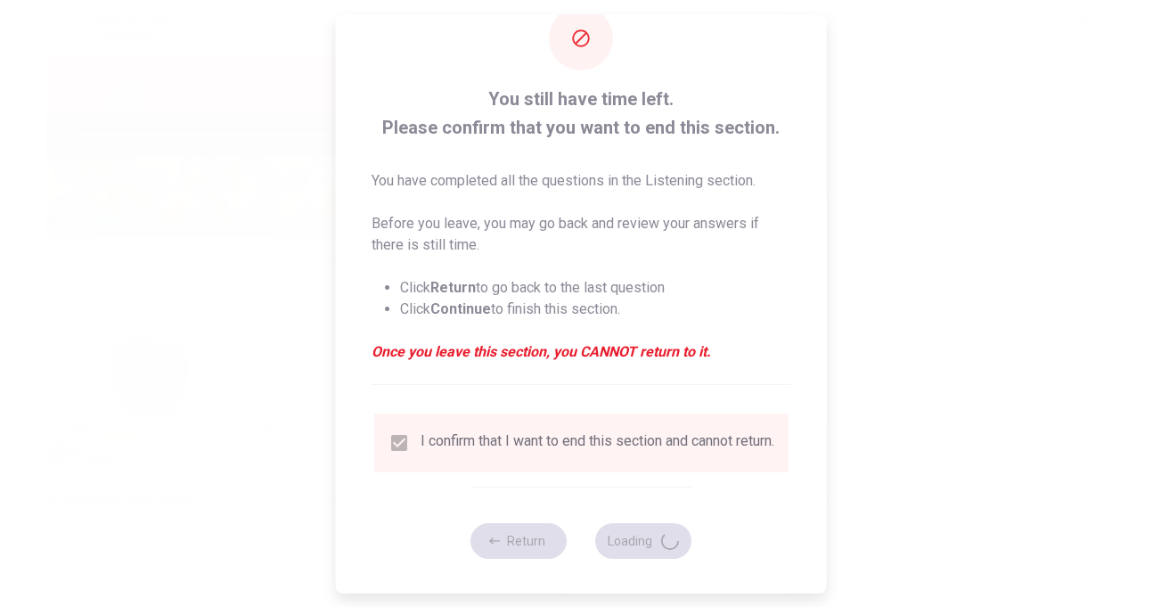
type input "82"
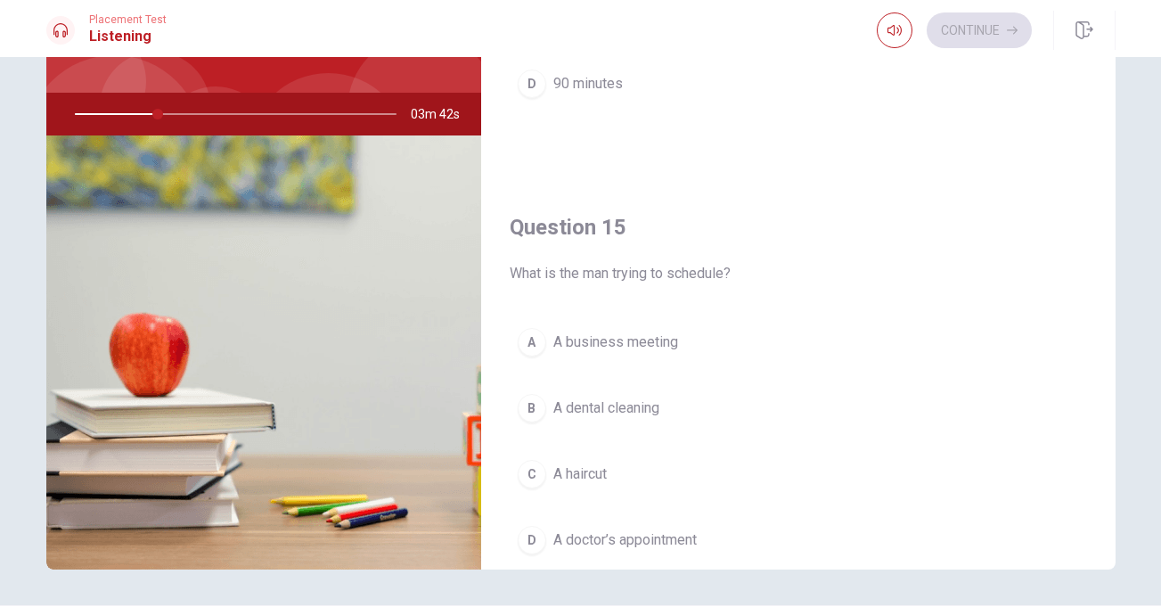
scroll to position [1617, 0]
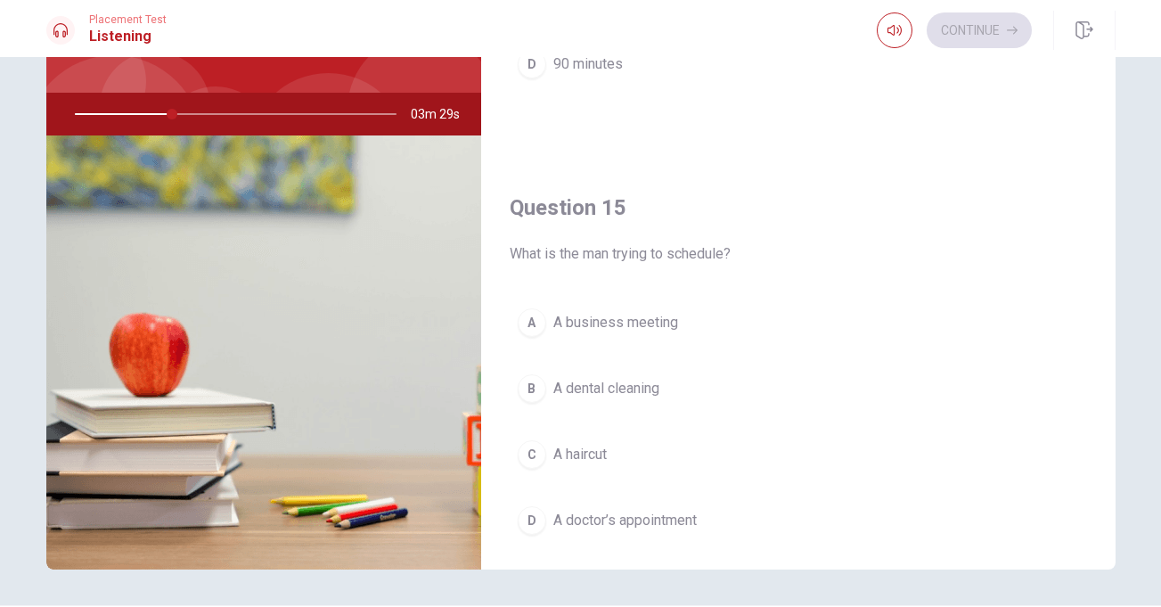
click at [645, 382] on span "A dental cleaning" at bounding box center [606, 388] width 106 height 21
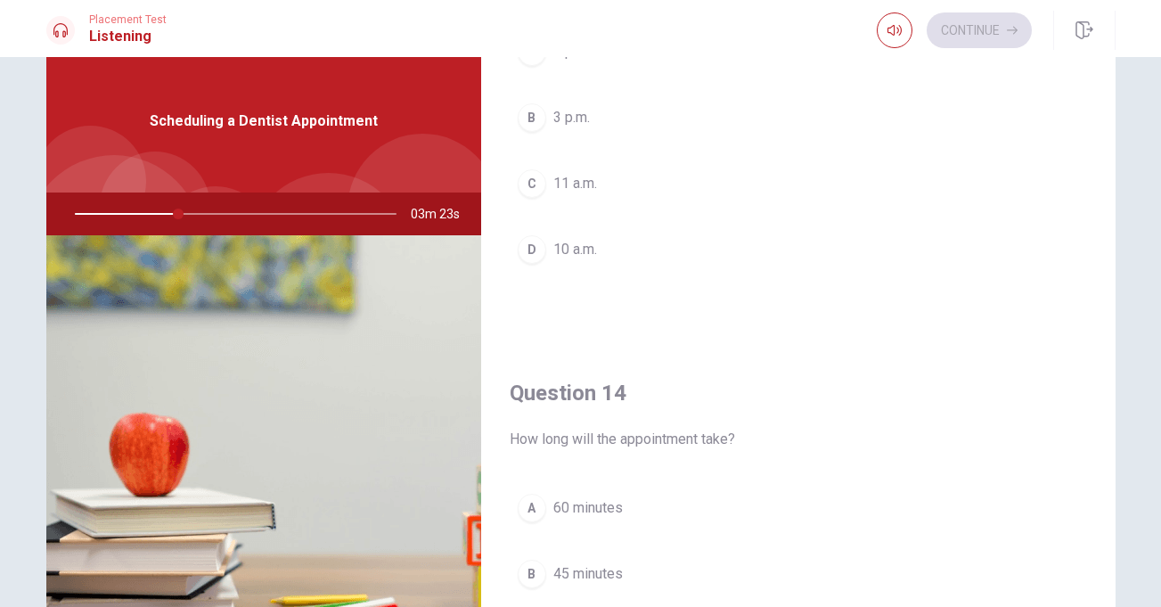
scroll to position [534, 0]
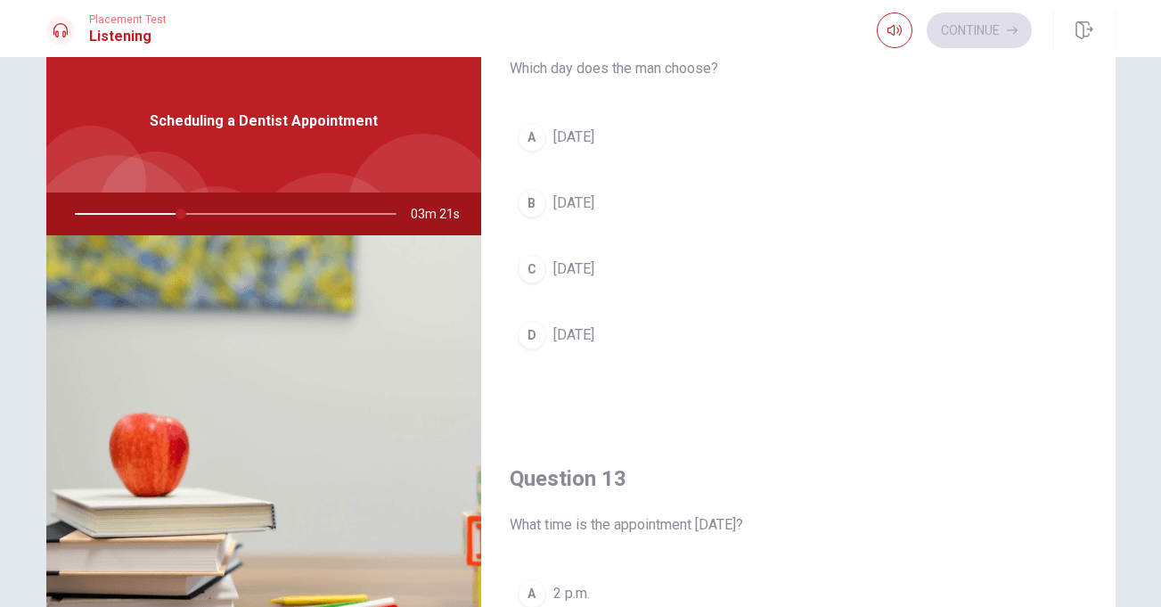
click at [561, 264] on span "[DATE]" at bounding box center [573, 268] width 41 height 21
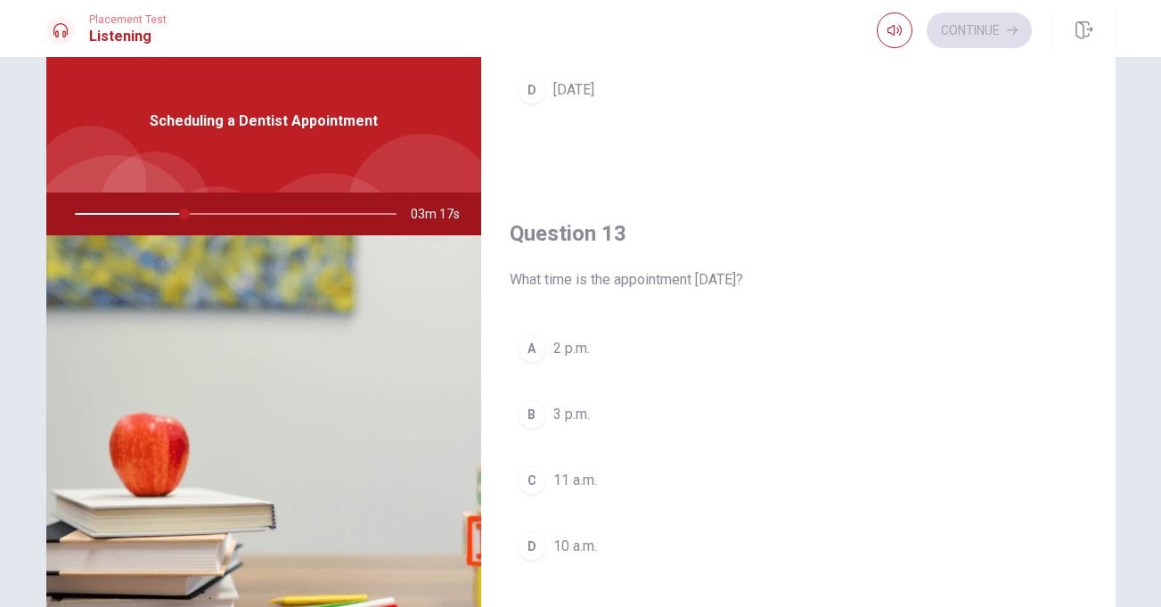
scroll to position [782, 0]
click at [565, 403] on span "3 p.m." at bounding box center [571, 410] width 37 height 21
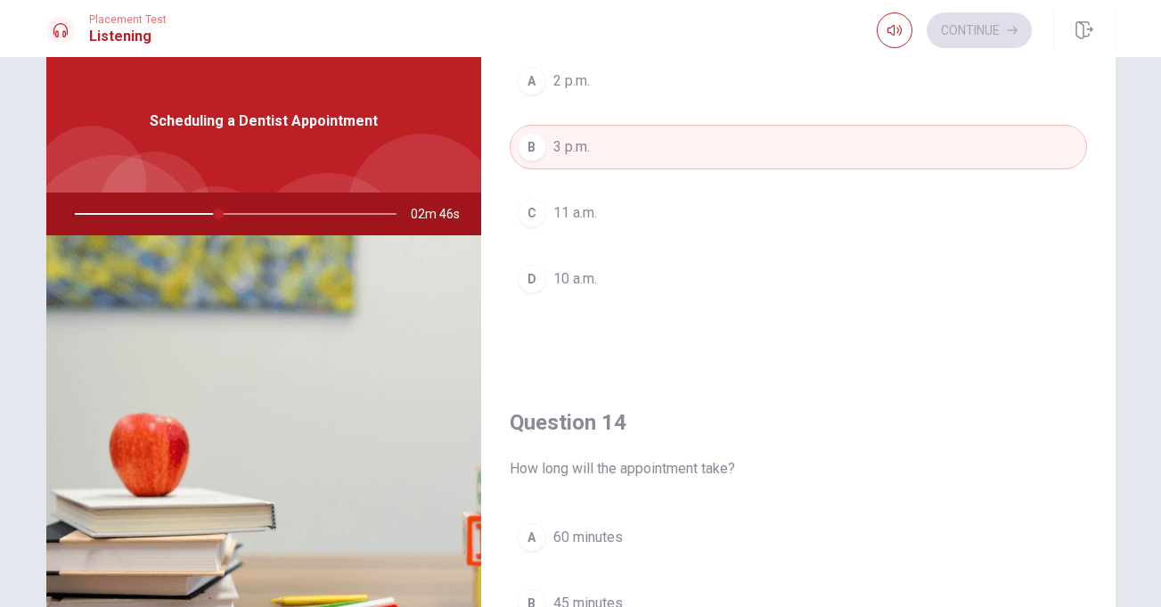
scroll to position [1158, 0]
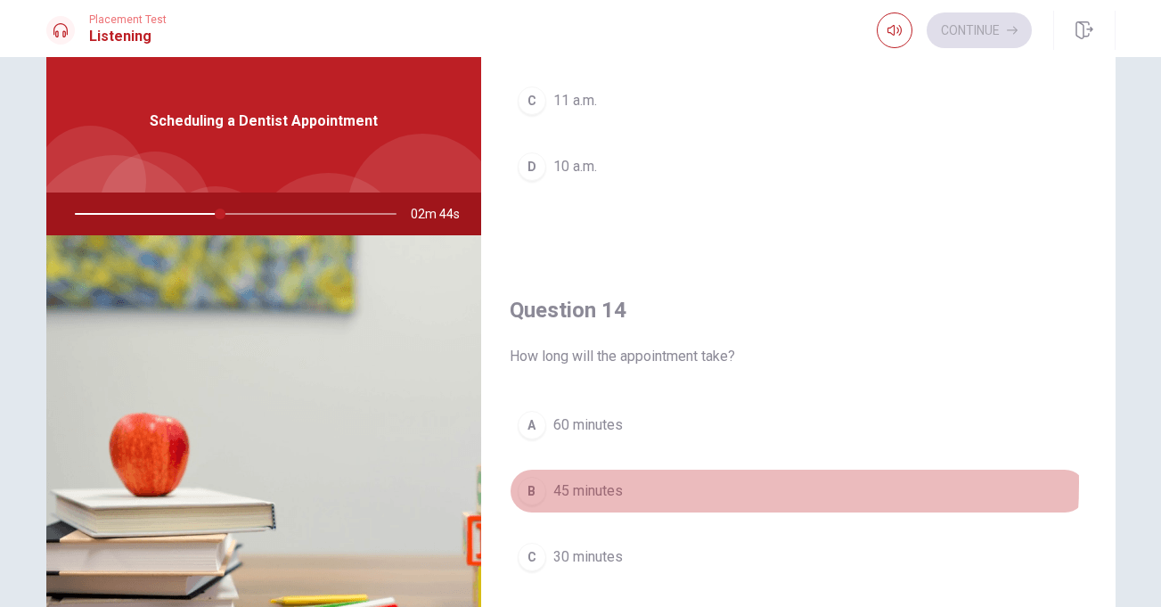
click at [615, 483] on span "45 minutes" at bounding box center [587, 490] width 69 height 21
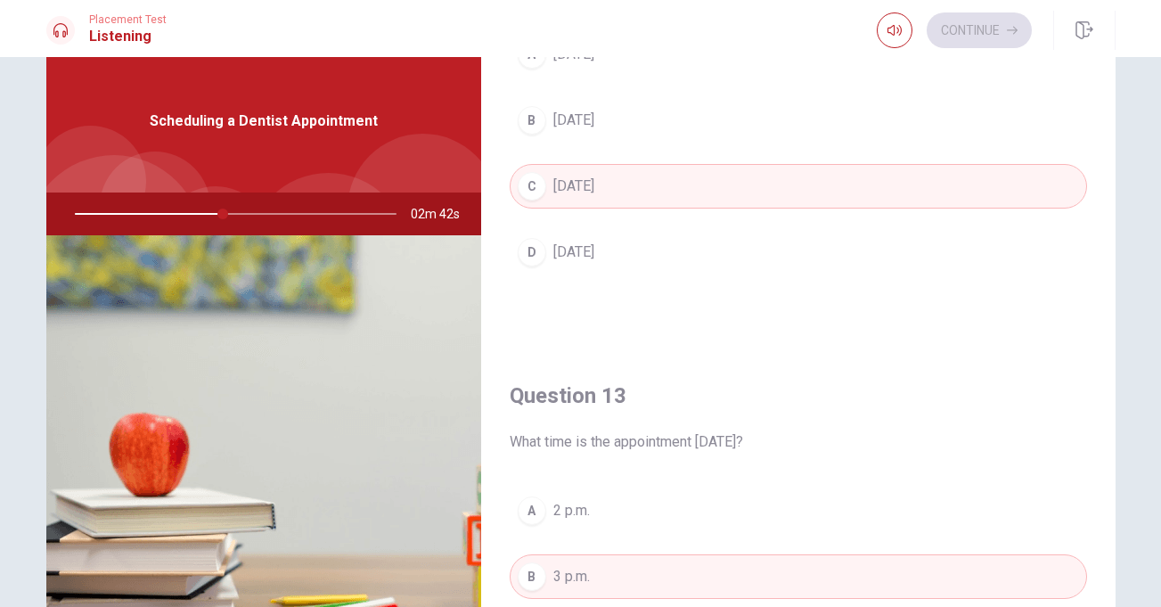
scroll to position [75, 0]
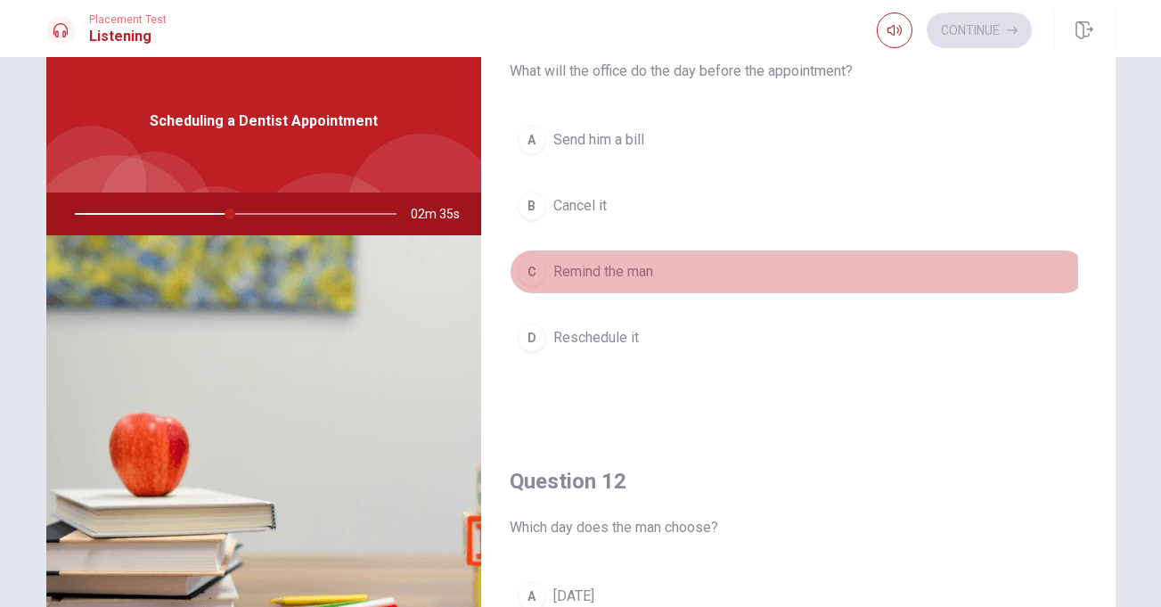
click at [616, 272] on span "Remind the man" at bounding box center [603, 271] width 100 height 21
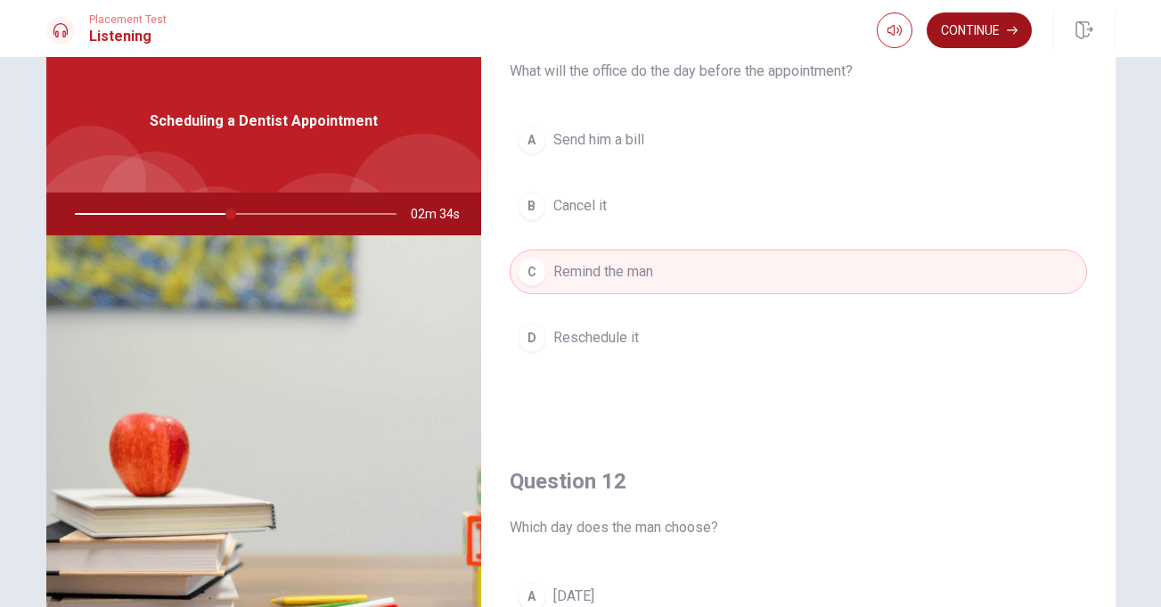
click at [968, 29] on button "Continue" at bounding box center [979, 30] width 105 height 36
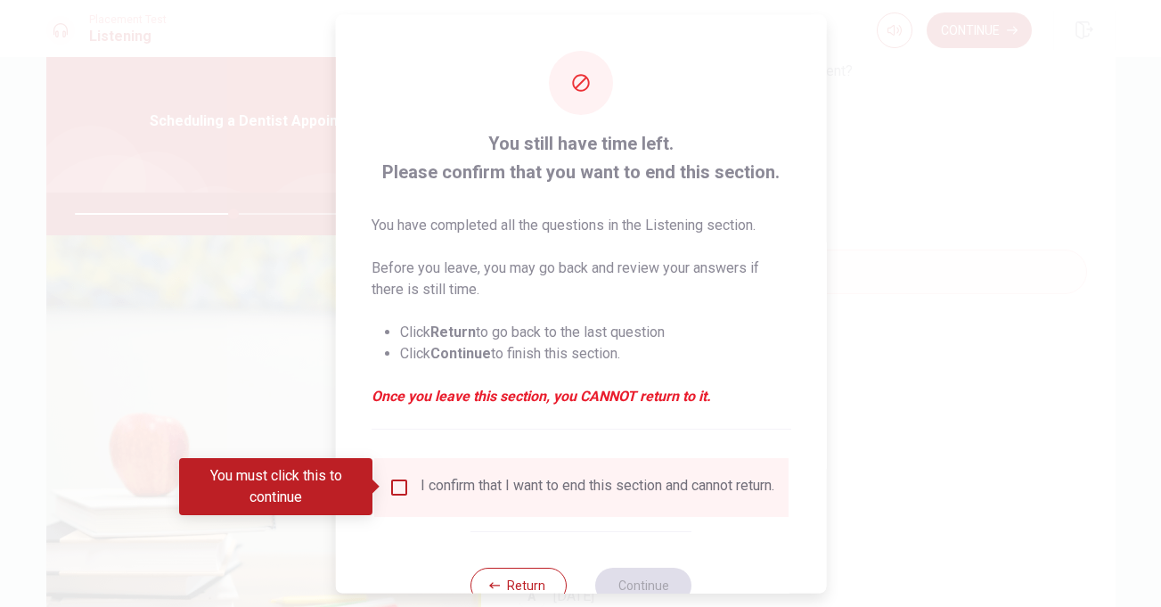
click at [396, 486] on input "You must click this to continue" at bounding box center [398, 486] width 21 height 21
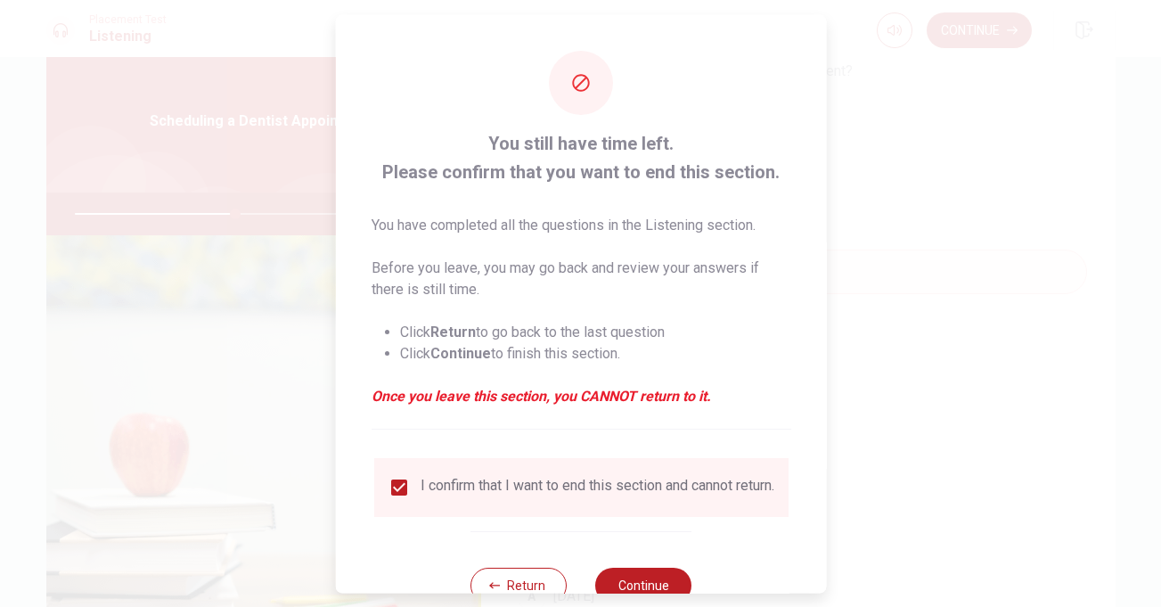
scroll to position [58, 0]
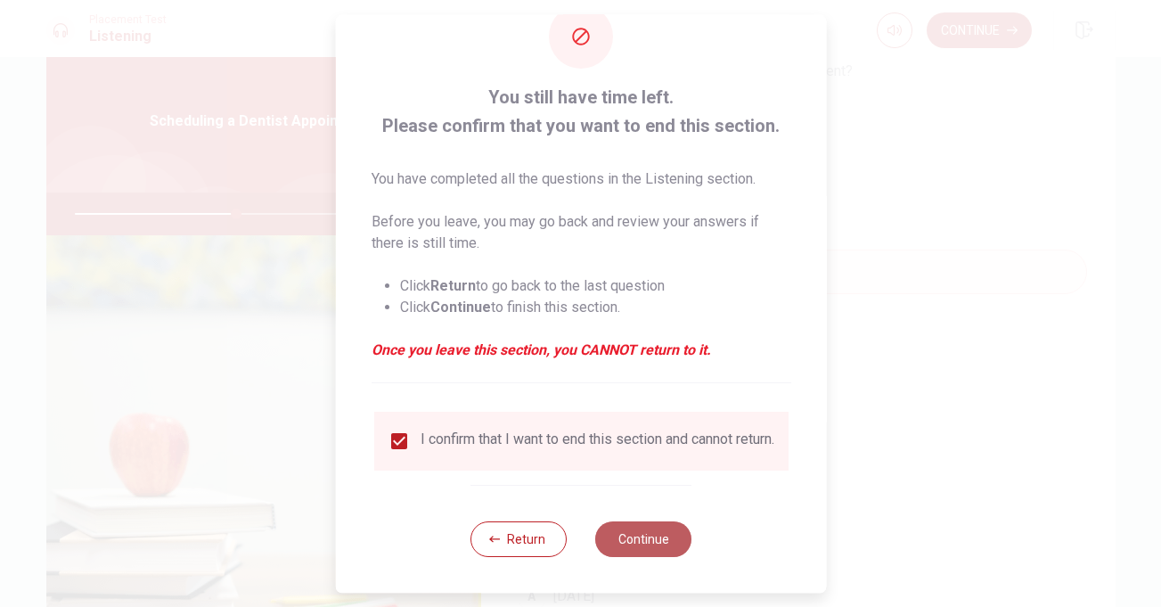
click at [665, 543] on button "Continue" at bounding box center [643, 539] width 96 height 36
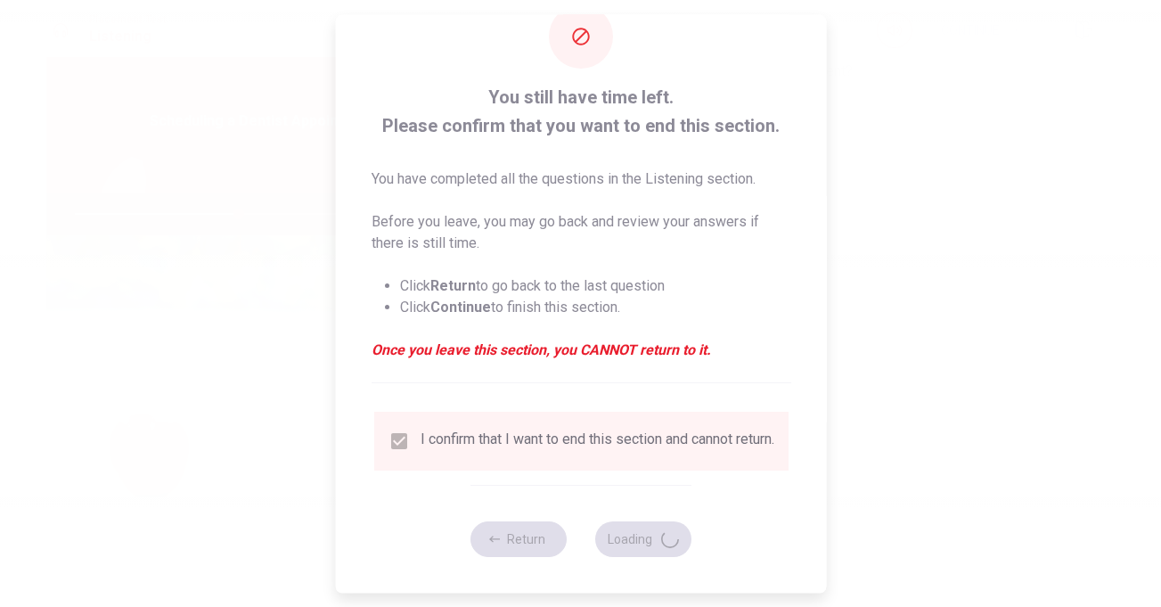
type input "51"
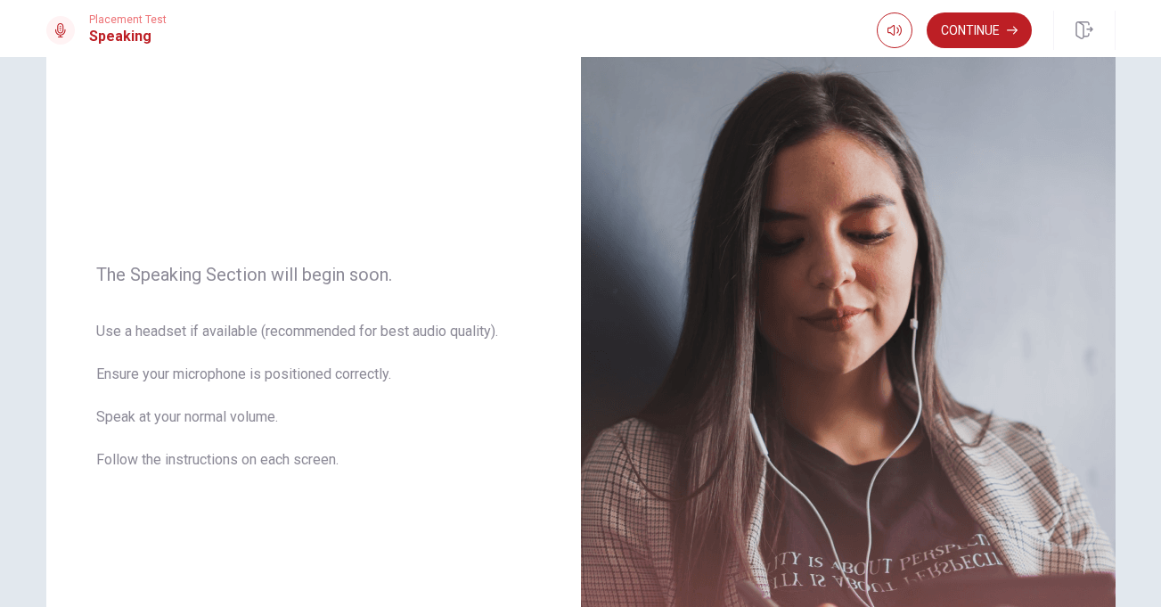
scroll to position [107, 0]
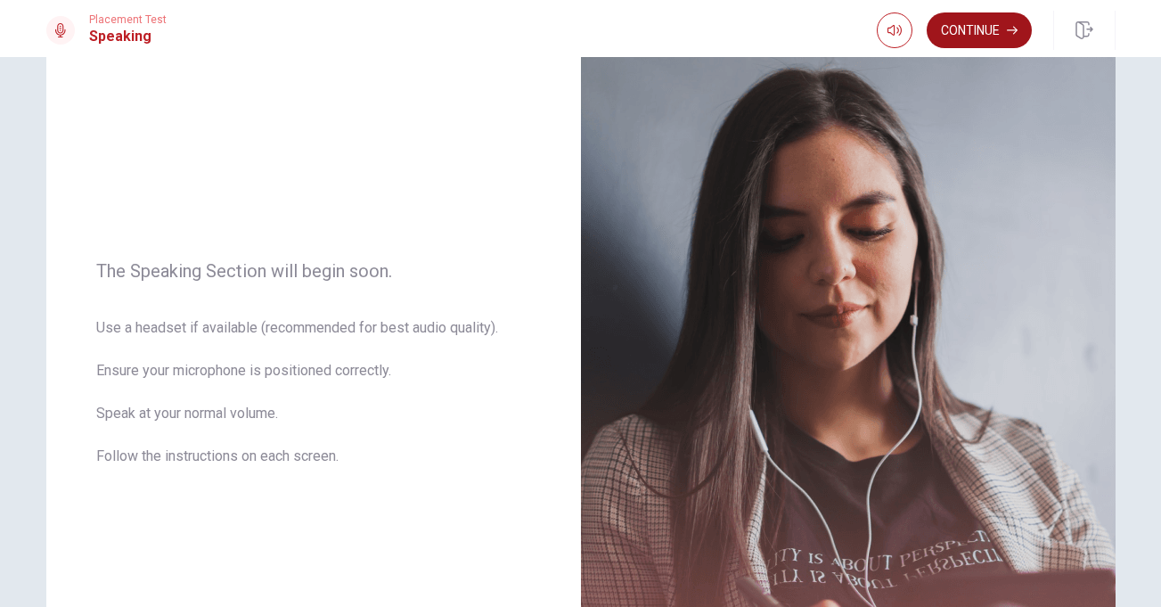
click at [980, 41] on button "Continue" at bounding box center [979, 30] width 105 height 36
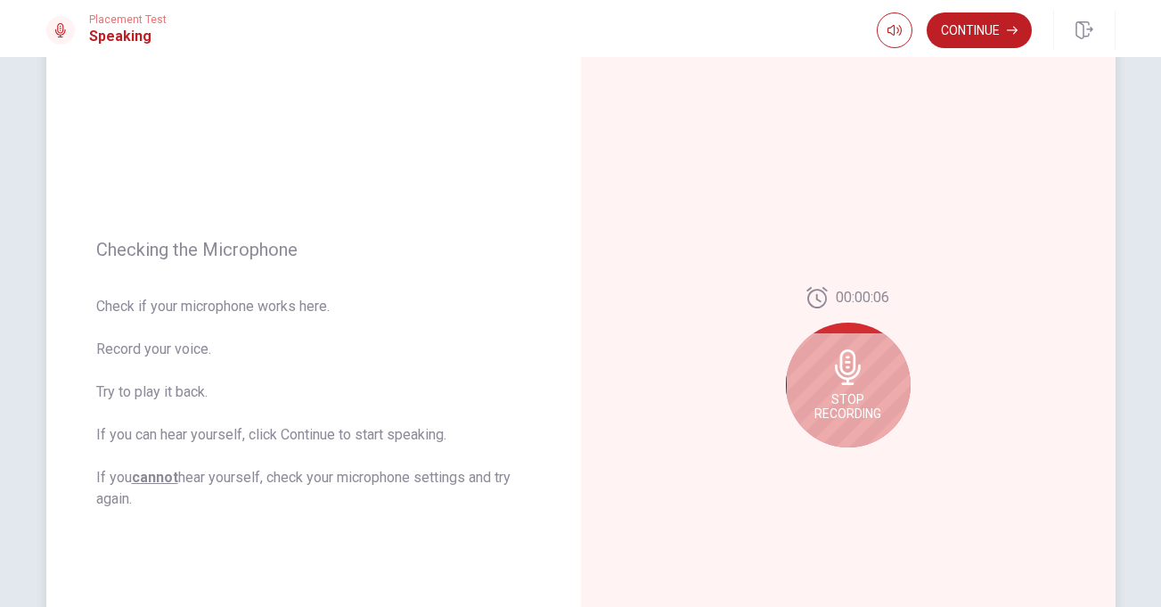
click at [838, 392] on span "Stop Recording" at bounding box center [847, 406] width 67 height 29
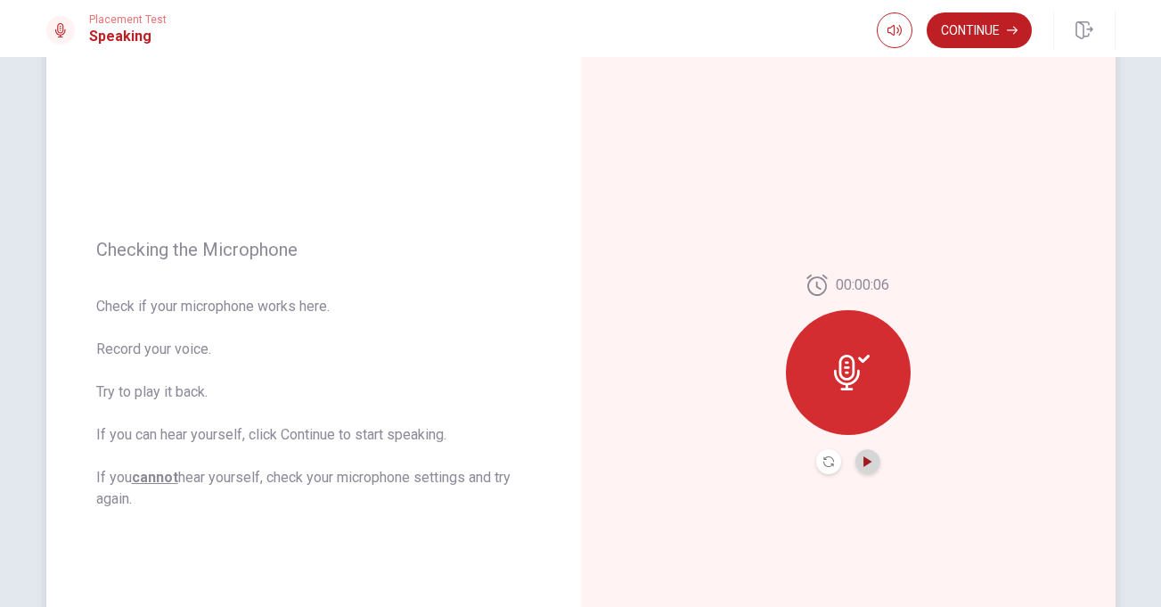
click at [863, 461] on icon "Play Audio" at bounding box center [867, 461] width 8 height 11
click at [984, 36] on button "Continue" at bounding box center [979, 30] width 105 height 36
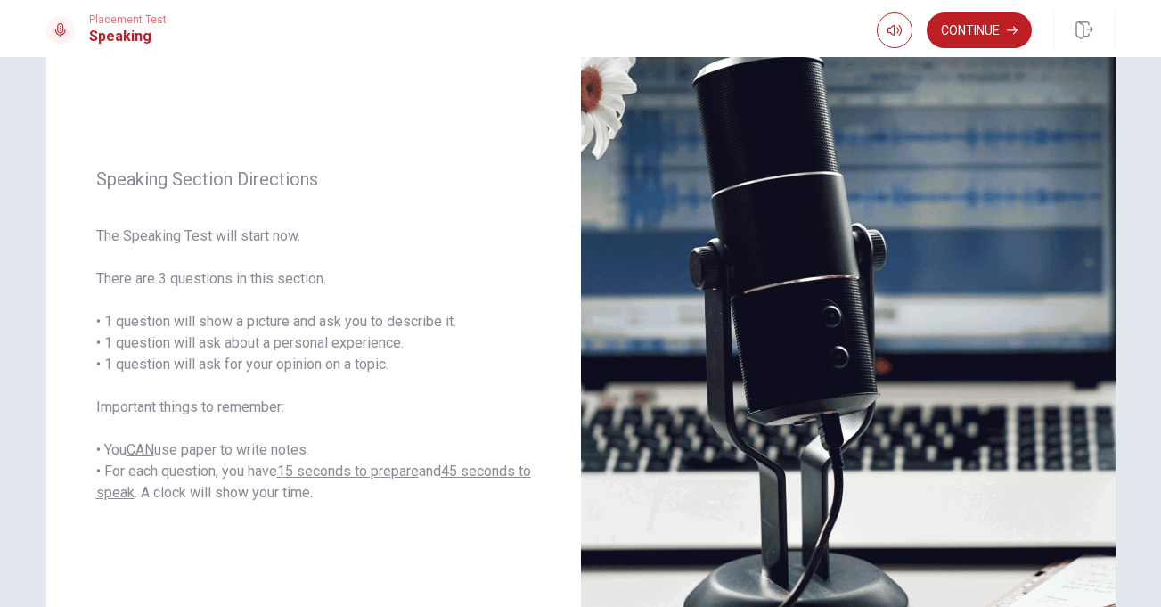
scroll to position [143, 0]
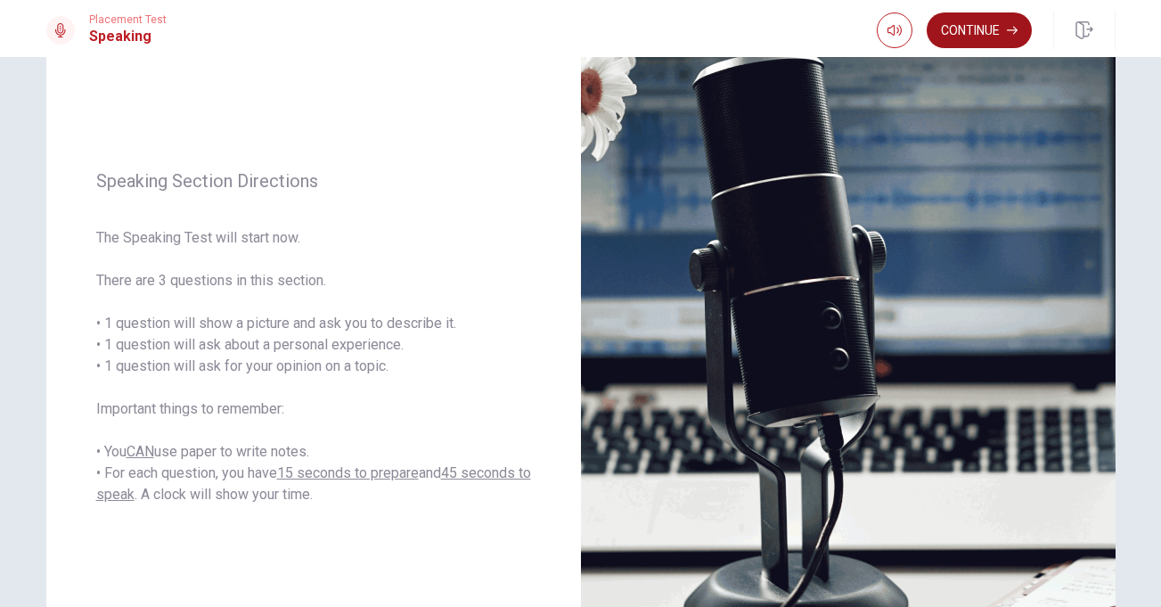
click at [960, 37] on button "Continue" at bounding box center [979, 30] width 105 height 36
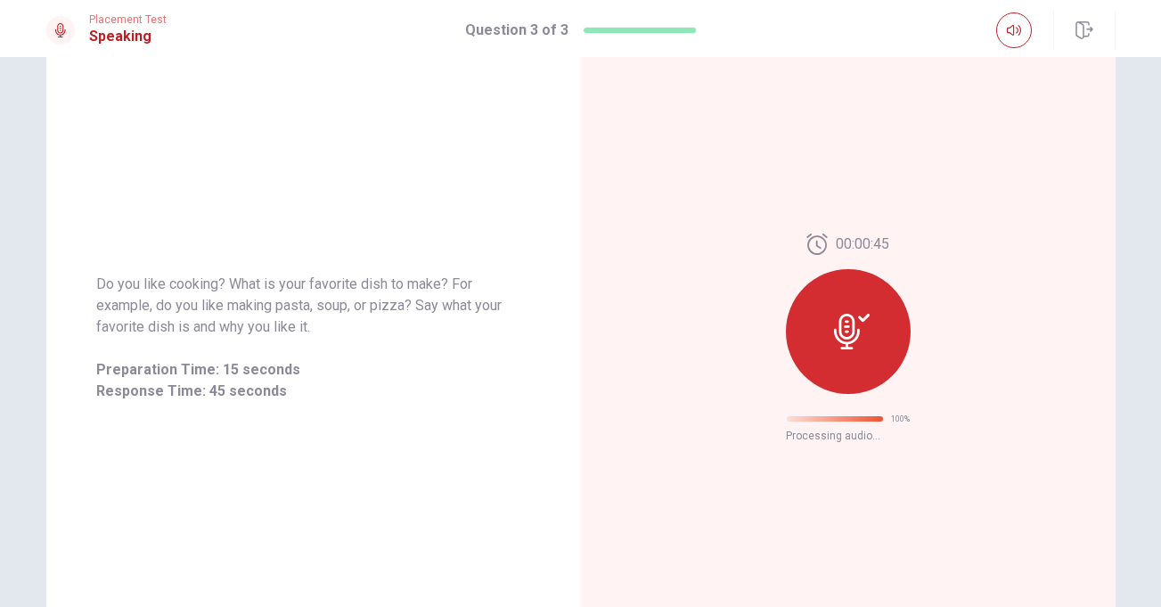
scroll to position [0, 0]
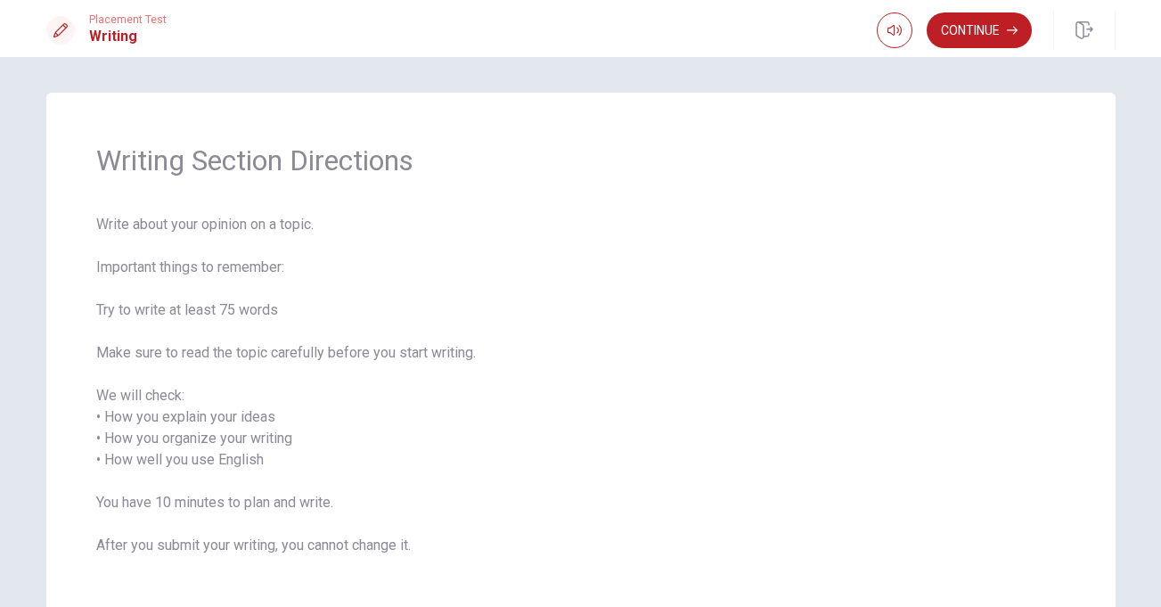
click at [960, 37] on button "Continue" at bounding box center [979, 30] width 105 height 36
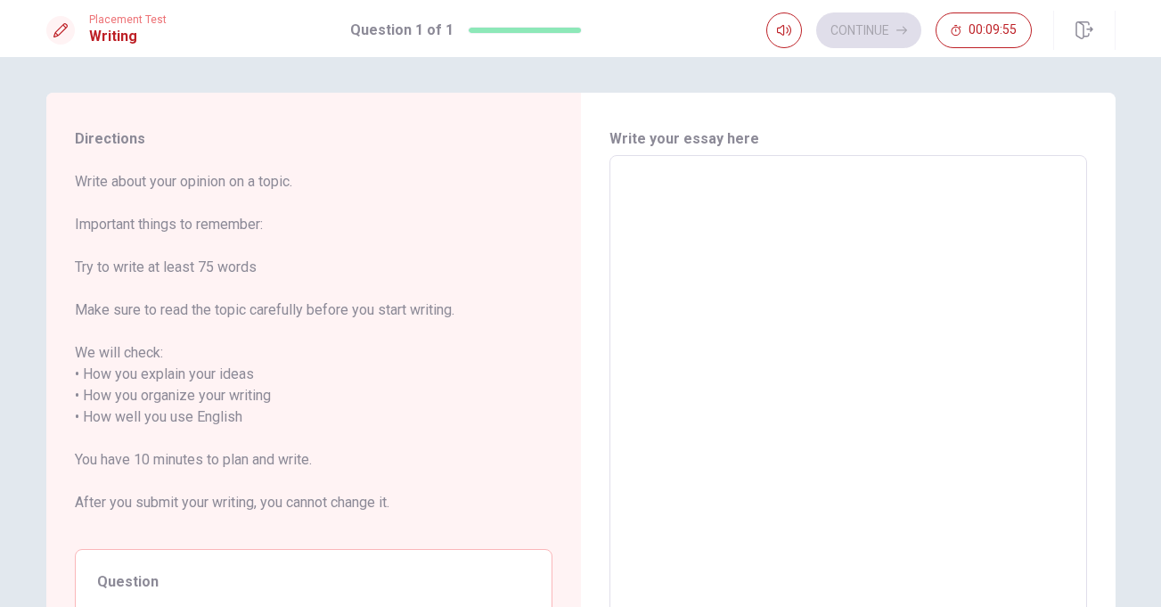
click at [772, 198] on textarea at bounding box center [848, 417] width 453 height 494
type textarea "h"
type textarea "x"
type textarea "he"
type textarea "x"
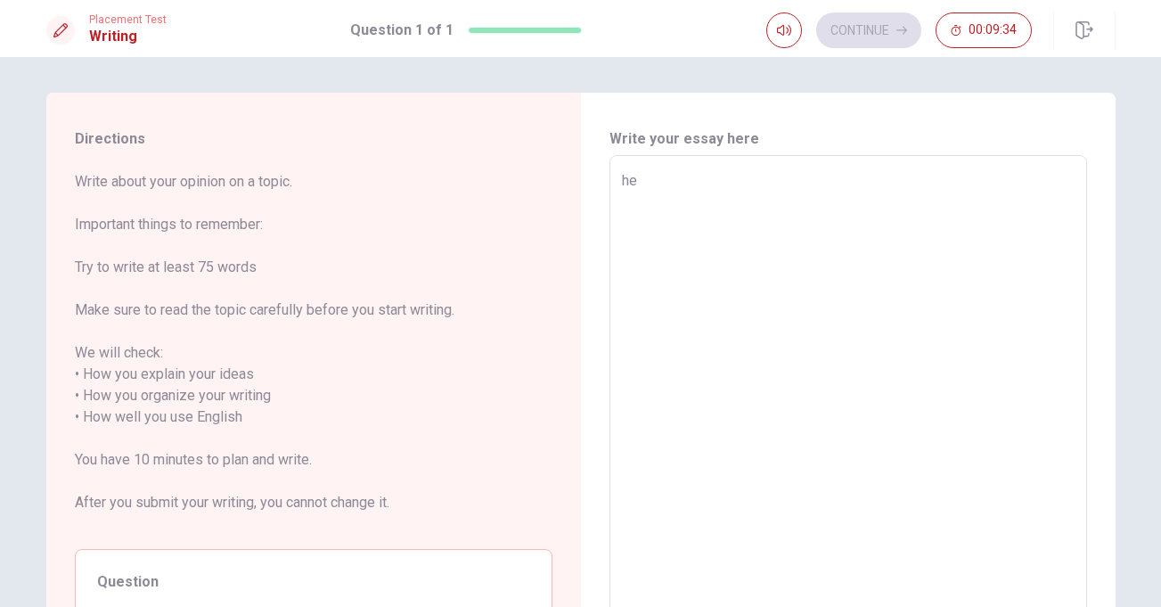
type textarea "hel"
type textarea "x"
type textarea "helo"
type textarea "x"
type textarea "heloo"
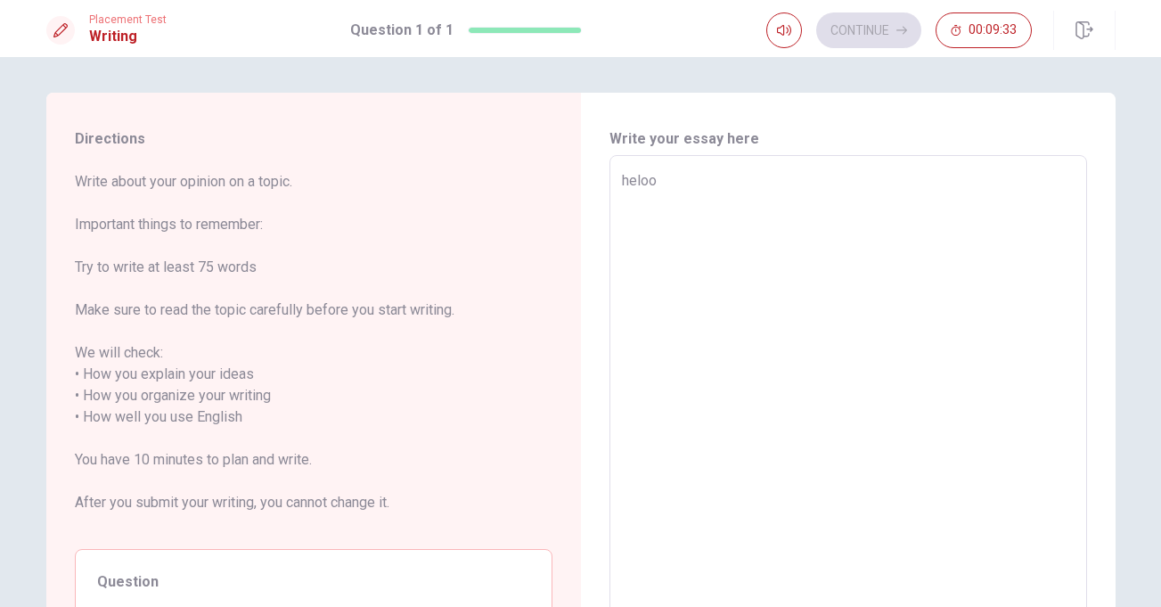
type textarea "x"
type textarea "helo"
type textarea "x"
type textarea "hel"
type textarea "x"
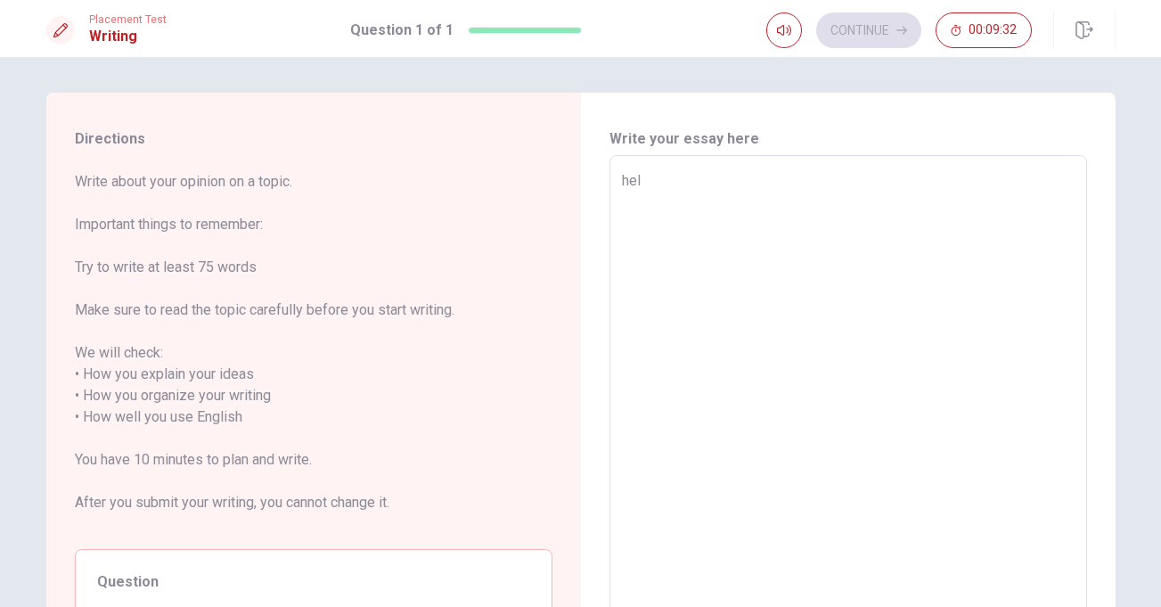
type textarea "hell"
type textarea "x"
type textarea "hello"
type textarea "x"
type textarea "hello"
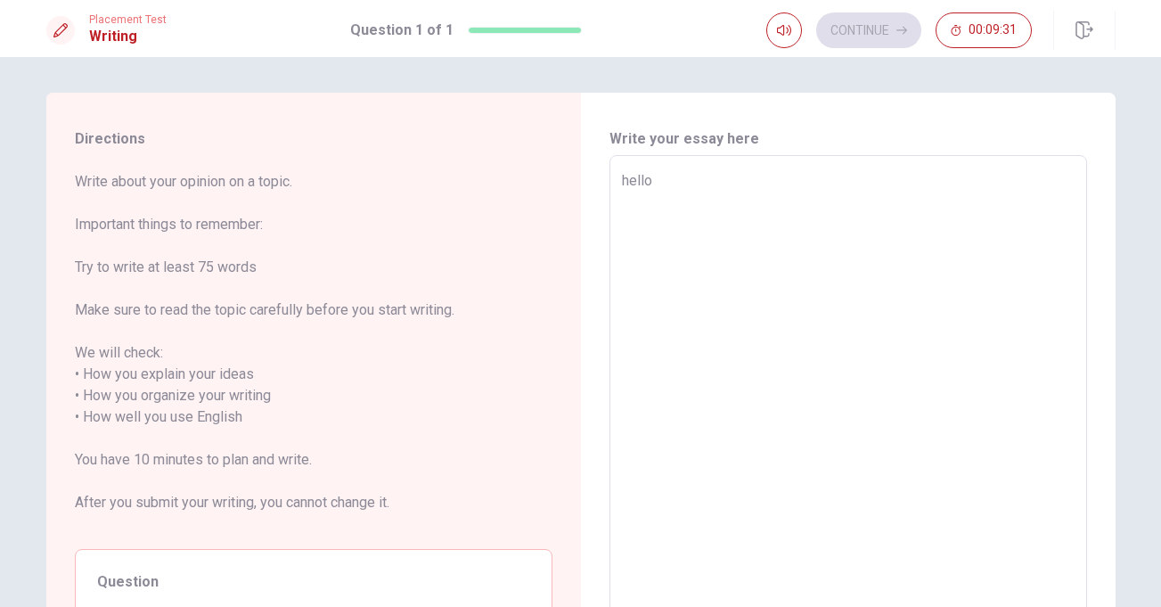
type textarea "x"
type textarea "hello m"
type textarea "x"
type textarea "hello ma"
type textarea "x"
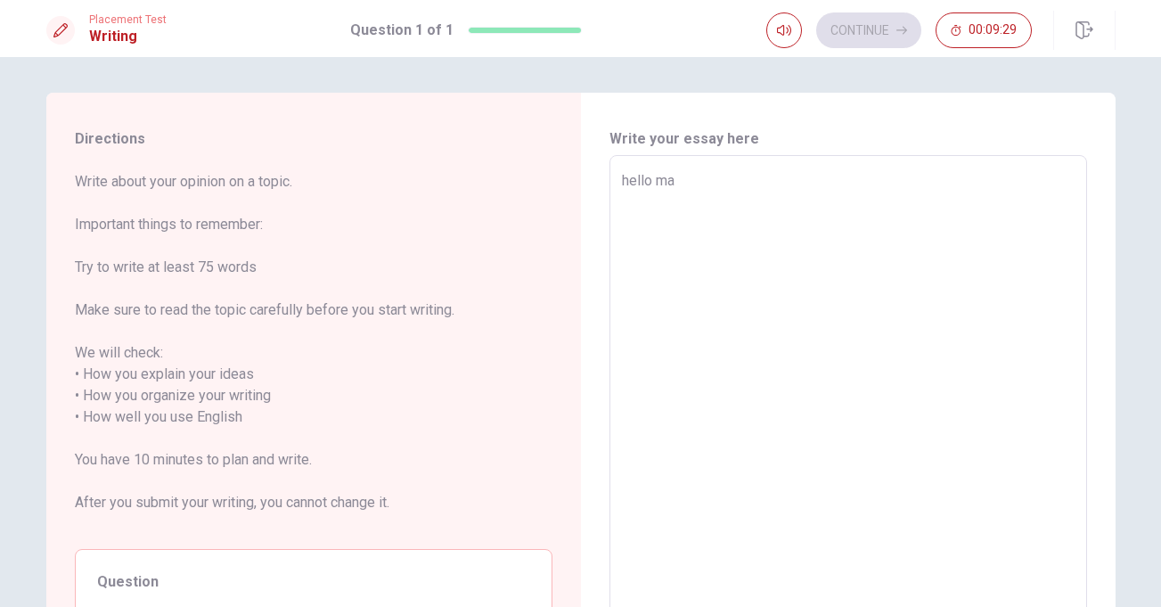
type textarea "hello m"
type textarea "x"
type textarea "hello mu"
type textarea "x"
type textarea "hello m"
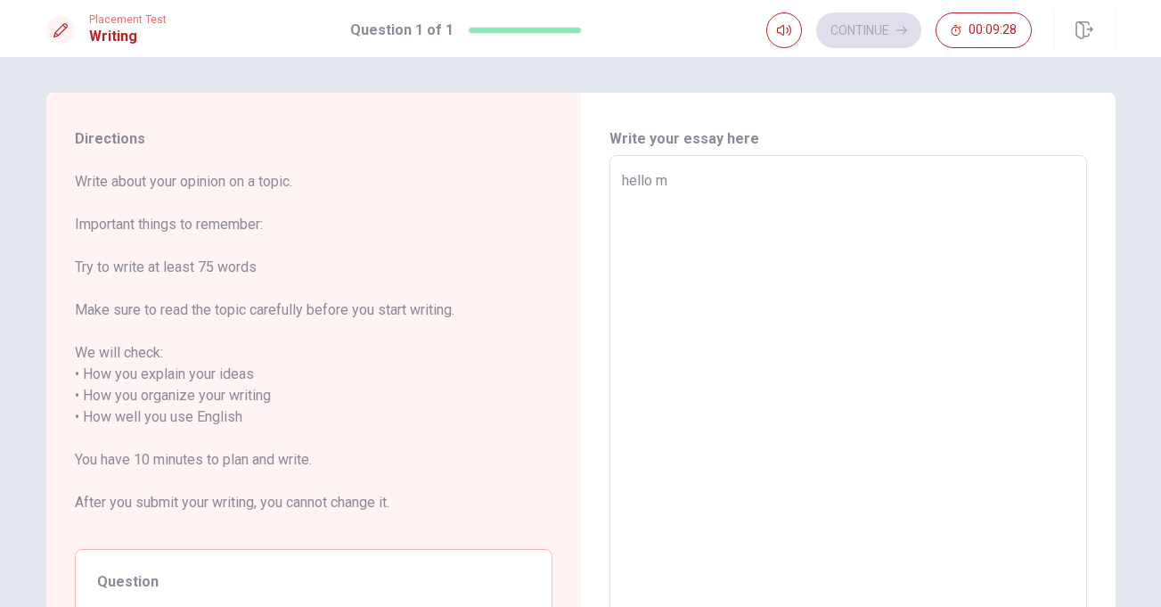
type textarea "x"
type textarea "hello my"
type textarea "x"
type textarea "hello my"
type textarea "x"
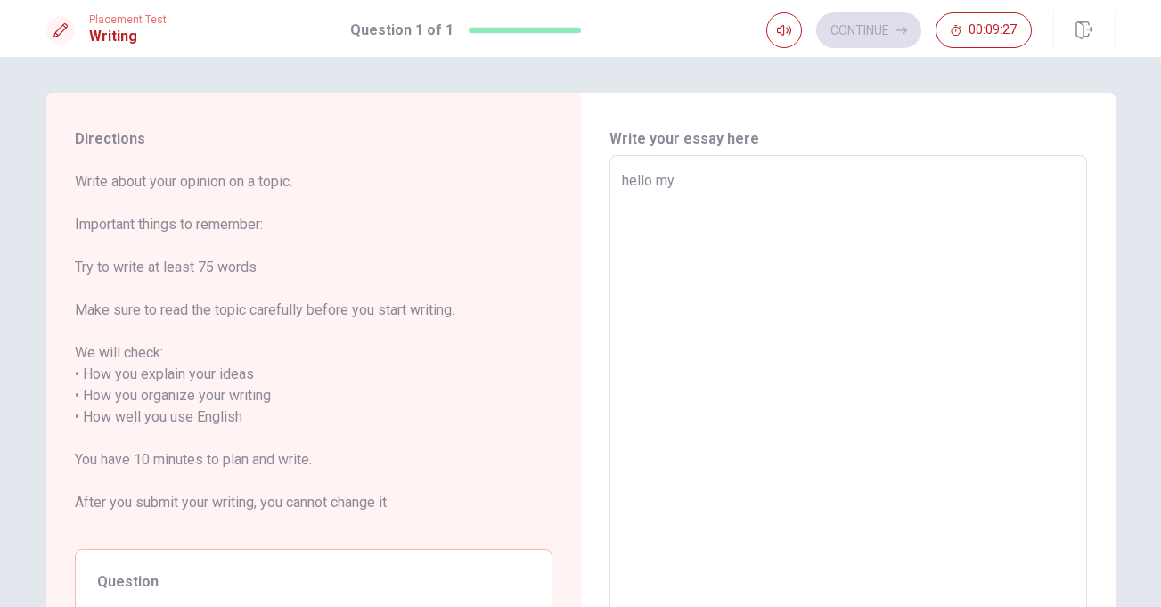
type textarea "hello my n"
type textarea "x"
type textarea "hello my na"
type textarea "x"
type textarea "hello my nam"
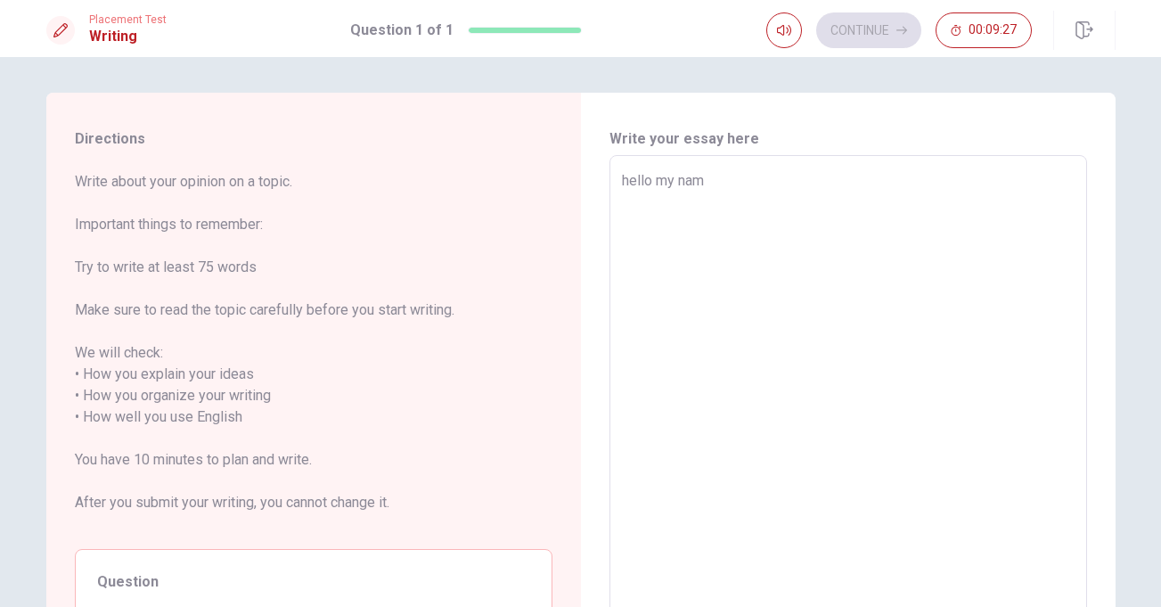
type textarea "x"
type textarea "hello my na"
type textarea "x"
type textarea "hello my nae"
type textarea "x"
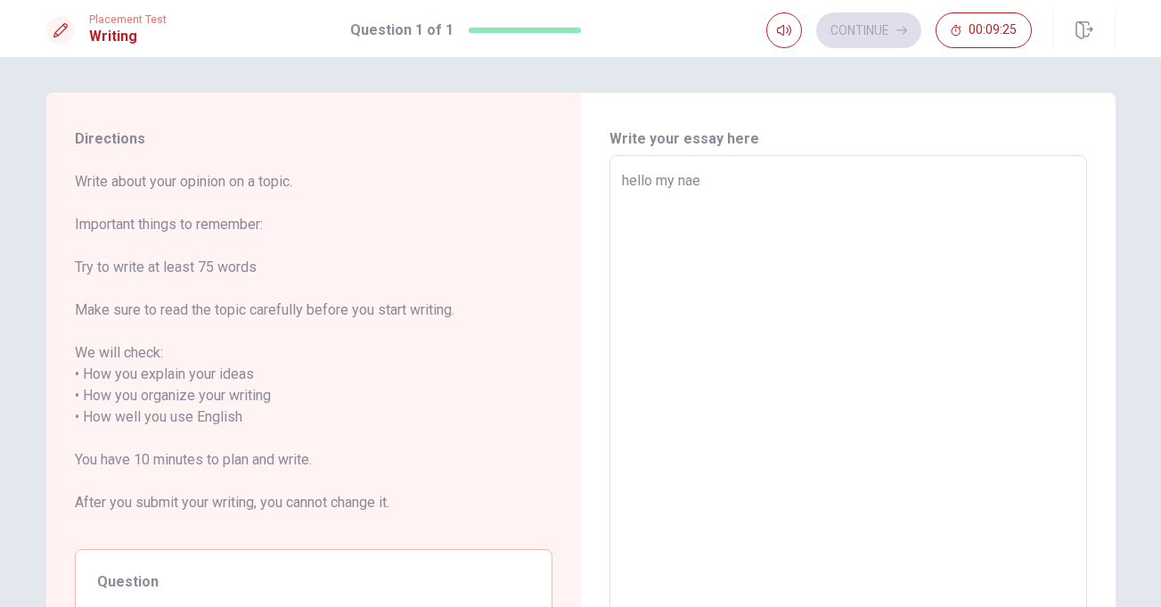
type textarea "hello my na"
type textarea "x"
type textarea "hello my n"
type textarea "x"
type textarea "hello my na"
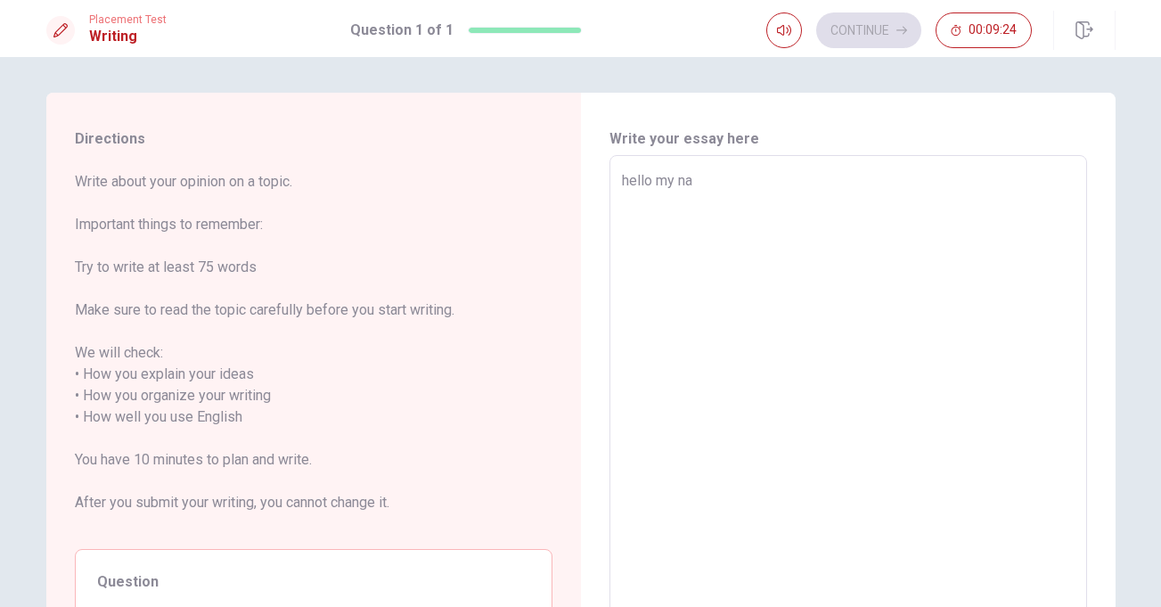
type textarea "x"
type textarea "hello my nam"
type textarea "x"
type textarea "hello my name"
type textarea "x"
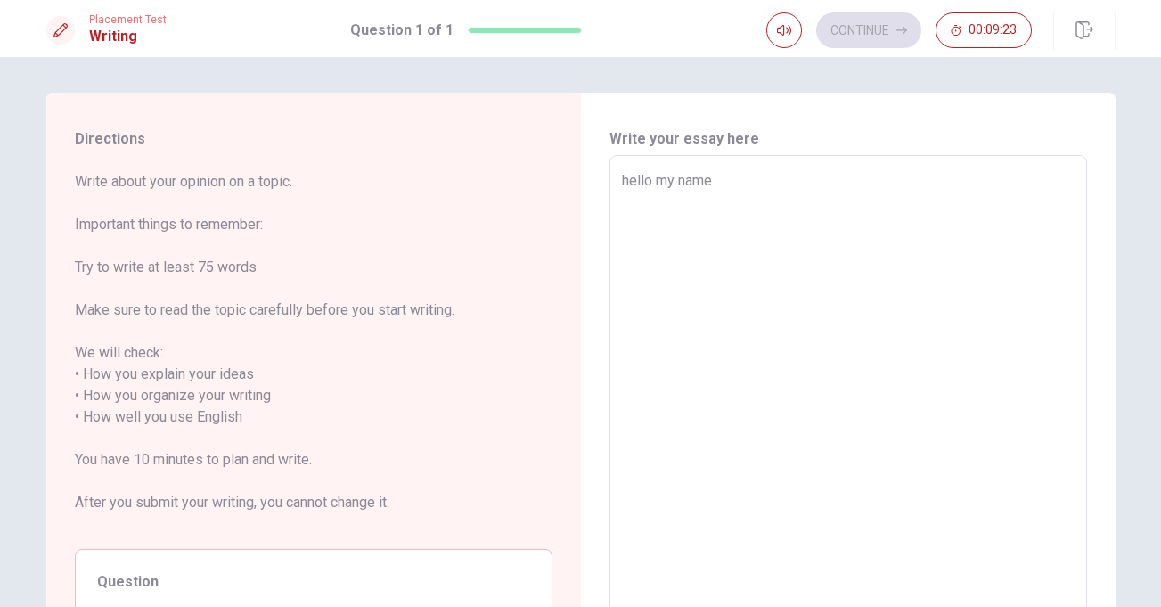
type textarea "hello my name"
type textarea "x"
type textarea "hello my name i"
type textarea "x"
type textarea "hello my name is"
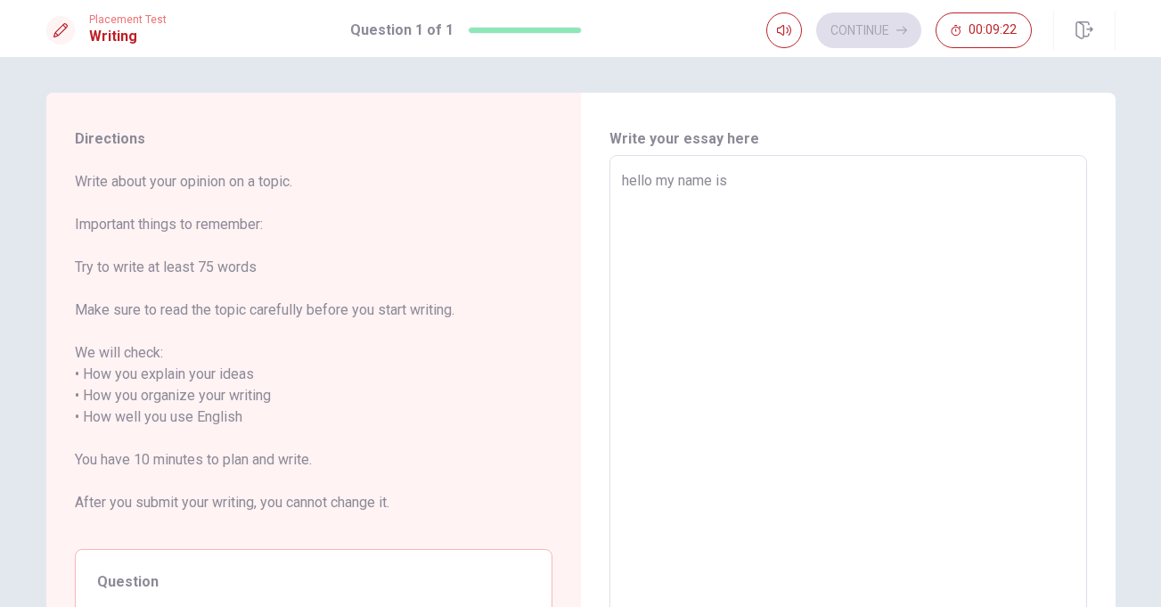
type textarea "x"
type textarea "hello my name is"
type textarea "x"
type textarea "hello my name is a"
type textarea "x"
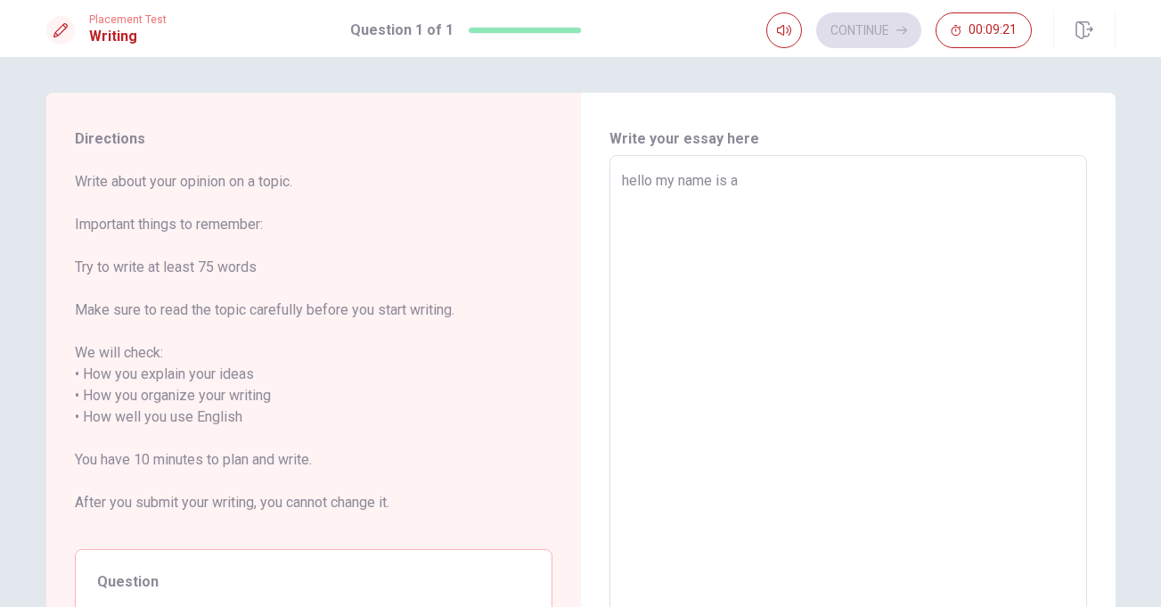
type textarea "hello my name is an"
type textarea "x"
type textarea "hello my name is and"
type textarea "x"
type textarea "hello my name is andr"
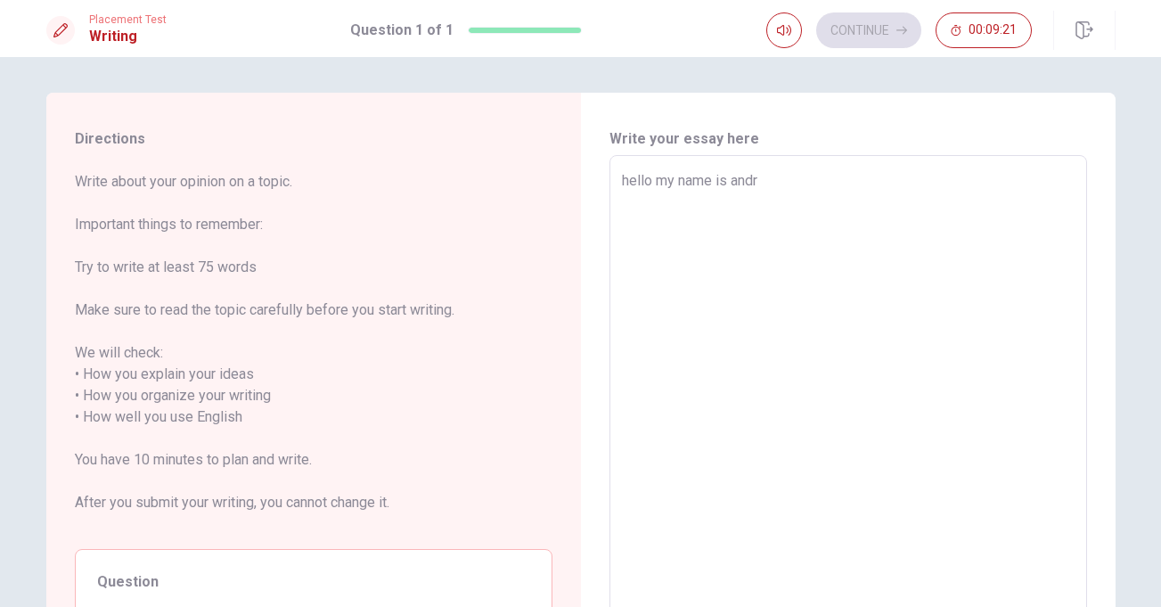
type textarea "x"
type textarea "hello my name is [PERSON_NAME]"
type textarea "x"
type textarea "hello my name is [PERSON_NAME]"
type textarea "x"
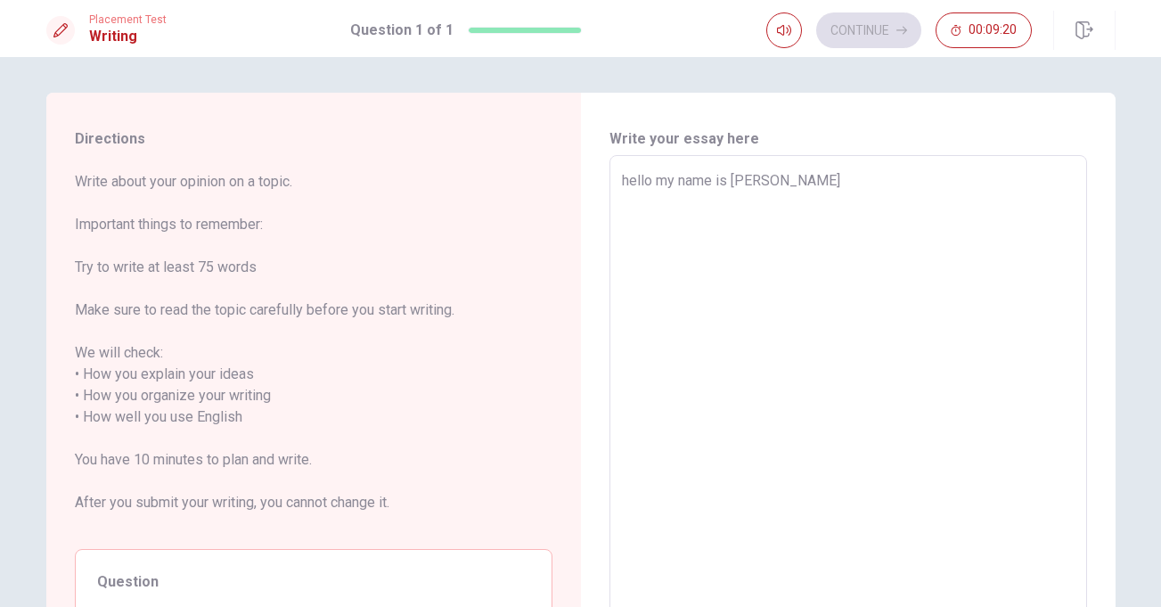
type textarea "hello my name is [PERSON_NAME]"
type textarea "x"
type textarea "hello my name is [PERSON_NAME]"
type textarea "x"
type textarea "hello my name is [PERSON_NAME]"
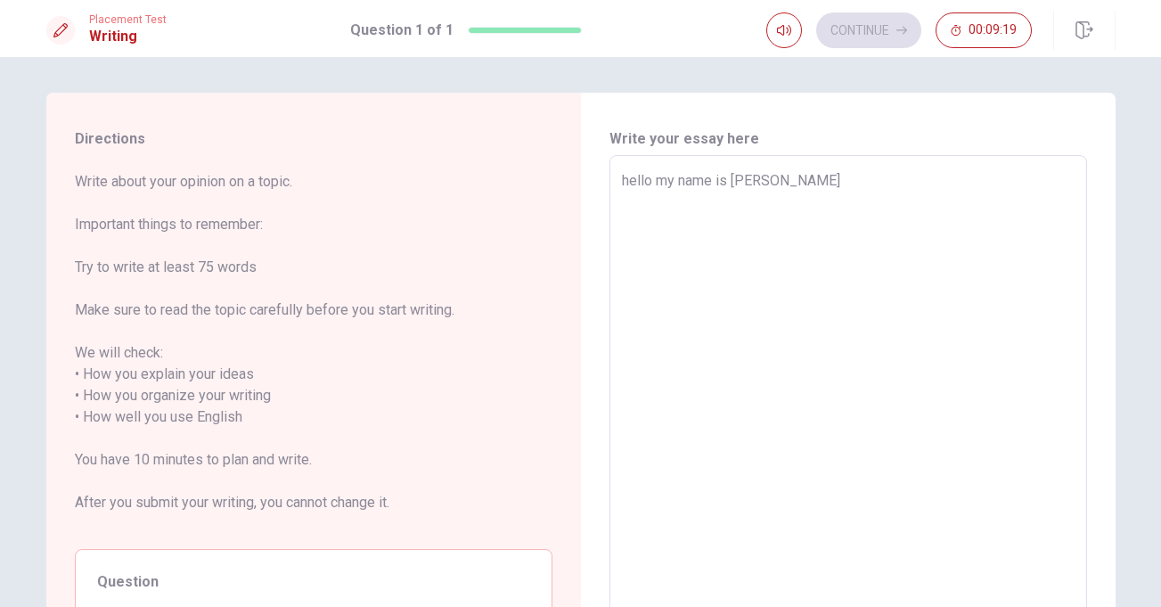
type textarea "x"
type textarea "hello my name is [PERSON_NAME]"
type textarea "x"
type textarea "hello my name is [PERSON_NAME]"
type textarea "x"
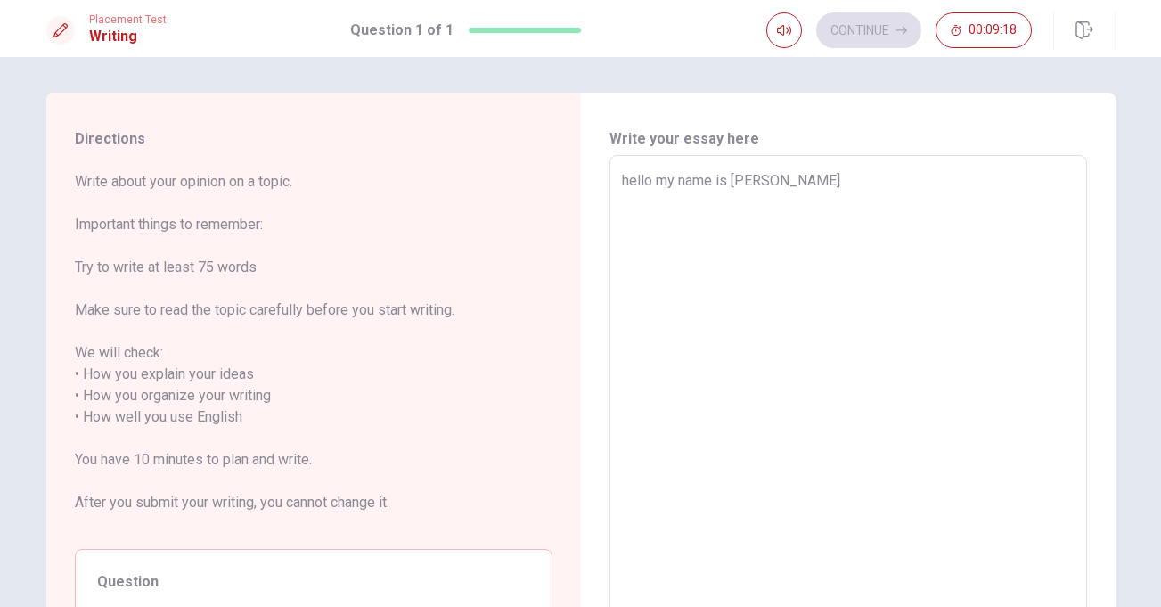
type textarea "hello my name is [PERSON_NAME]"
type textarea "x"
type textarea "hello my name is [PERSON_NAME]"
type textarea "x"
type textarea "hello my name is [PERSON_NAME]"
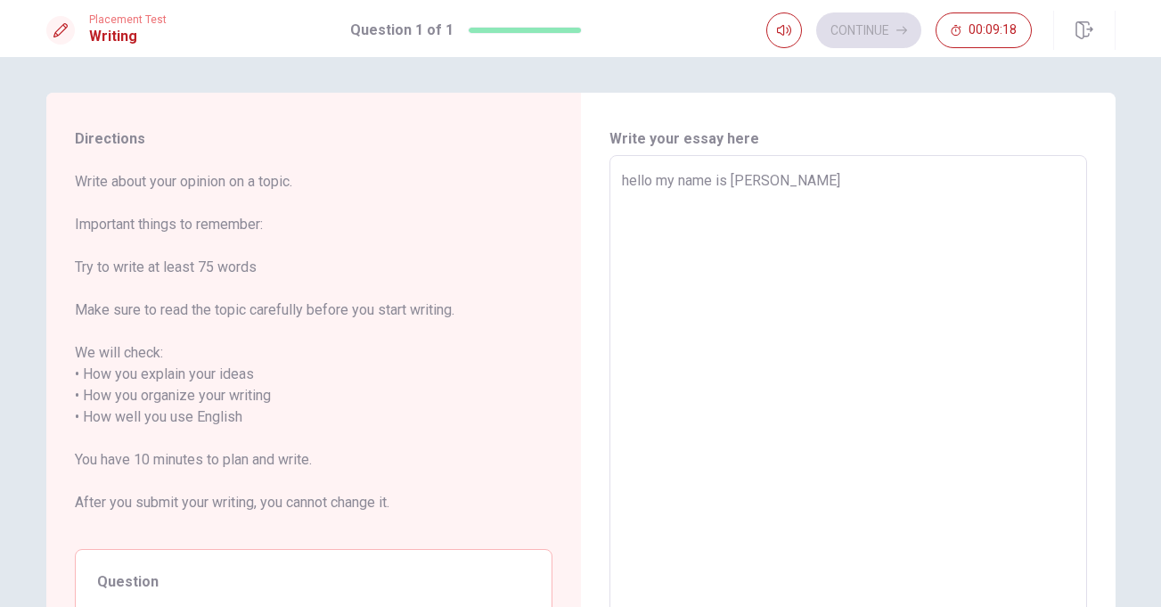
type textarea "x"
type textarea "hello my name is [PERSON_NAME]"
type textarea "x"
type textarea "hello my name is [PERSON_NAME]"
type textarea "x"
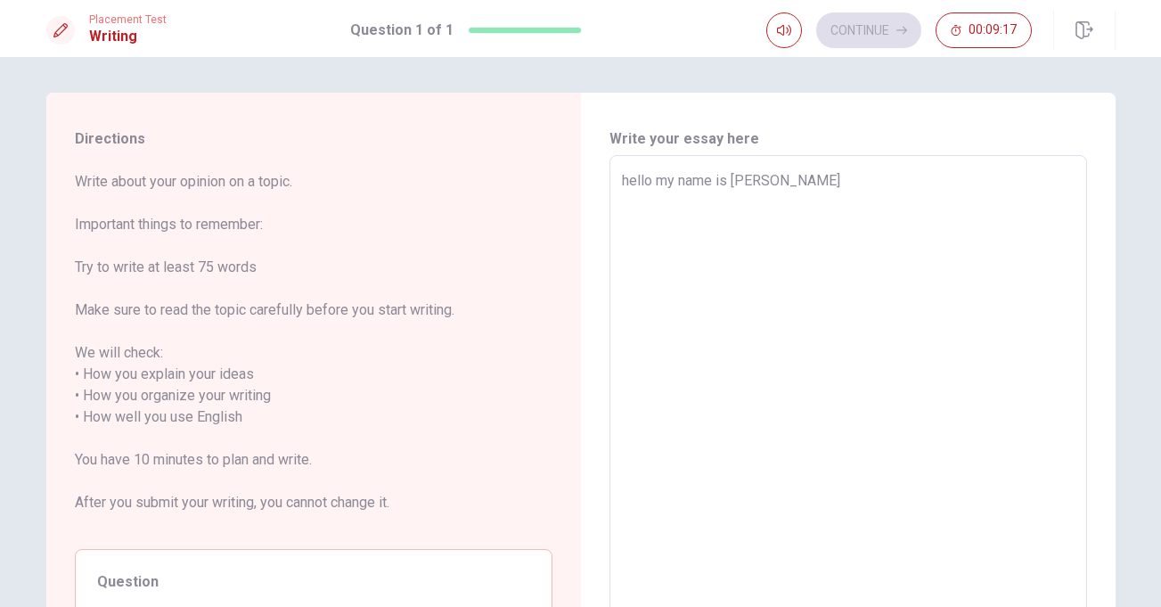
type textarea "hello my name is [PERSON_NAME]"
type textarea "x"
type textarea "hello my name is [PERSON_NAME]"
type textarea "x"
type textarea "hello my name is [PERSON_NAME]"
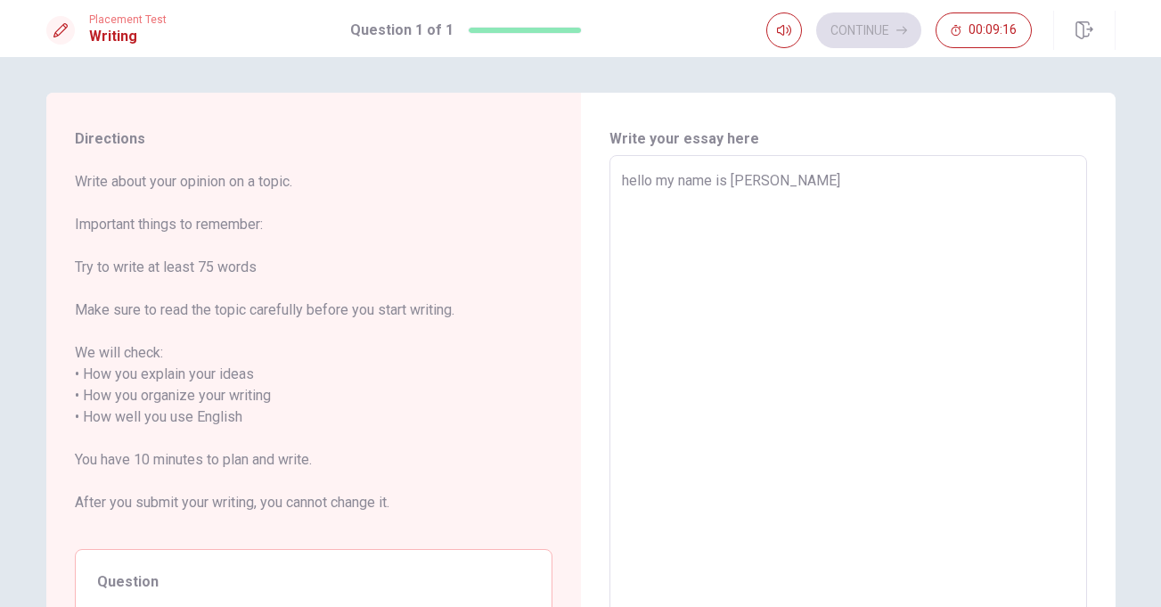
type textarea "x"
type textarea "hello my name is [PERSON_NAME] spot"
type textarea "x"
type textarea "hello my name is [PERSON_NAME]"
type textarea "x"
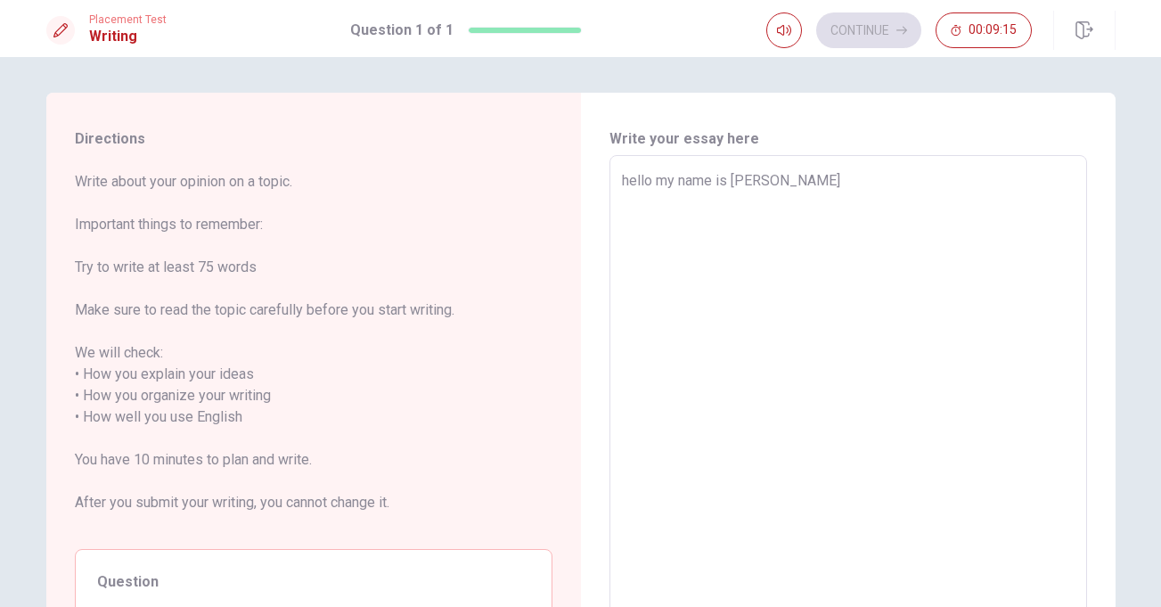
type textarea "hello my name is [PERSON_NAME]"
type textarea "x"
type textarea "hello my name is [PERSON_NAME]"
type textarea "x"
type textarea "hello my name is [PERSON_NAME]"
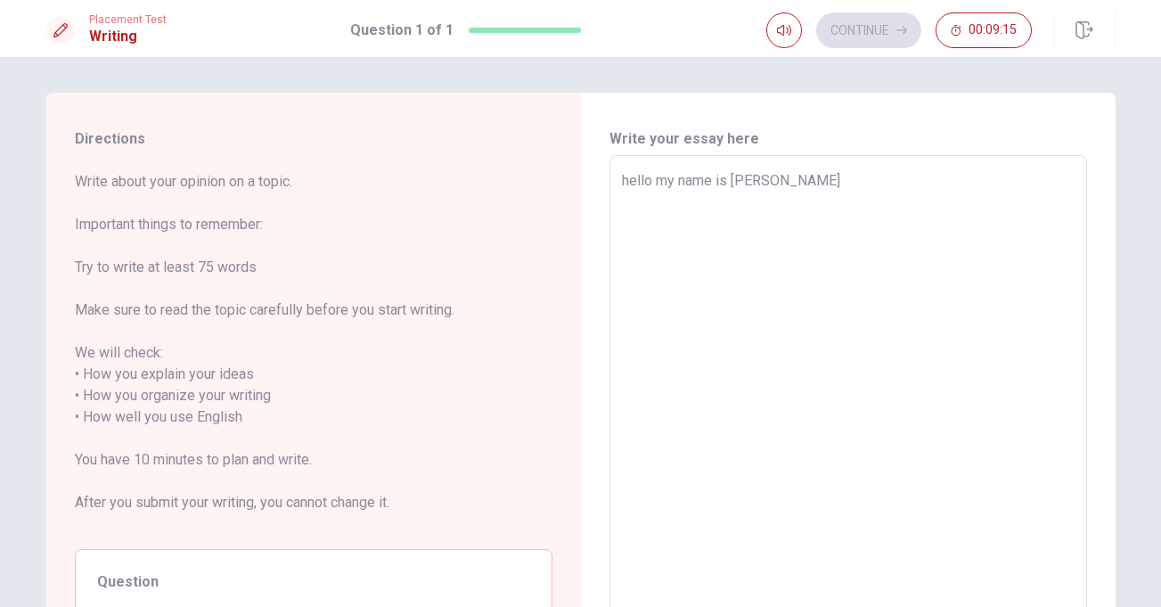
type textarea "x"
type textarea "hello my name is [PERSON_NAME] spotoange"
type textarea "x"
type textarea "hello my name is [PERSON_NAME]"
type textarea "x"
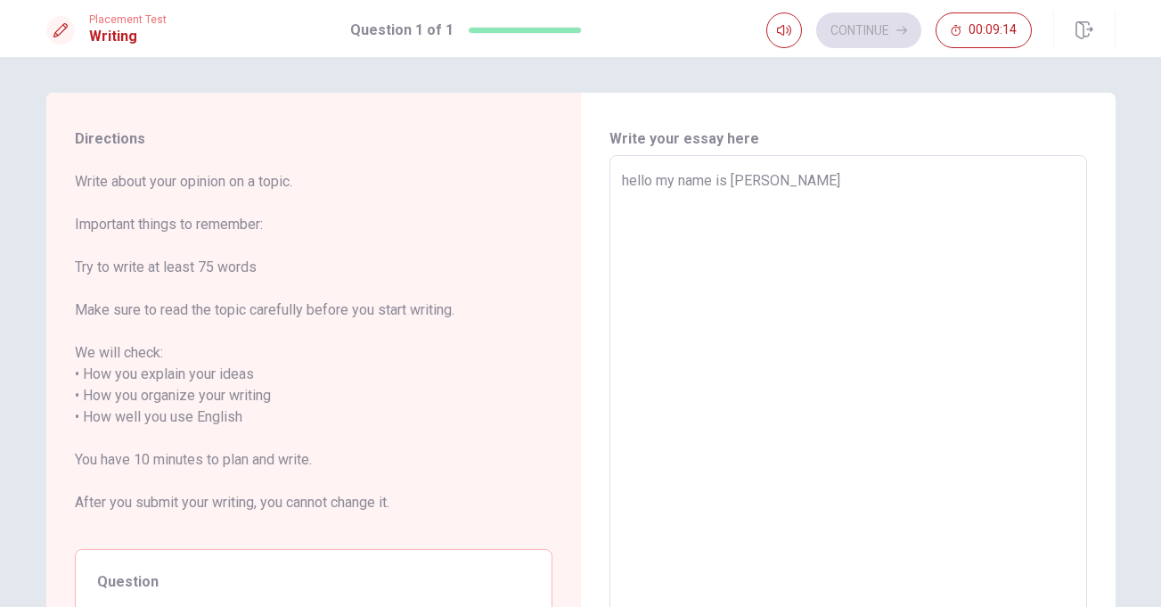
type textarea "hello my name is [PERSON_NAME]"
type textarea "x"
type textarea "hello my name is [PERSON_NAME]"
type textarea "x"
type textarea "hello my name is [PERSON_NAME] spotoange"
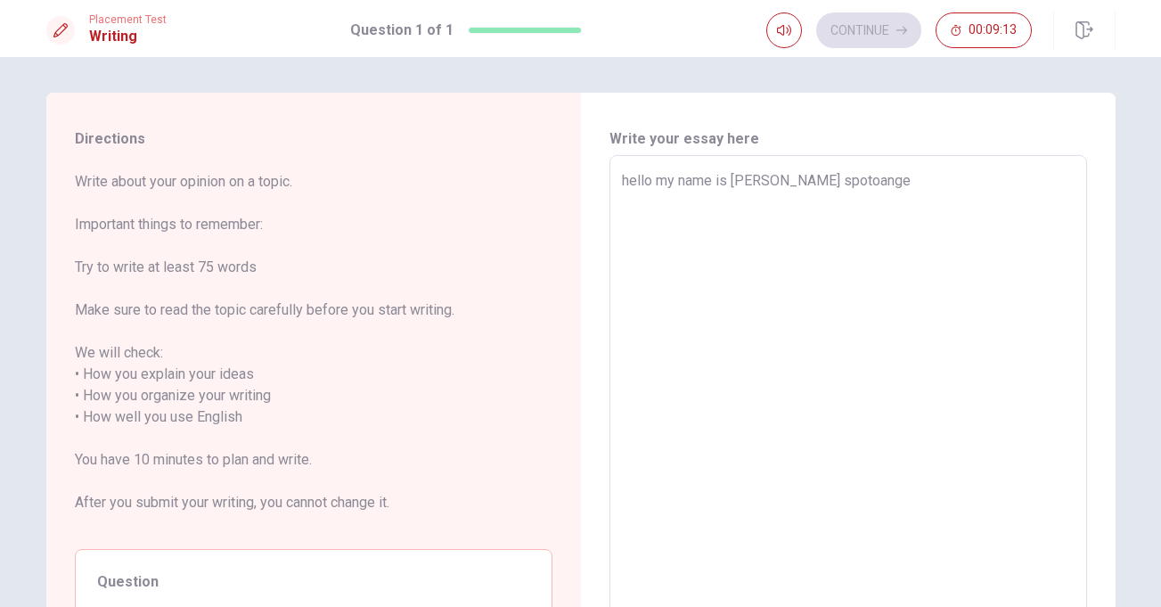
type textarea "x"
type textarea "hello my name is [PERSON_NAME]"
type textarea "x"
type textarea "hello my name is [PERSON_NAME]"
type textarea "x"
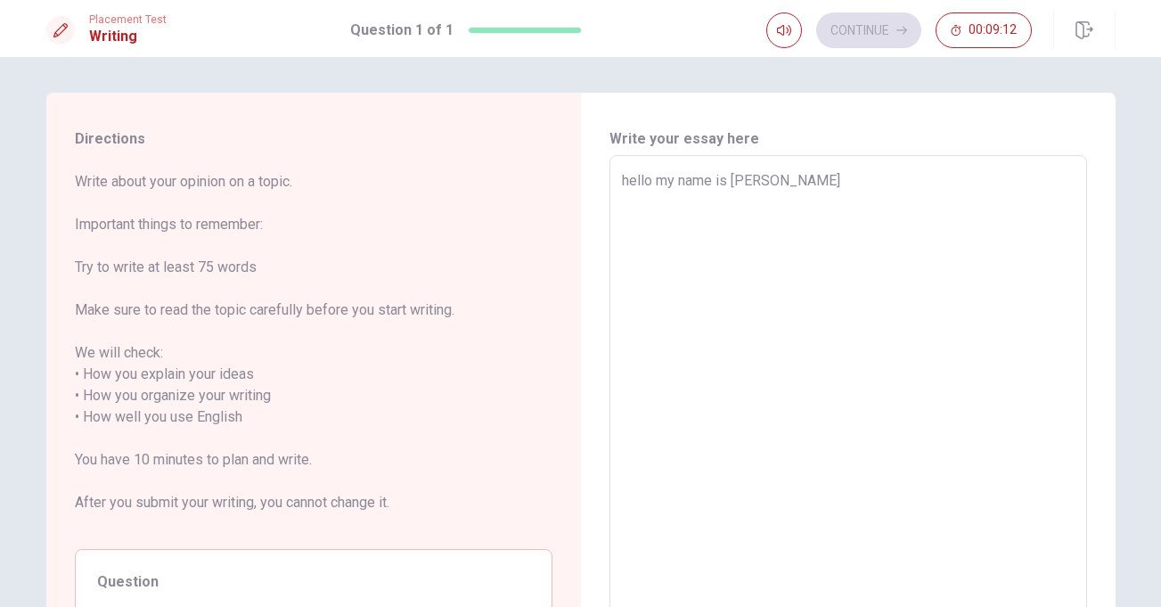
type textarea "hello my name is [PERSON_NAME]"
type textarea "x"
type textarea "hello my name is [PERSON_NAME]"
type textarea "x"
type textarea "hello my name is [PERSON_NAME]"
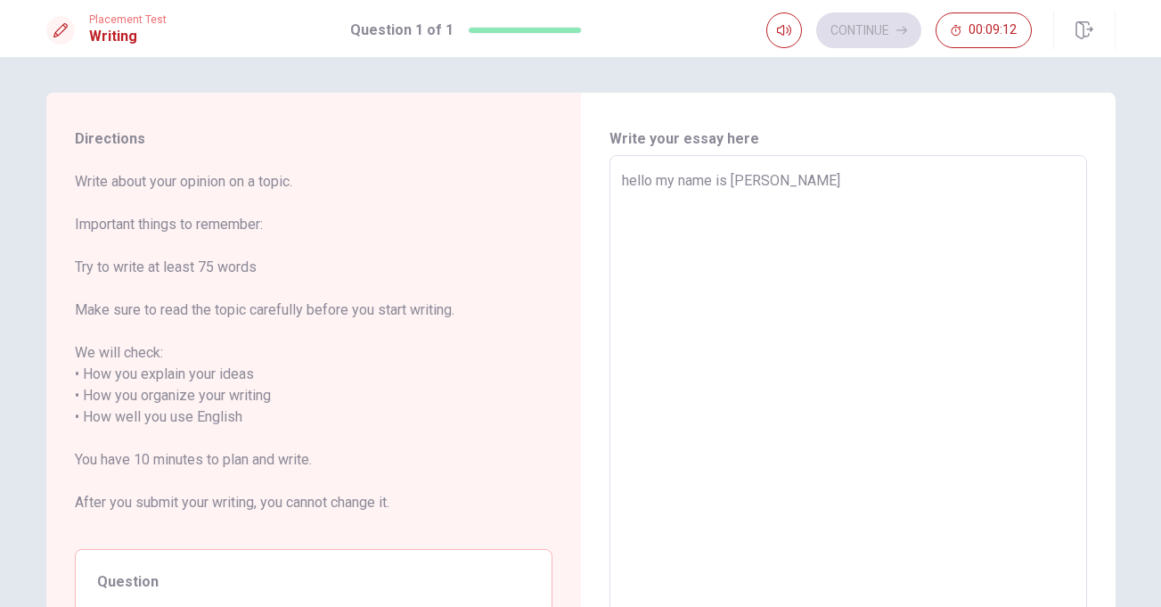
type textarea "x"
type textarea "hello my name is [PERSON_NAME] a"
type textarea "x"
type textarea "hello my name is [PERSON_NAME] an"
type textarea "x"
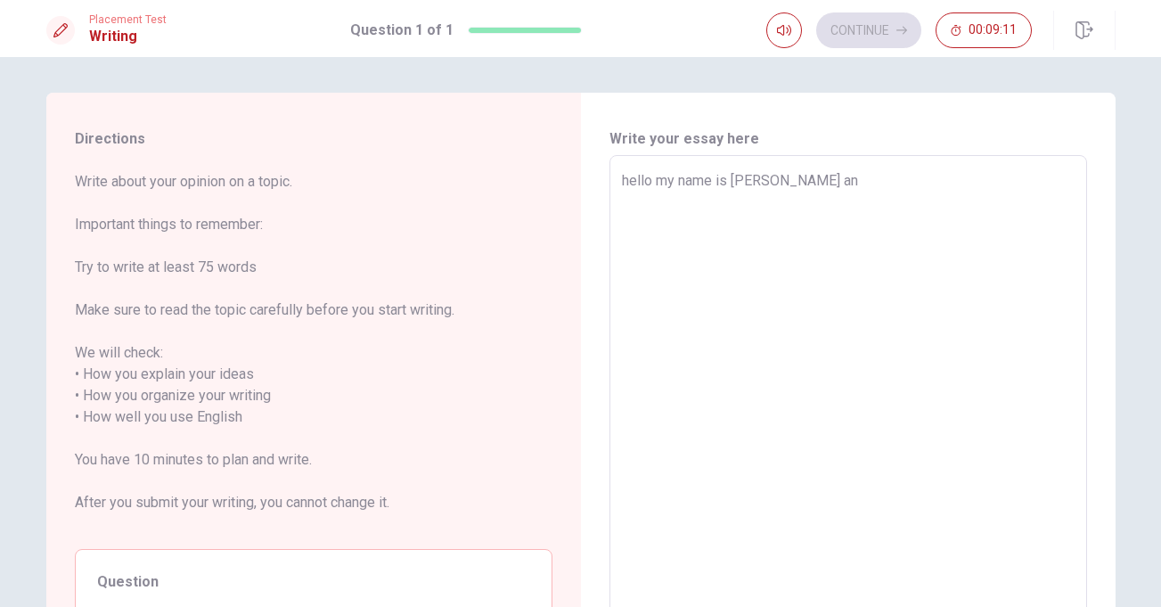
type textarea "hello my name is [PERSON_NAME] ang"
type textarea "x"
type textarea "hello my name is [PERSON_NAME] ange"
type textarea "x"
type textarea "hello my name is [PERSON_NAME] angel"
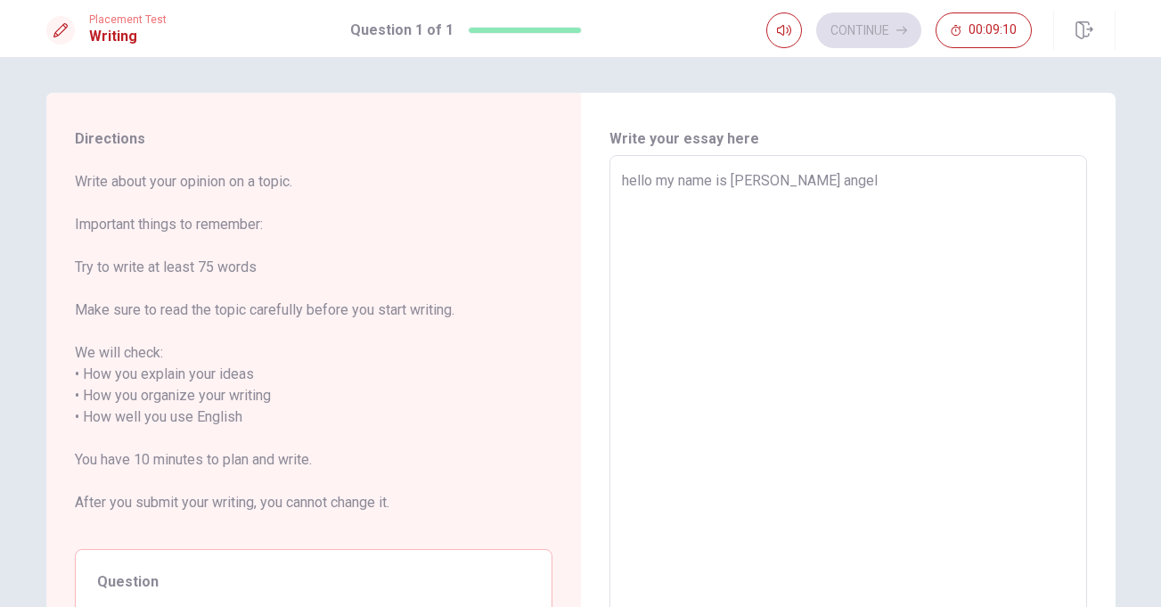
type textarea "x"
type textarea "hello my name is [PERSON_NAME] [PERSON_NAME]"
type textarea "x"
type textarea "hello my name is [PERSON_NAME] [PERSON_NAME]."
type textarea "x"
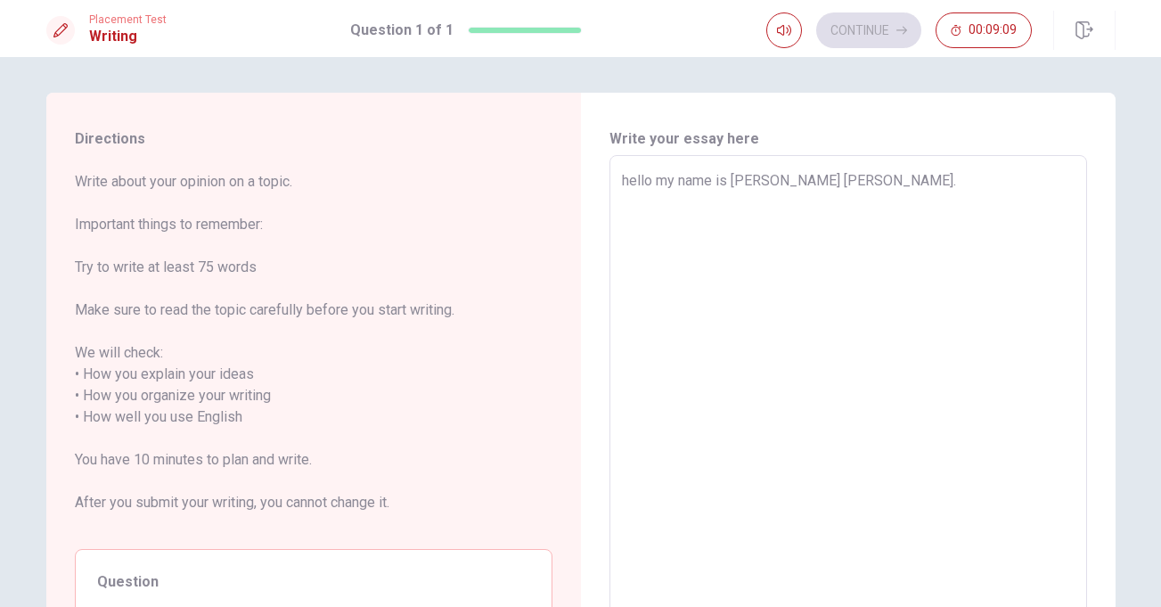
type textarea "hello my name is [PERSON_NAME] [PERSON_NAME]."
type textarea "x"
type textarea "hello my name is [PERSON_NAME] [PERSON_NAME]. I"
type textarea "x"
type textarea "hello my name is [PERSON_NAME] [PERSON_NAME]. Im"
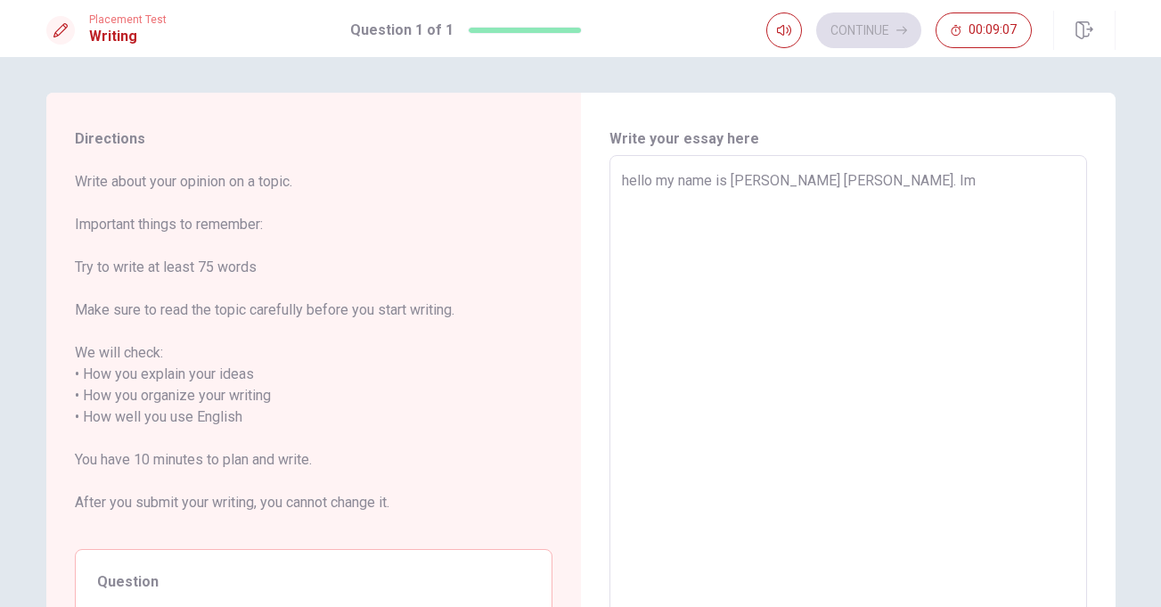
type textarea "x"
type textarea "hello my name is [PERSON_NAME] [PERSON_NAME]. Ima"
type textarea "x"
type textarea "hello my name is [PERSON_NAME] [PERSON_NAME]. Im"
type textarea "x"
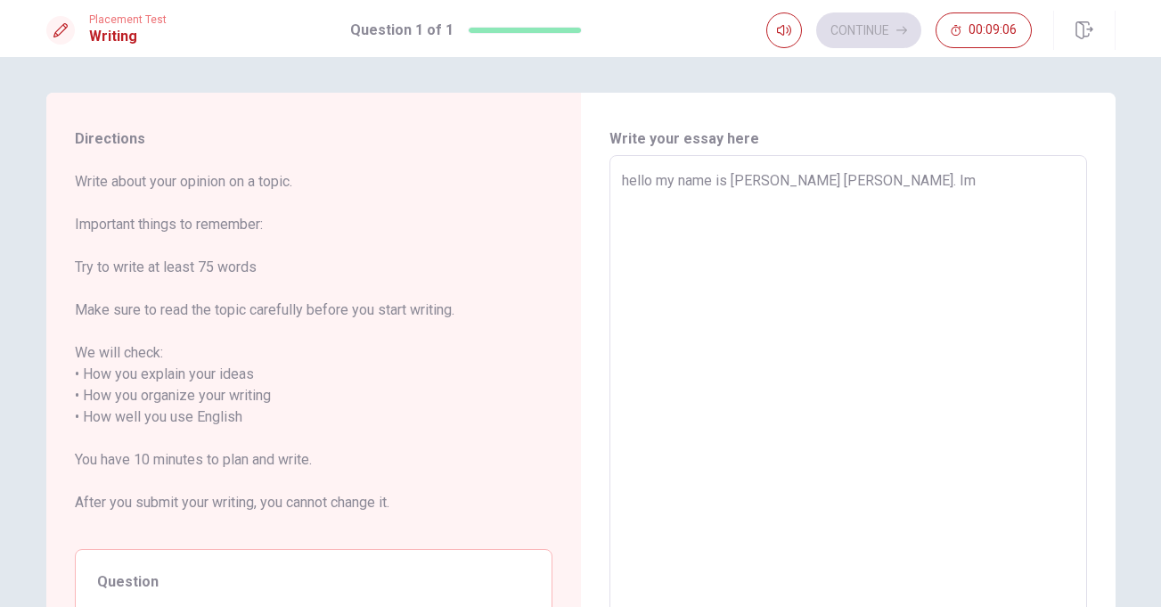
type textarea "hello my name is [PERSON_NAME] [PERSON_NAME]. I"
type textarea "x"
type textarea "hello my name is [PERSON_NAME] [PERSON_NAME]. Im"
type textarea "x"
type textarea "hello my name is [PERSON_NAME] [PERSON_NAME]. Im"
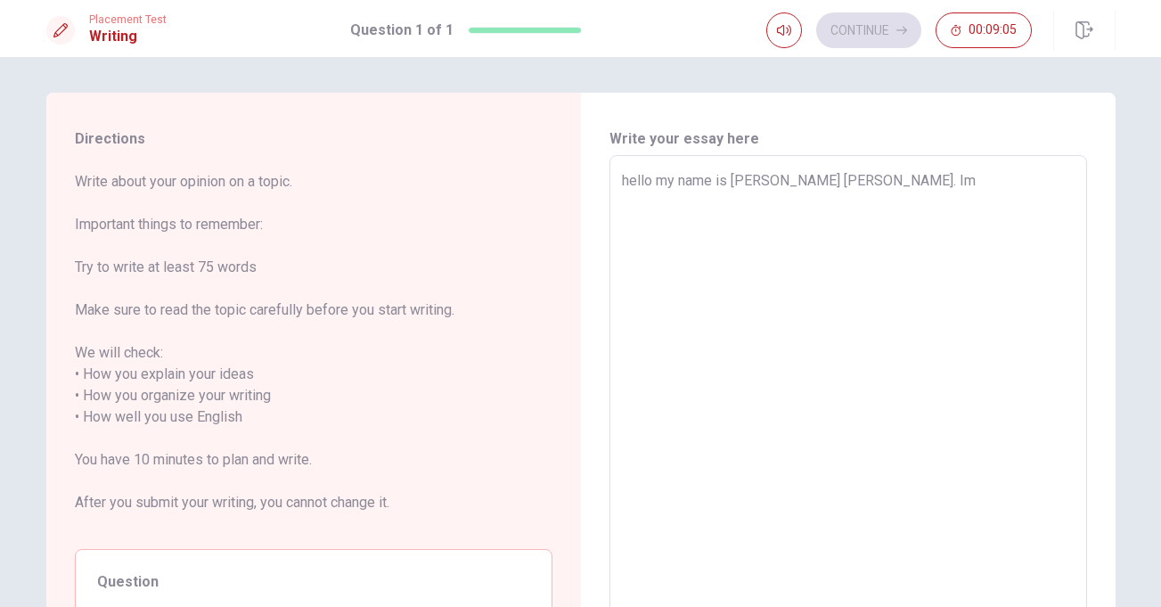
type textarea "x"
type textarea "hello my name is [PERSON_NAME] [PERSON_NAME]. Im a"
type textarea "x"
type textarea "hello my name is [PERSON_NAME] [PERSON_NAME]. Im ad"
type textarea "x"
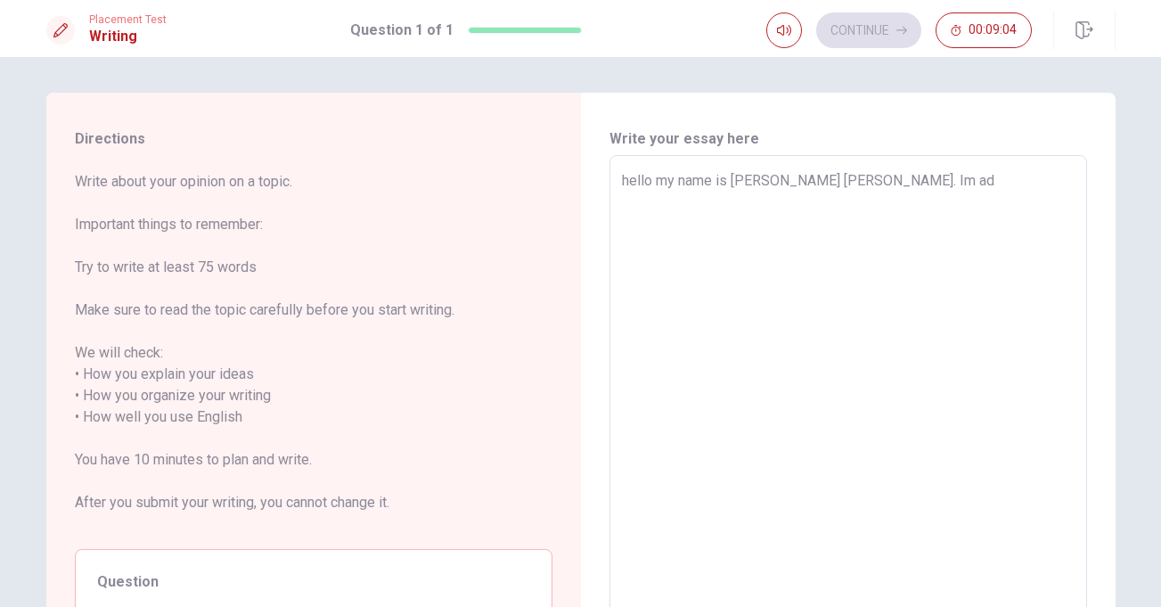
type textarea "hello my name is [PERSON_NAME] [PERSON_NAME]. Im ado"
type textarea "x"
type textarea "hello my name is [PERSON_NAME] [PERSON_NAME]. Im adoc"
type textarea "x"
type textarea "hello my name is [PERSON_NAME] [PERSON_NAME]. Im adocor"
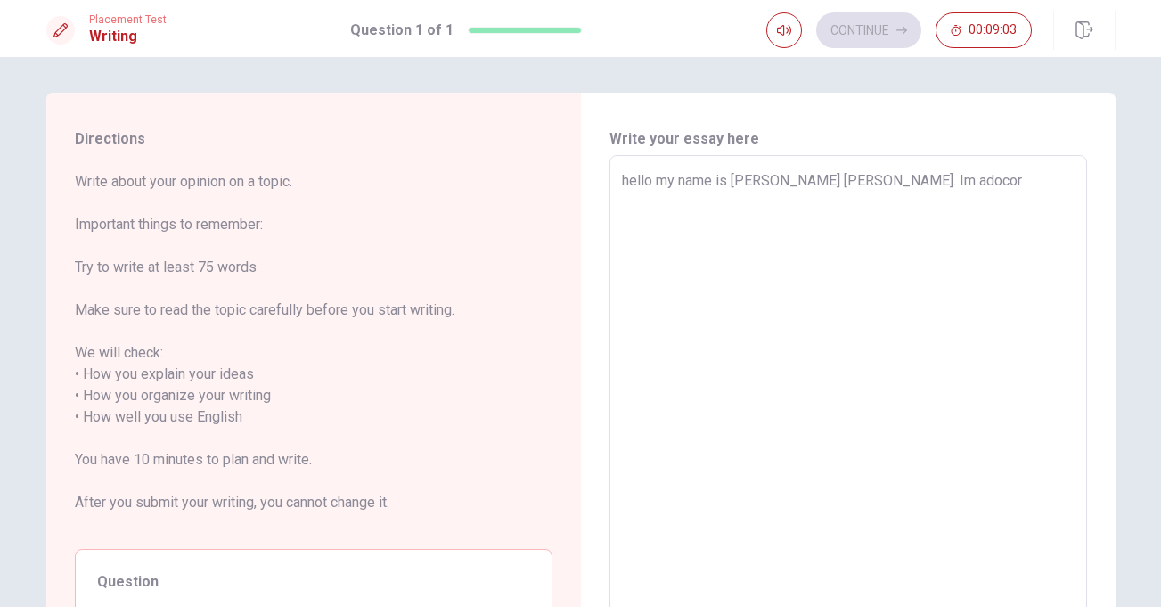
type textarea "x"
type textarea "hello my name is [PERSON_NAME] [PERSON_NAME]. Im adoco"
type textarea "x"
type textarea "hello my name is [PERSON_NAME] [PERSON_NAME]. Im adoc"
type textarea "x"
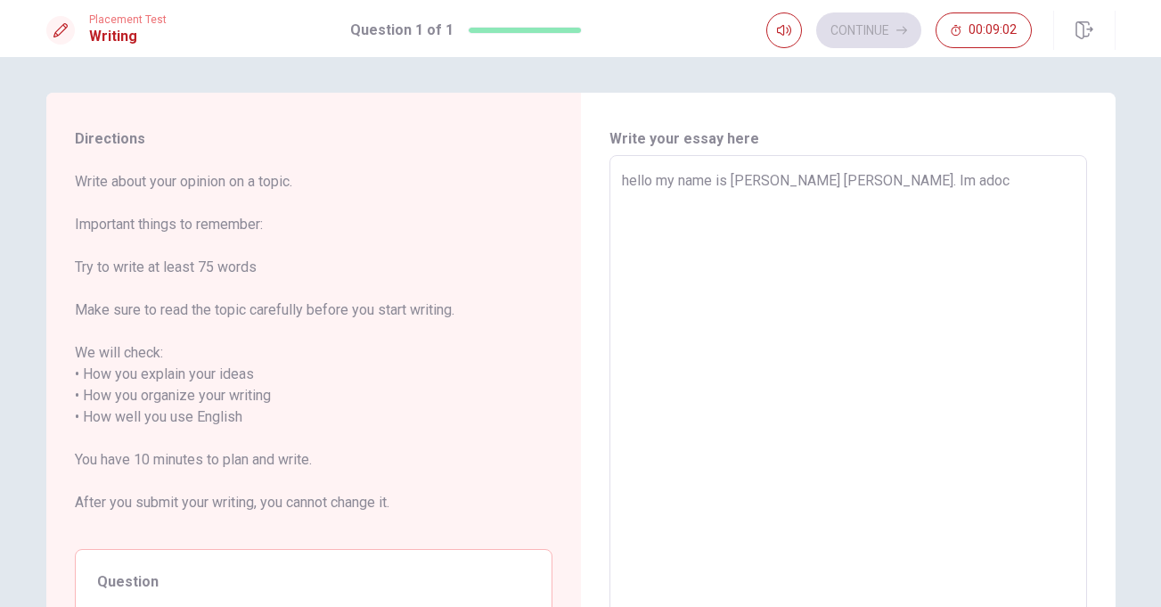
type textarea "hello my name is [PERSON_NAME] [PERSON_NAME]. Im ado"
type textarea "x"
type textarea "hello my name is [PERSON_NAME] [PERSON_NAME]. Im ad"
type textarea "x"
type textarea "hello my name is [PERSON_NAME] [PERSON_NAME]. Im a"
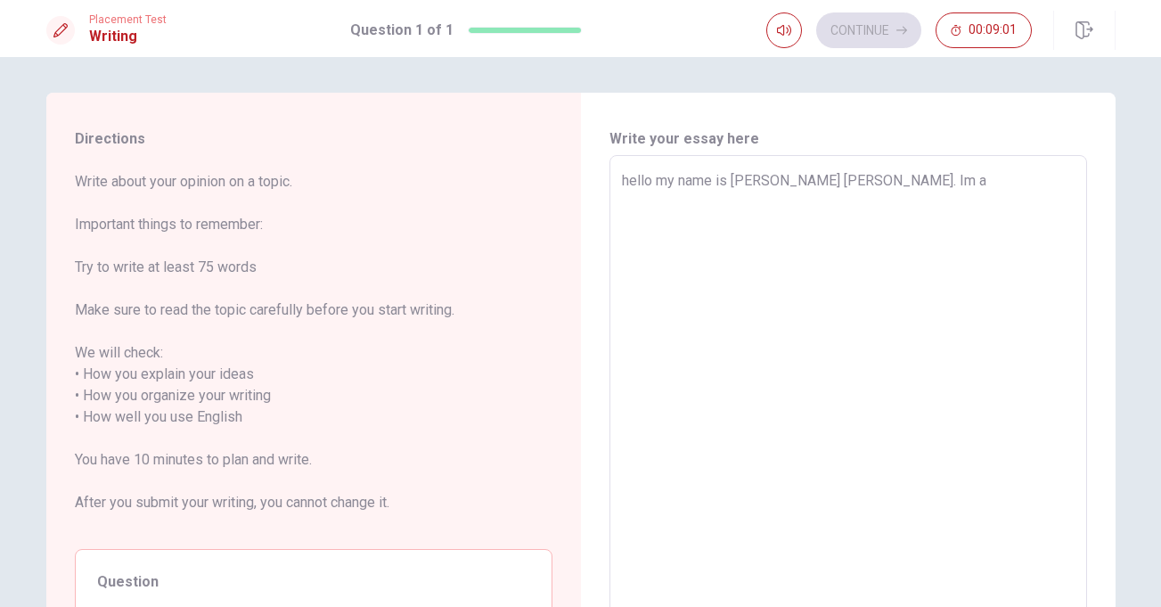
type textarea "x"
type textarea "hello my name is [PERSON_NAME] [PERSON_NAME]. Im a"
type textarea "x"
type textarea "hello my name is [PERSON_NAME] [PERSON_NAME]. Im a d"
type textarea "x"
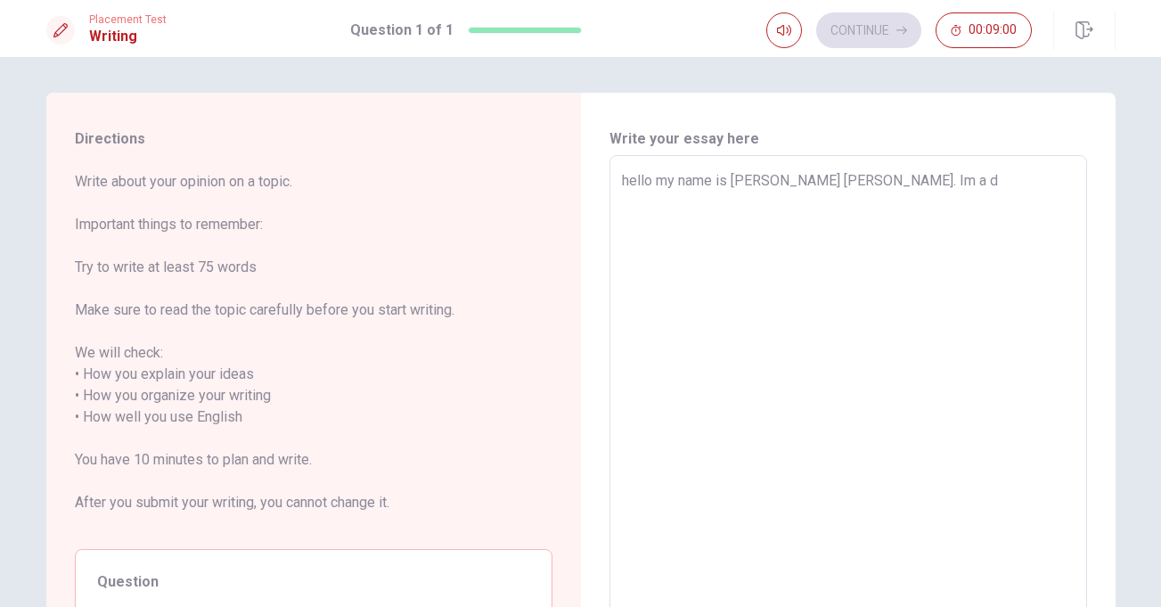
type textarea "hello my name is [PERSON_NAME] [PERSON_NAME]. Im a do"
type textarea "x"
type textarea "hello my name is [PERSON_NAME] [PERSON_NAME]. Im a doc"
type textarea "x"
type textarea "hello my name is [PERSON_NAME] [PERSON_NAME]. Im a doct"
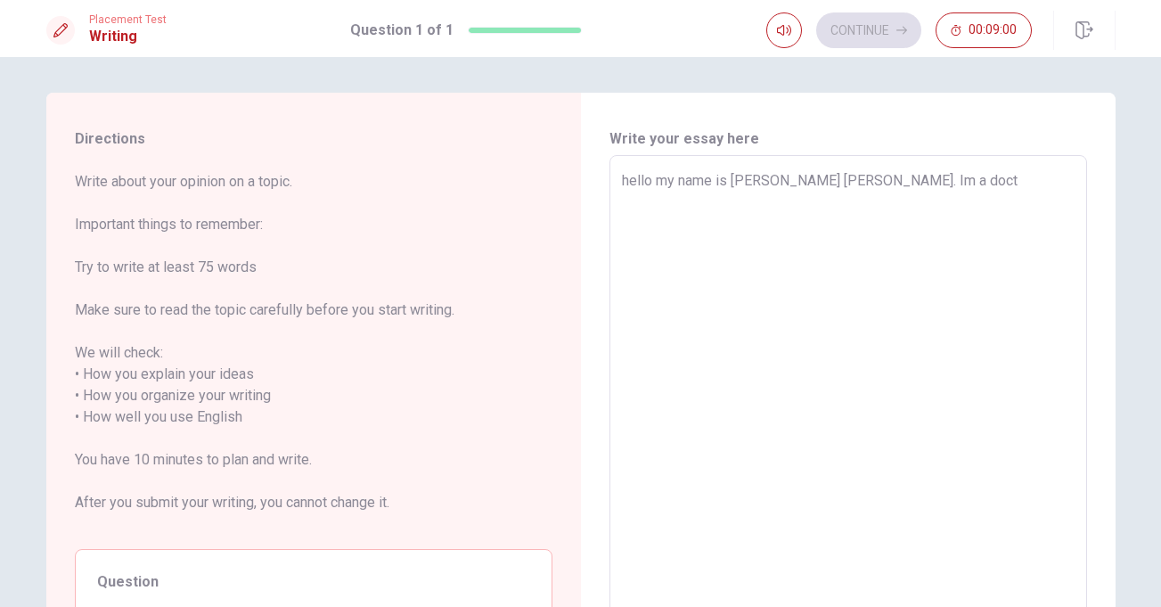
type textarea "x"
type textarea "hello my name is [PERSON_NAME] [PERSON_NAME]. Im a docto"
type textarea "x"
type textarea "hello my name is [PERSON_NAME] [PERSON_NAME]. Im a doctor"
type textarea "x"
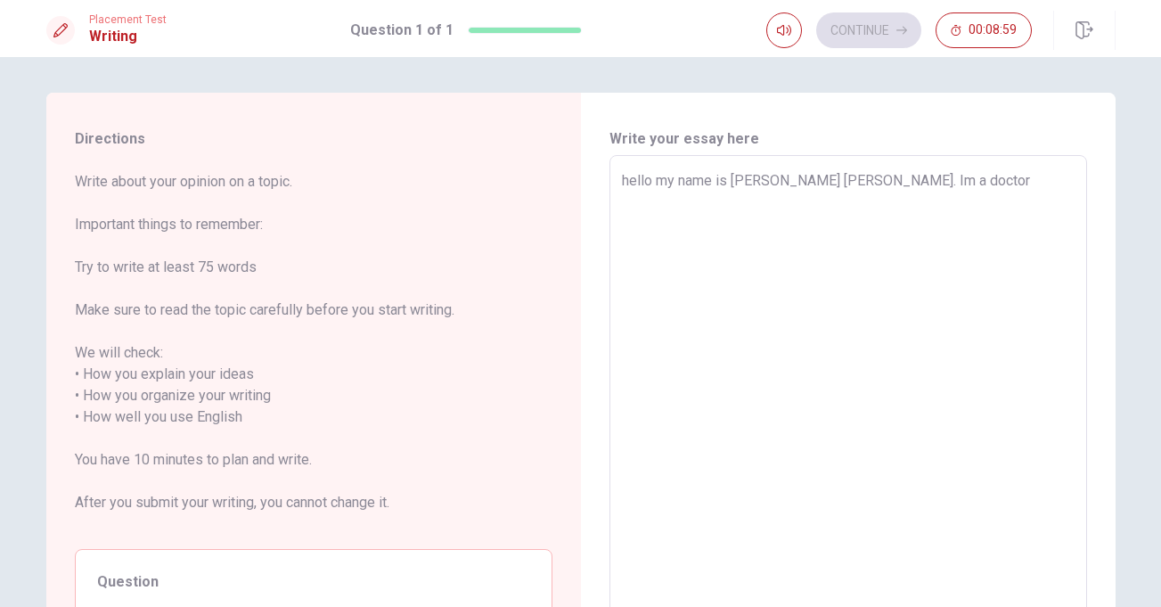
type textarea "hello my name is [PERSON_NAME] [PERSON_NAME]. Im a doctor"
type textarea "x"
type textarea "hello my name is [PERSON_NAME] [PERSON_NAME]. Im a doctor f"
click at [956, 182] on textarea "hello my name is [PERSON_NAME] [PERSON_NAME]. Im a doctor [PERSON_NAME]." at bounding box center [848, 417] width 453 height 494
click at [1001, 182] on textarea "hello my name is [PERSON_NAME] [PERSON_NAME]. Im a doctor from [GEOGRAPHIC_DATA…" at bounding box center [848, 417] width 453 height 494
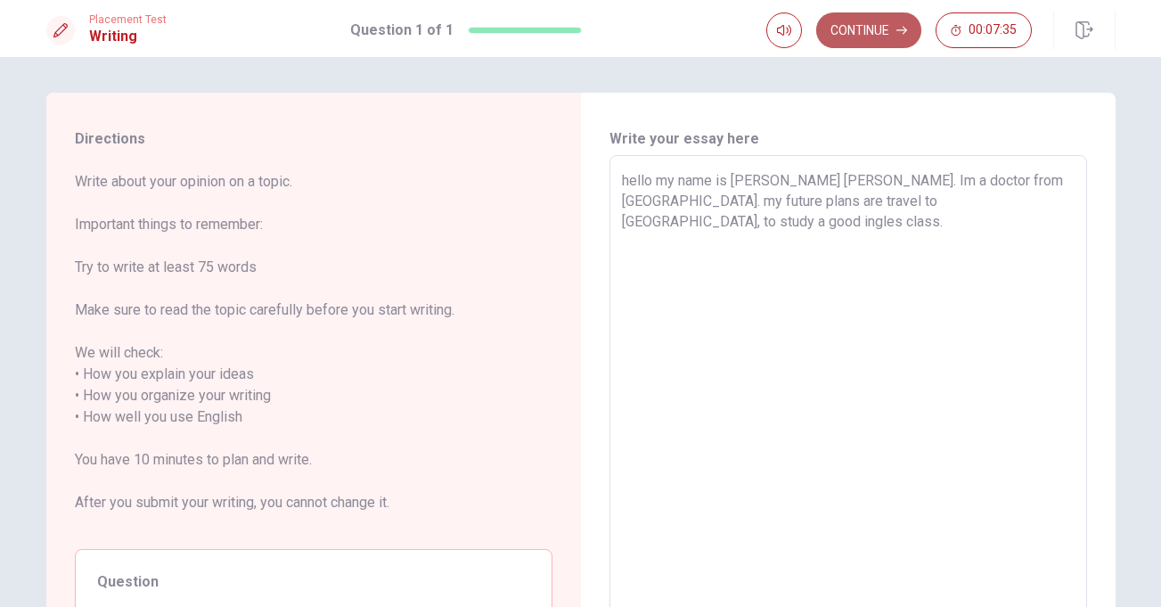
click at [883, 35] on button "Continue" at bounding box center [868, 30] width 105 height 36
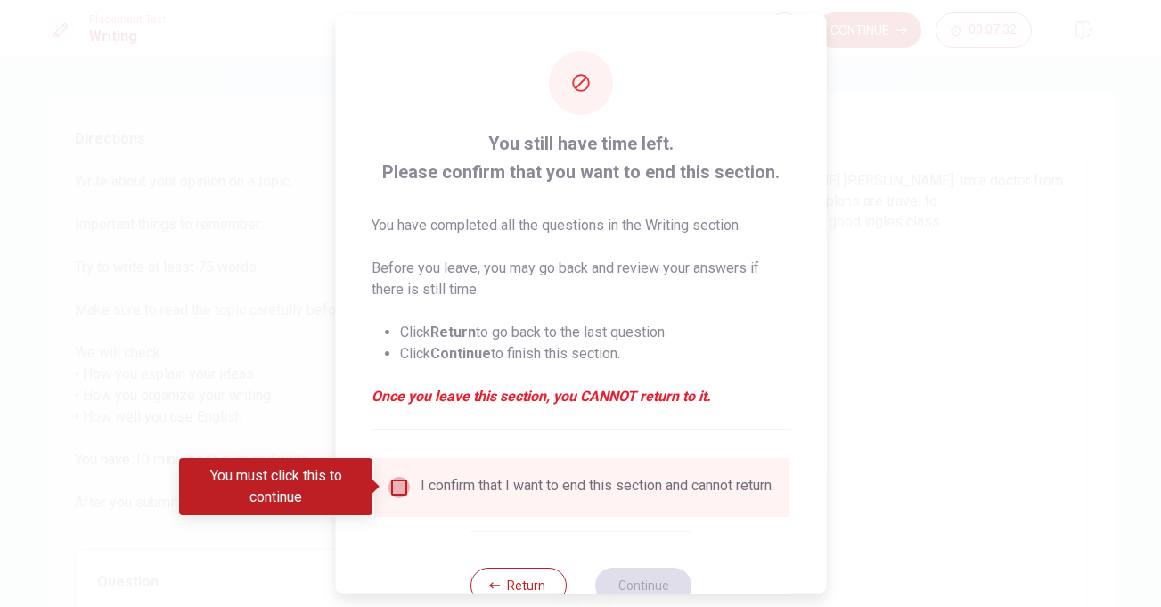
click at [401, 491] on input "You must click this to continue" at bounding box center [398, 486] width 21 height 21
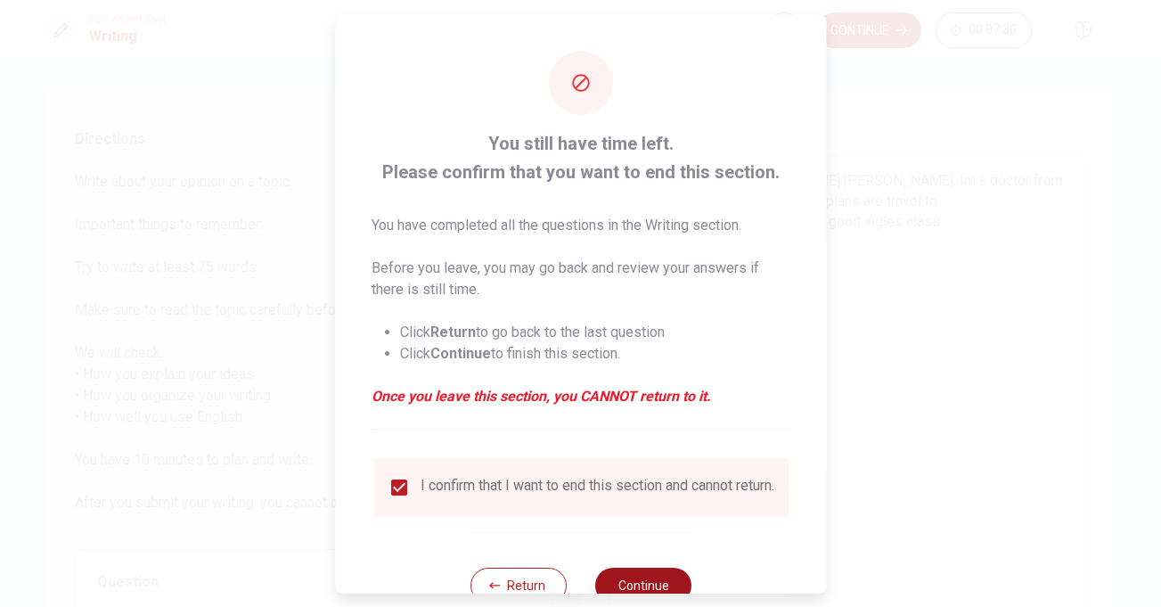
click at [643, 585] on button "Continue" at bounding box center [643, 585] width 96 height 36
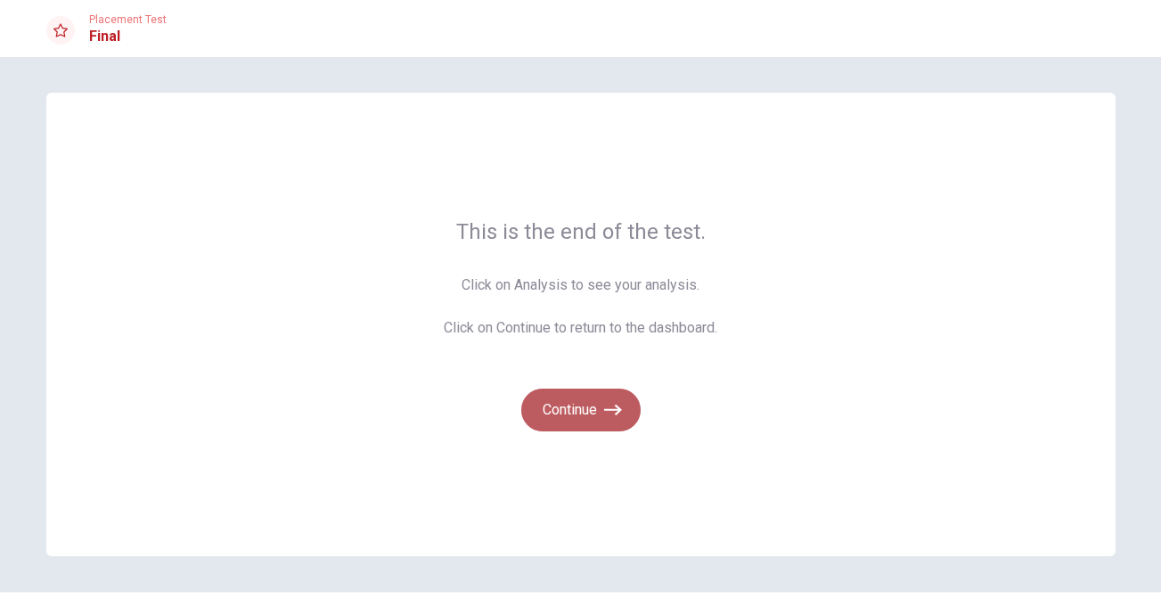
click at [576, 417] on button "Continue" at bounding box center [580, 409] width 119 height 43
